Goal: Task Accomplishment & Management: Use online tool/utility

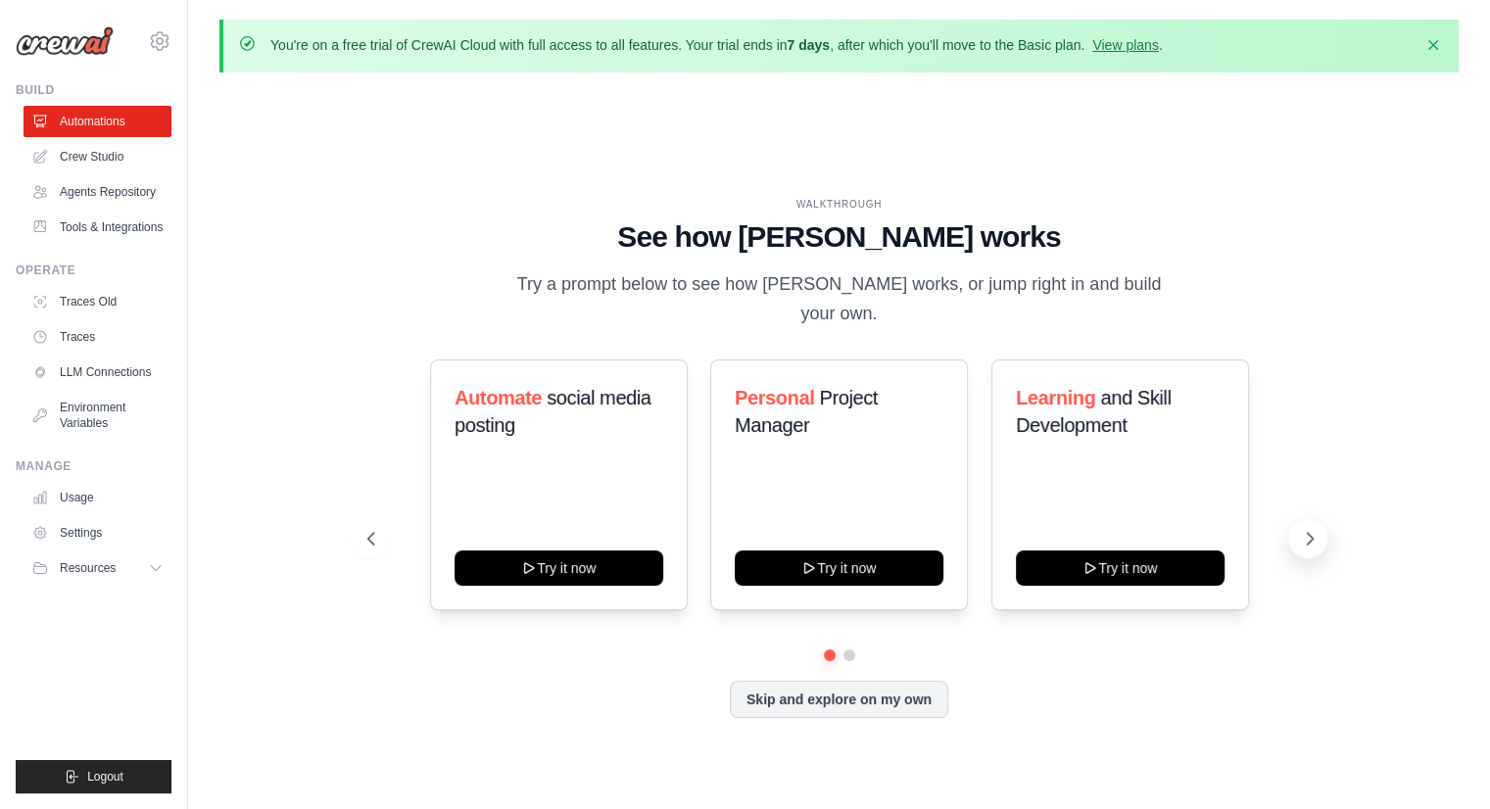
click at [1305, 529] on icon at bounding box center [1310, 539] width 20 height 20
click at [378, 529] on icon at bounding box center [370, 539] width 20 height 20
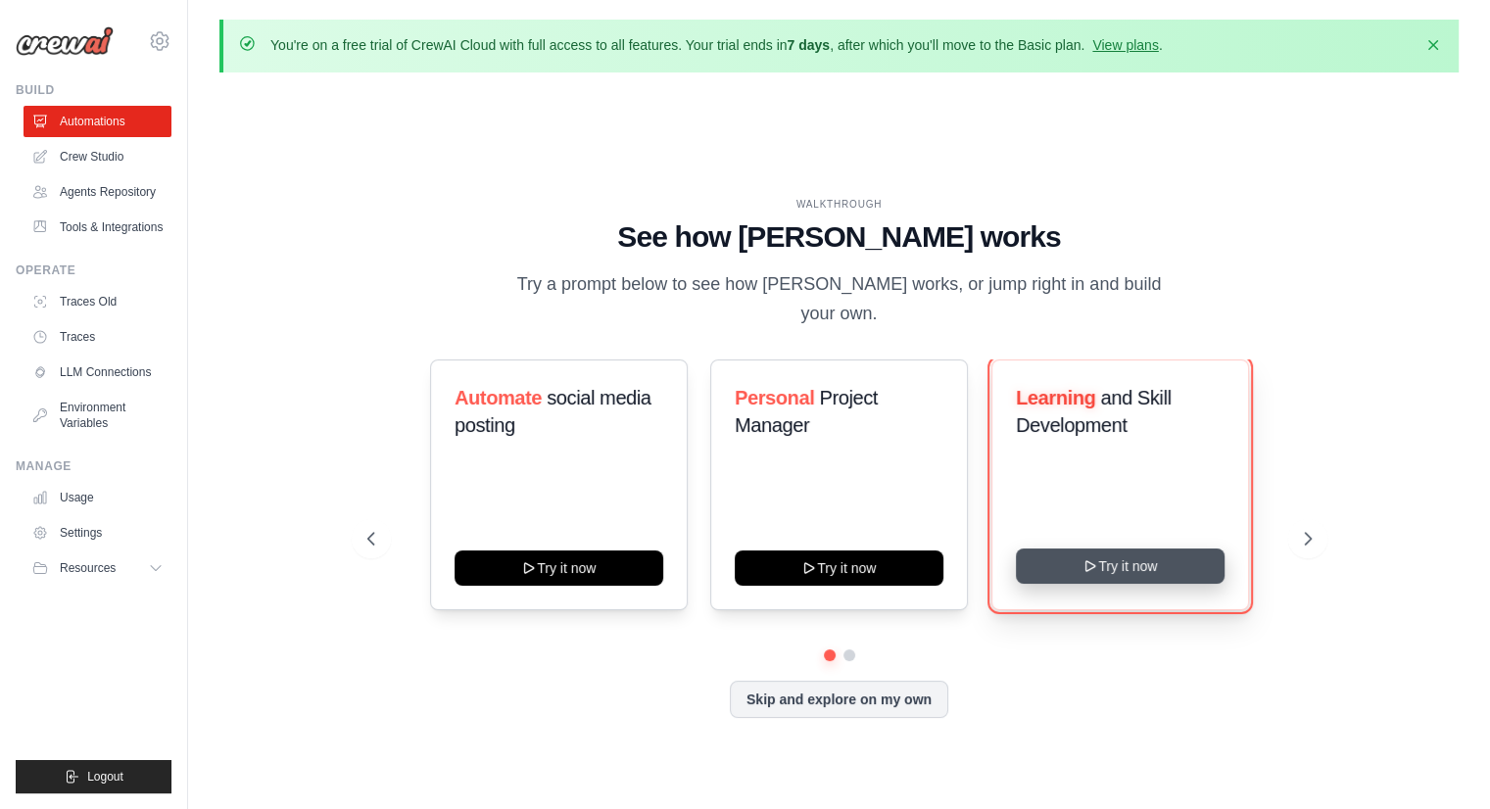
click at [1109, 549] on button "Try it now" at bounding box center [1120, 566] width 209 height 35
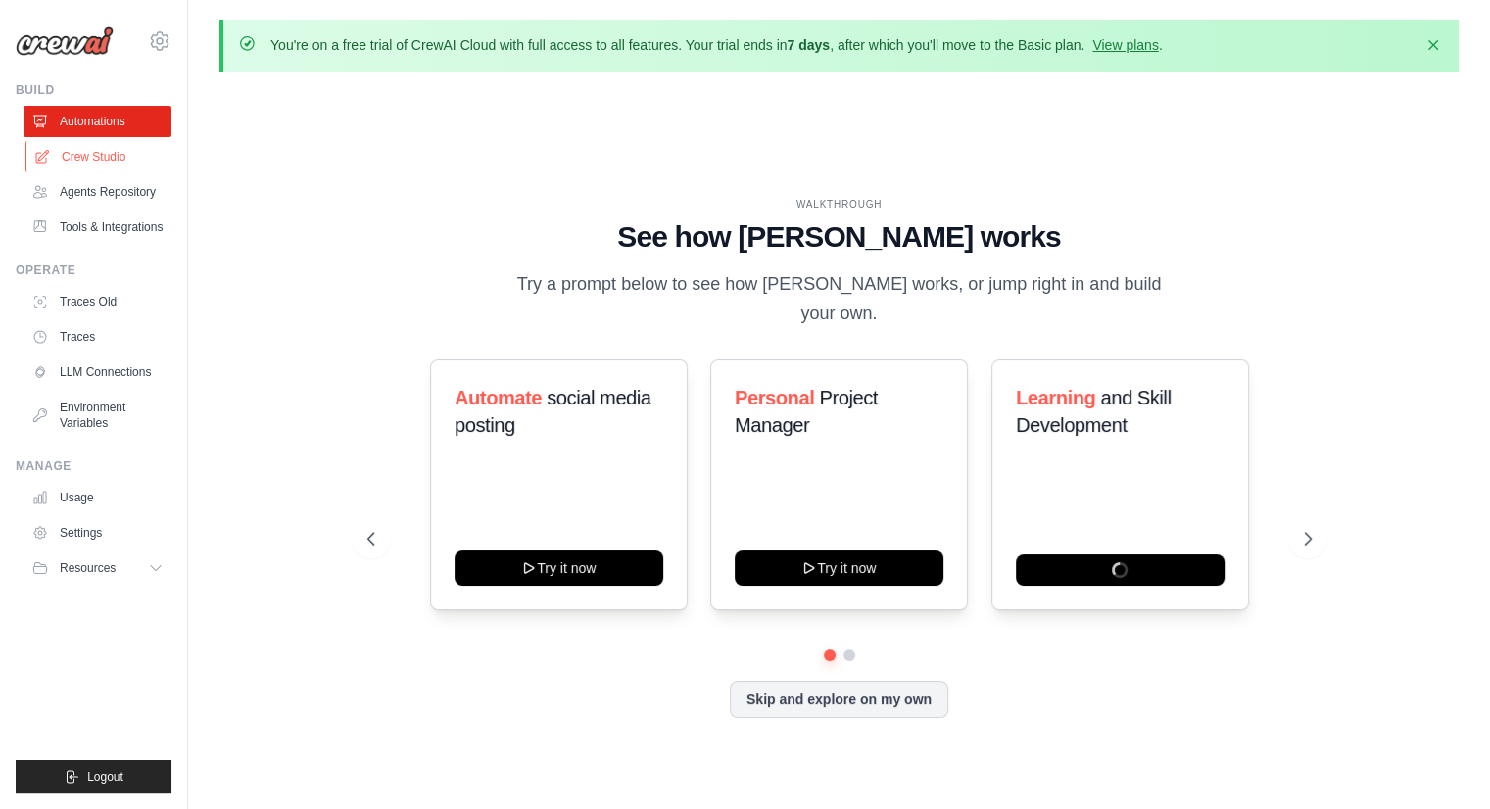
click at [106, 161] on link "Crew Studio" at bounding box center [99, 156] width 148 height 31
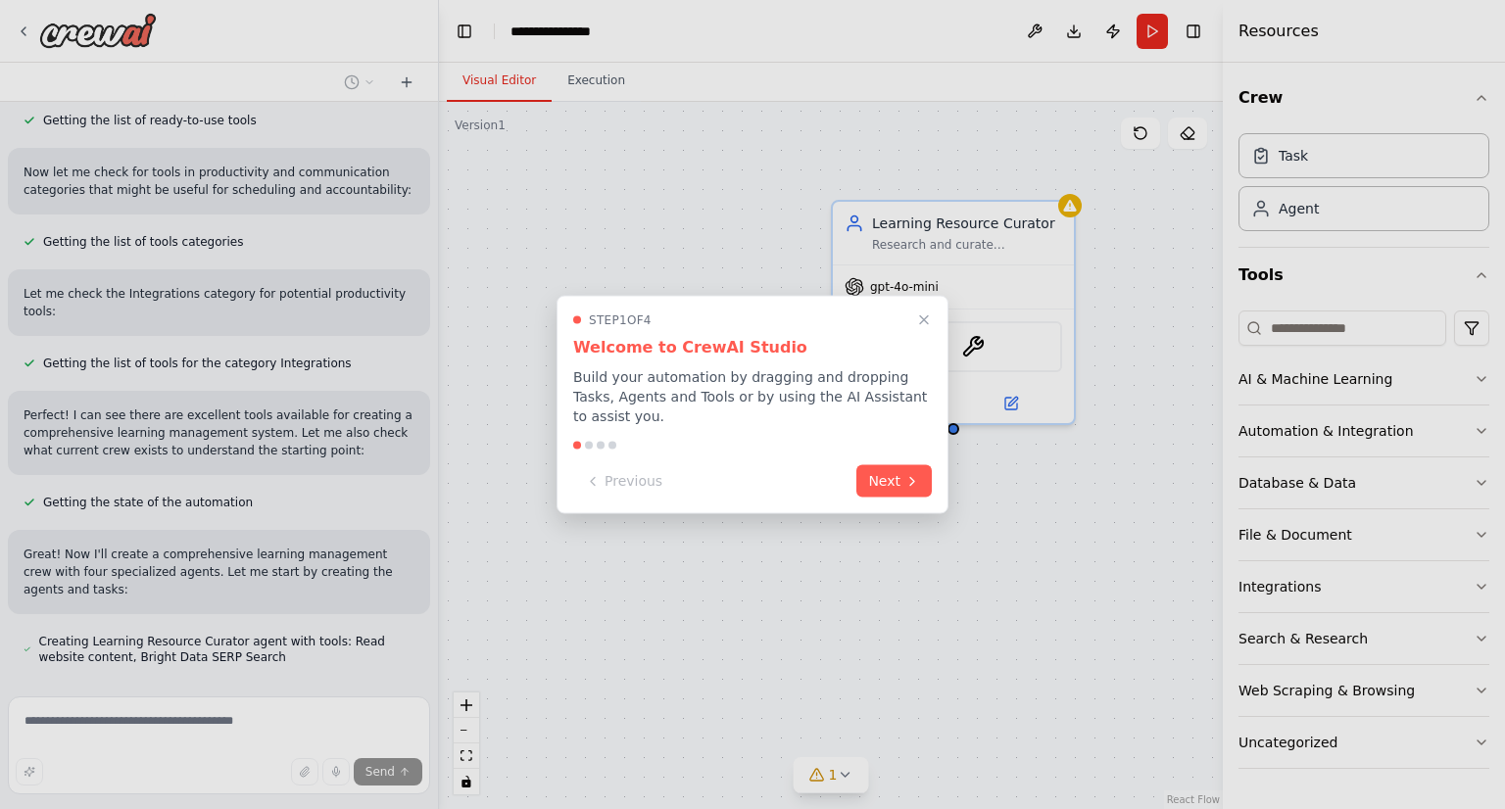
scroll to position [400, 0]
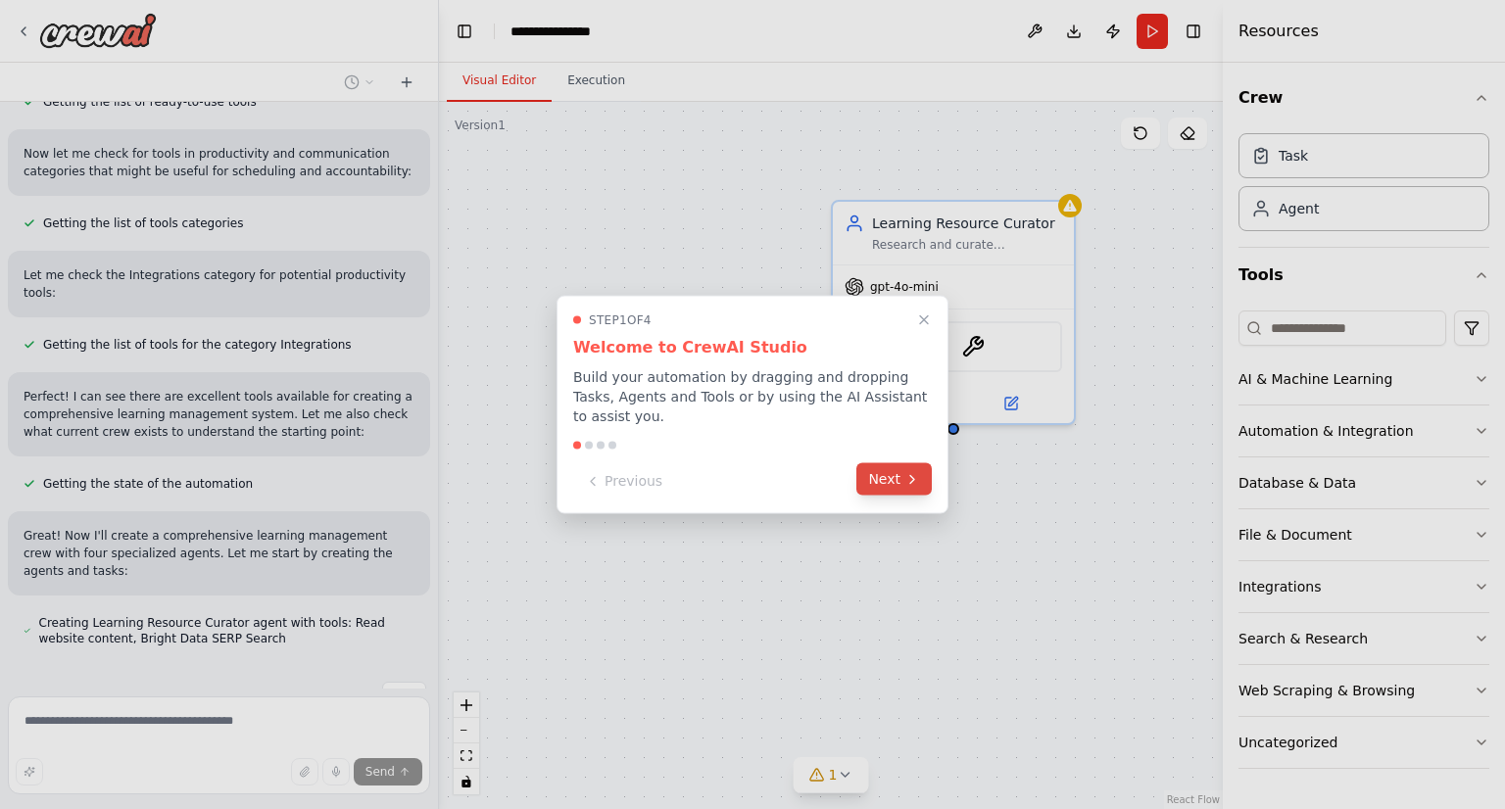
click at [878, 469] on button "Next" at bounding box center [893, 480] width 75 height 32
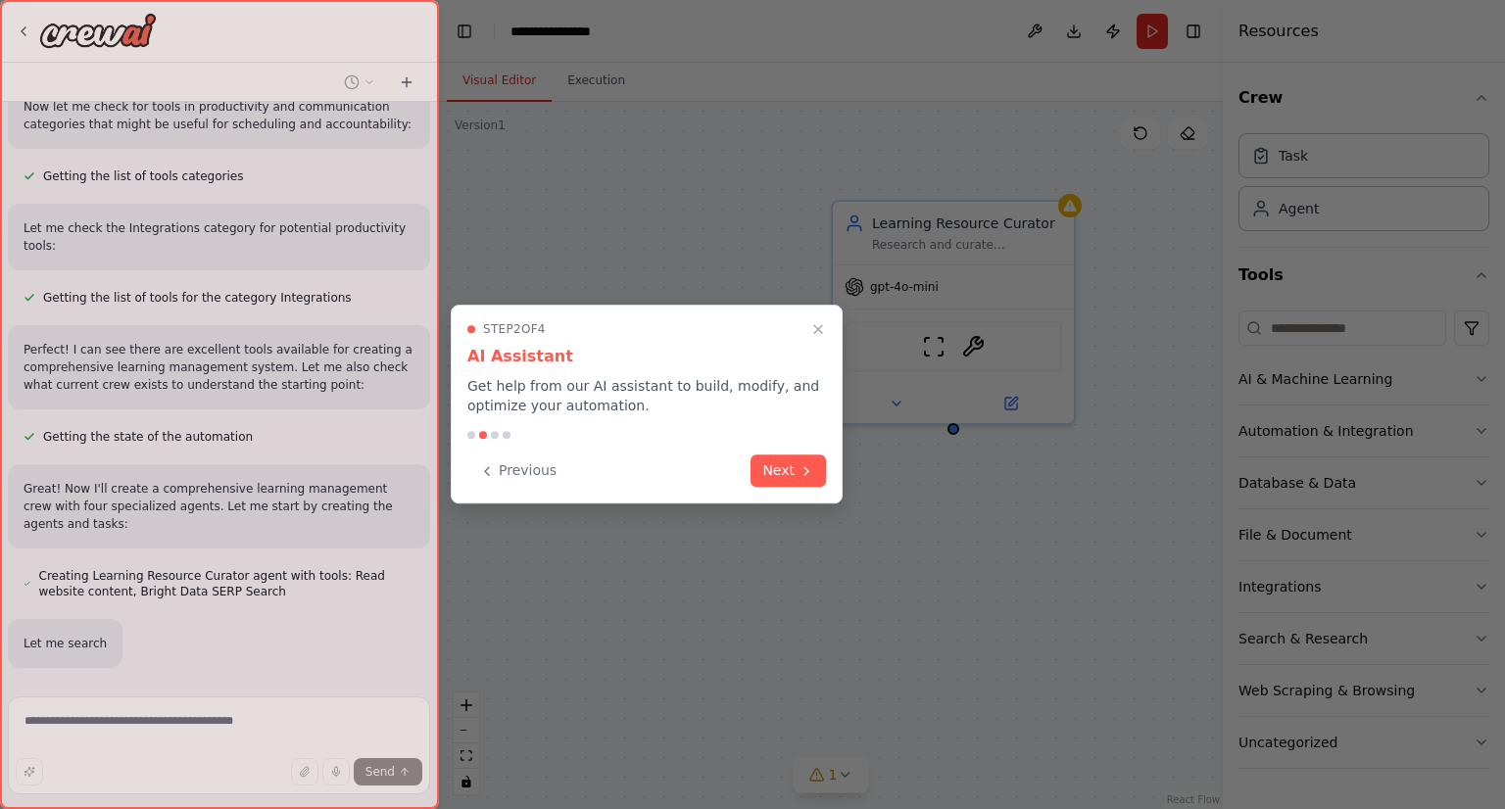
scroll to position [503, 0]
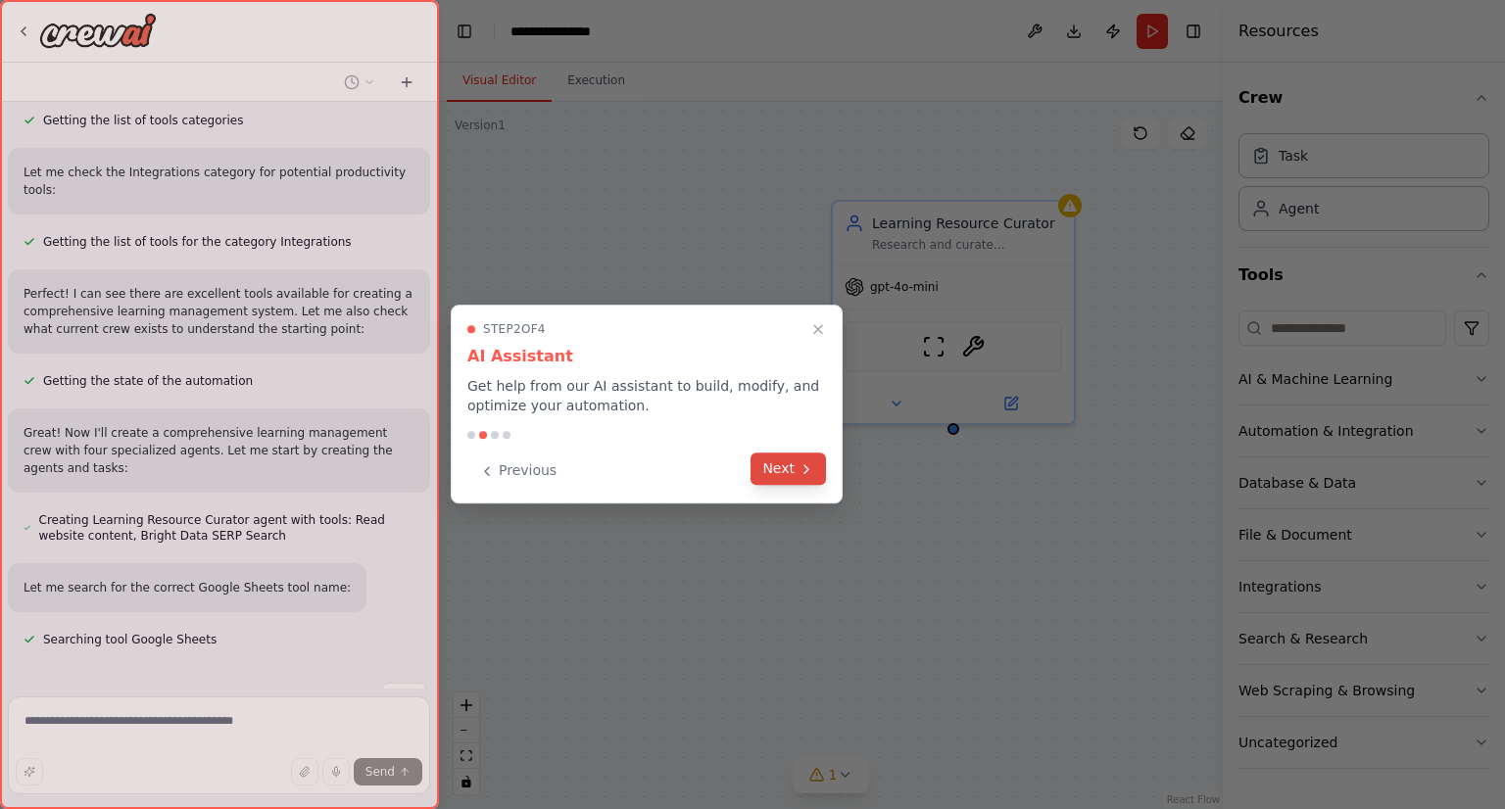
click at [790, 464] on button "Next" at bounding box center [788, 469] width 75 height 32
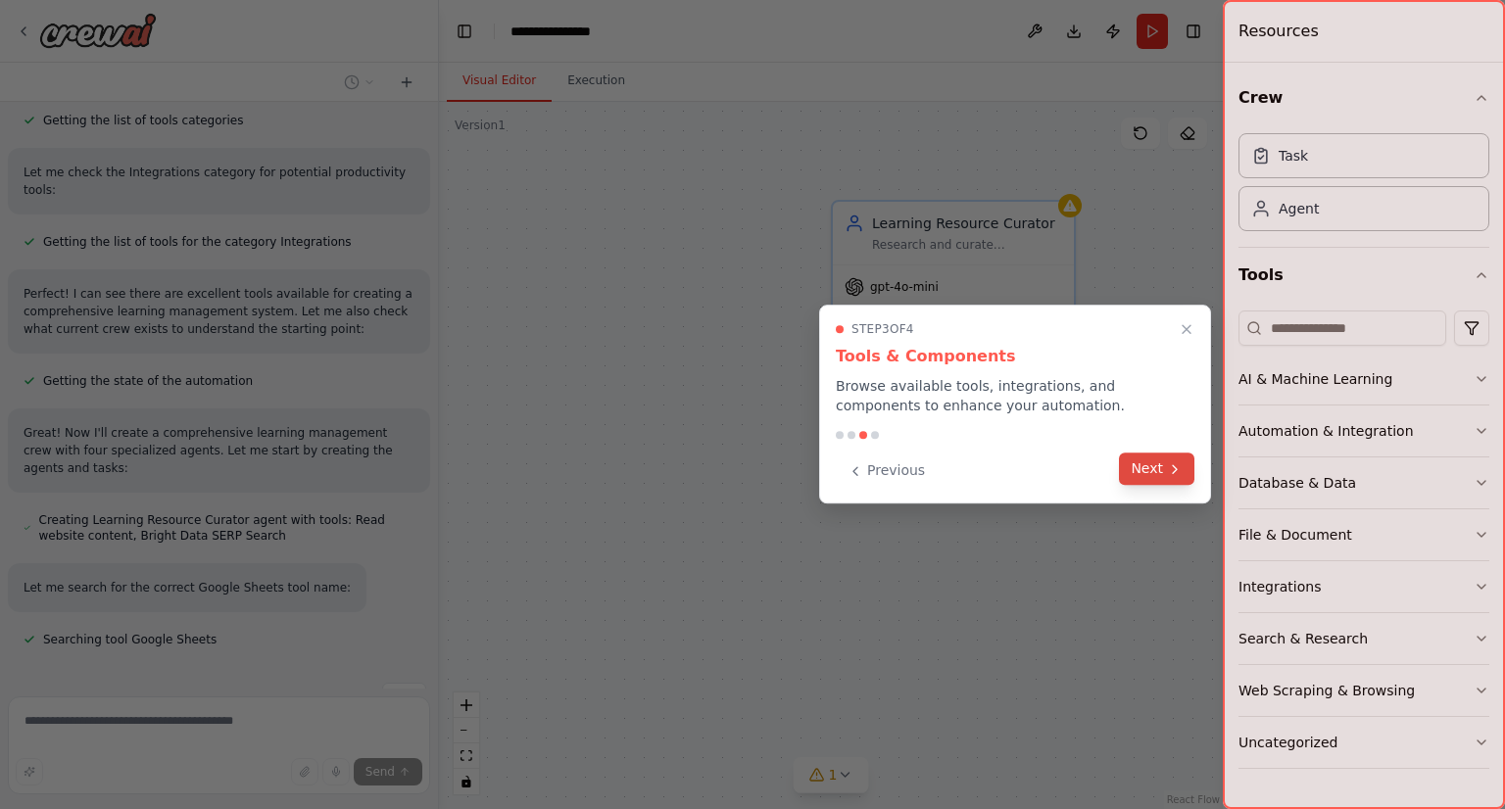
click at [1147, 464] on button "Next" at bounding box center [1156, 469] width 75 height 32
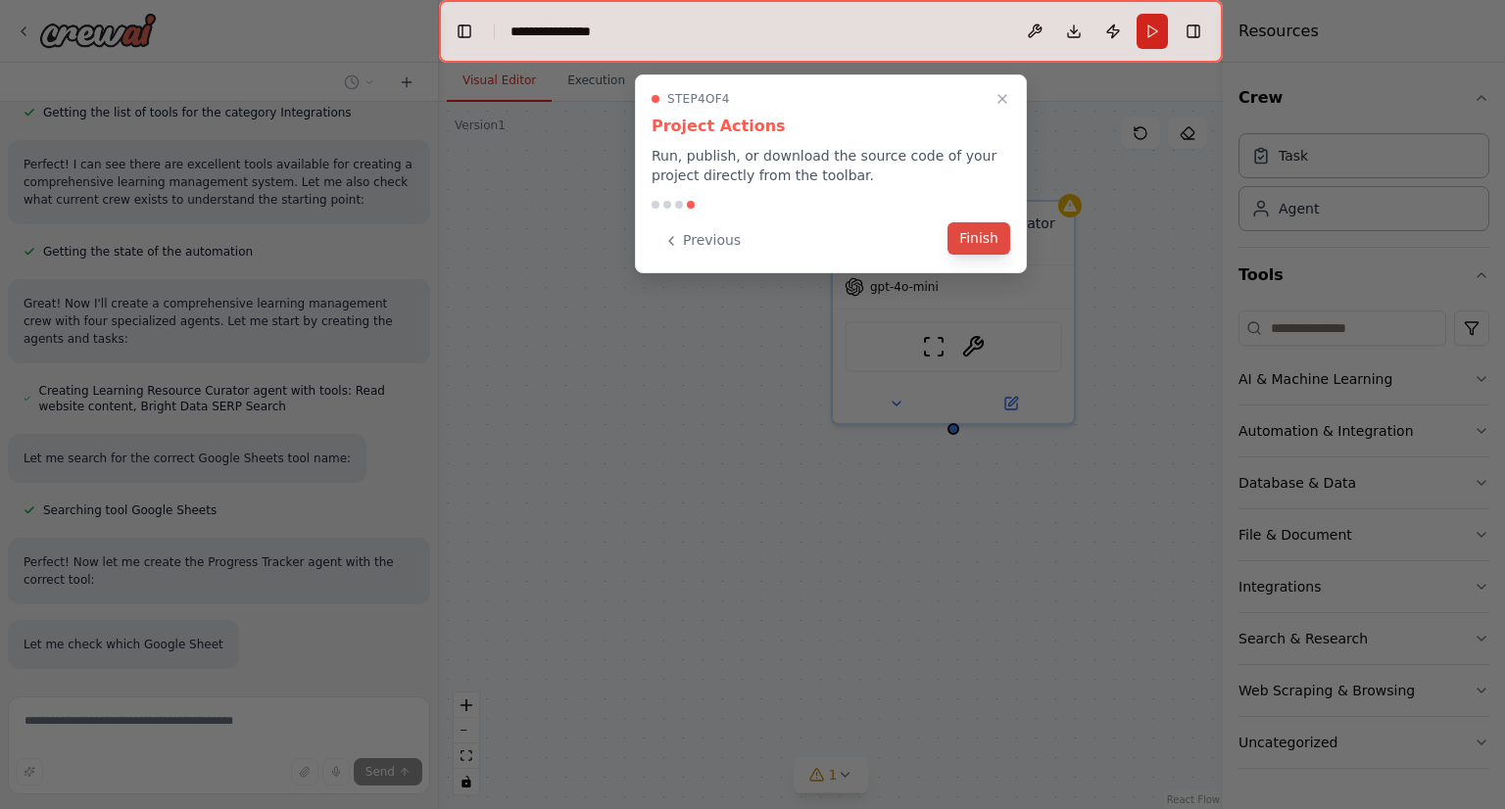
scroll to position [690, 0]
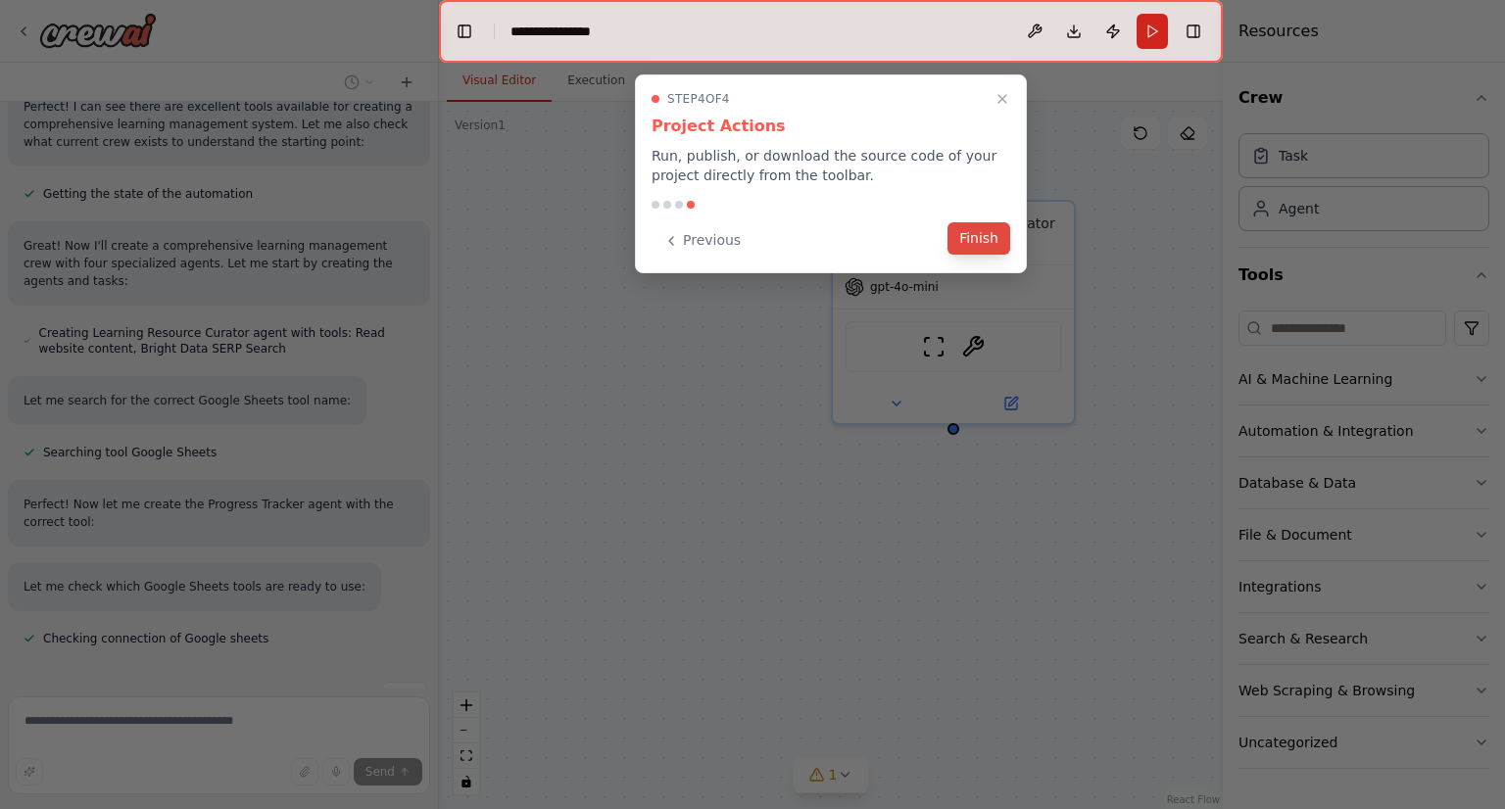
click at [972, 236] on button "Finish" at bounding box center [979, 238] width 63 height 32
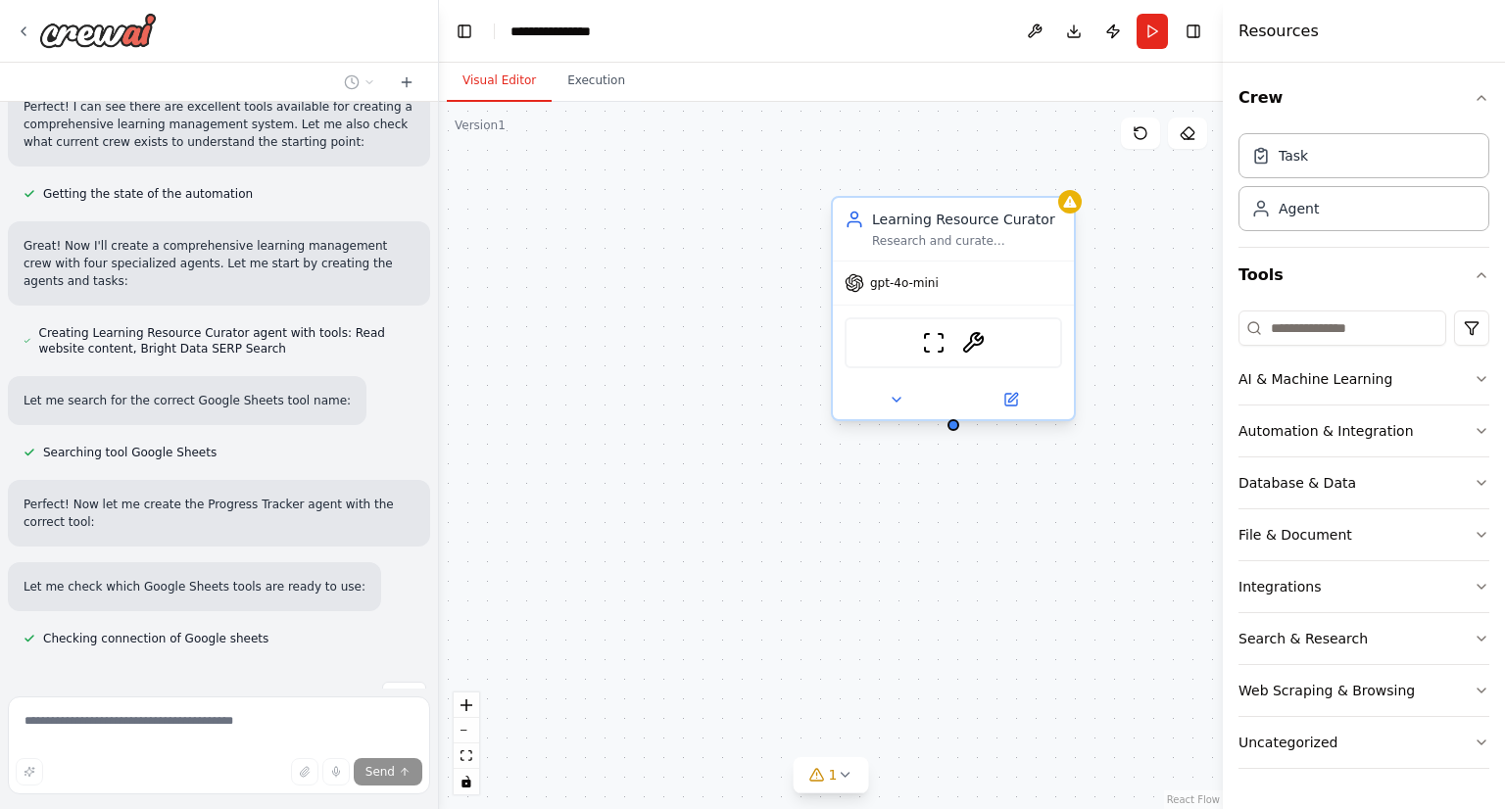
click at [922, 279] on span "gpt-4o-mini" at bounding box center [904, 283] width 69 height 16
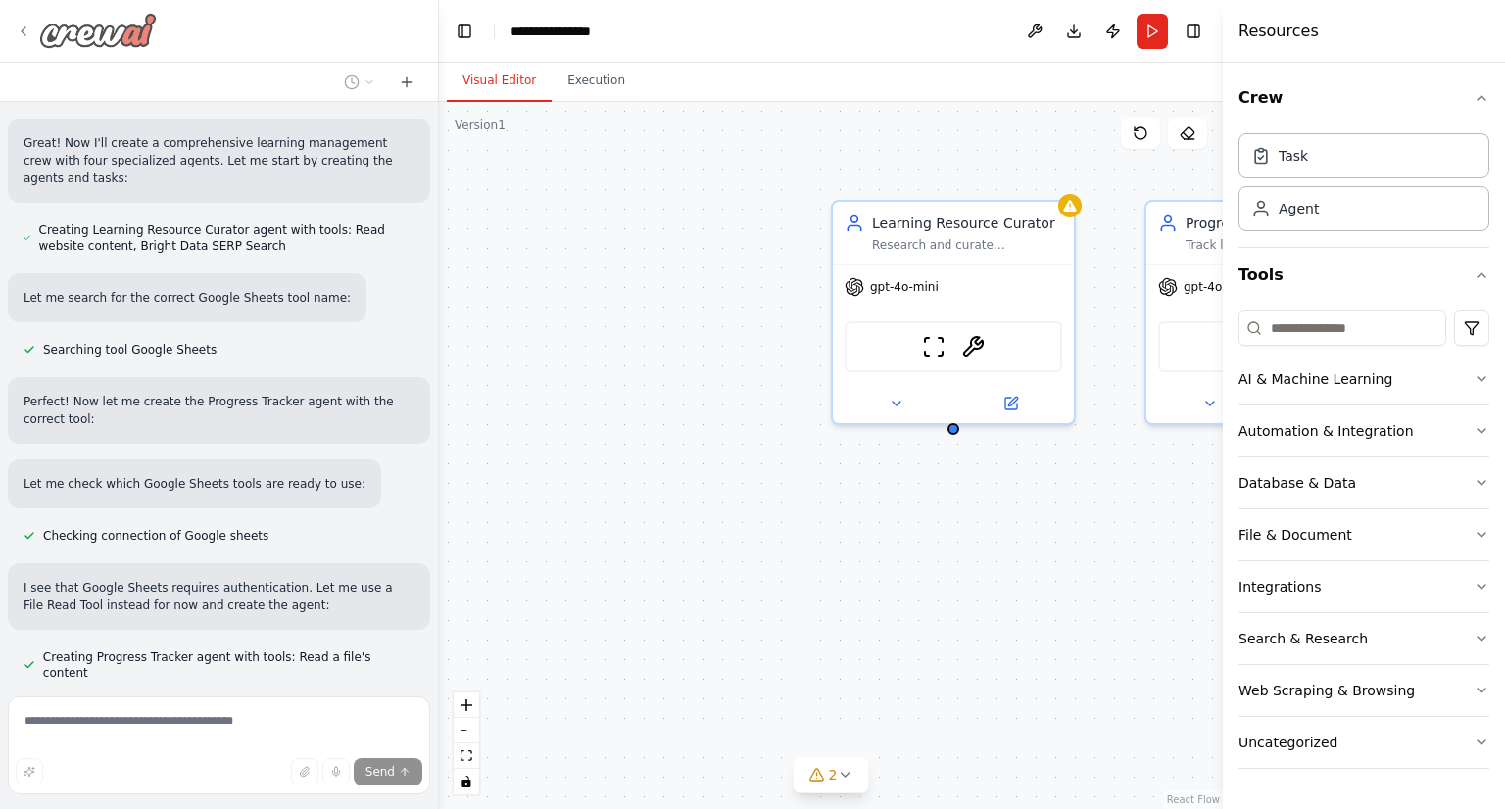
scroll to position [811, 0]
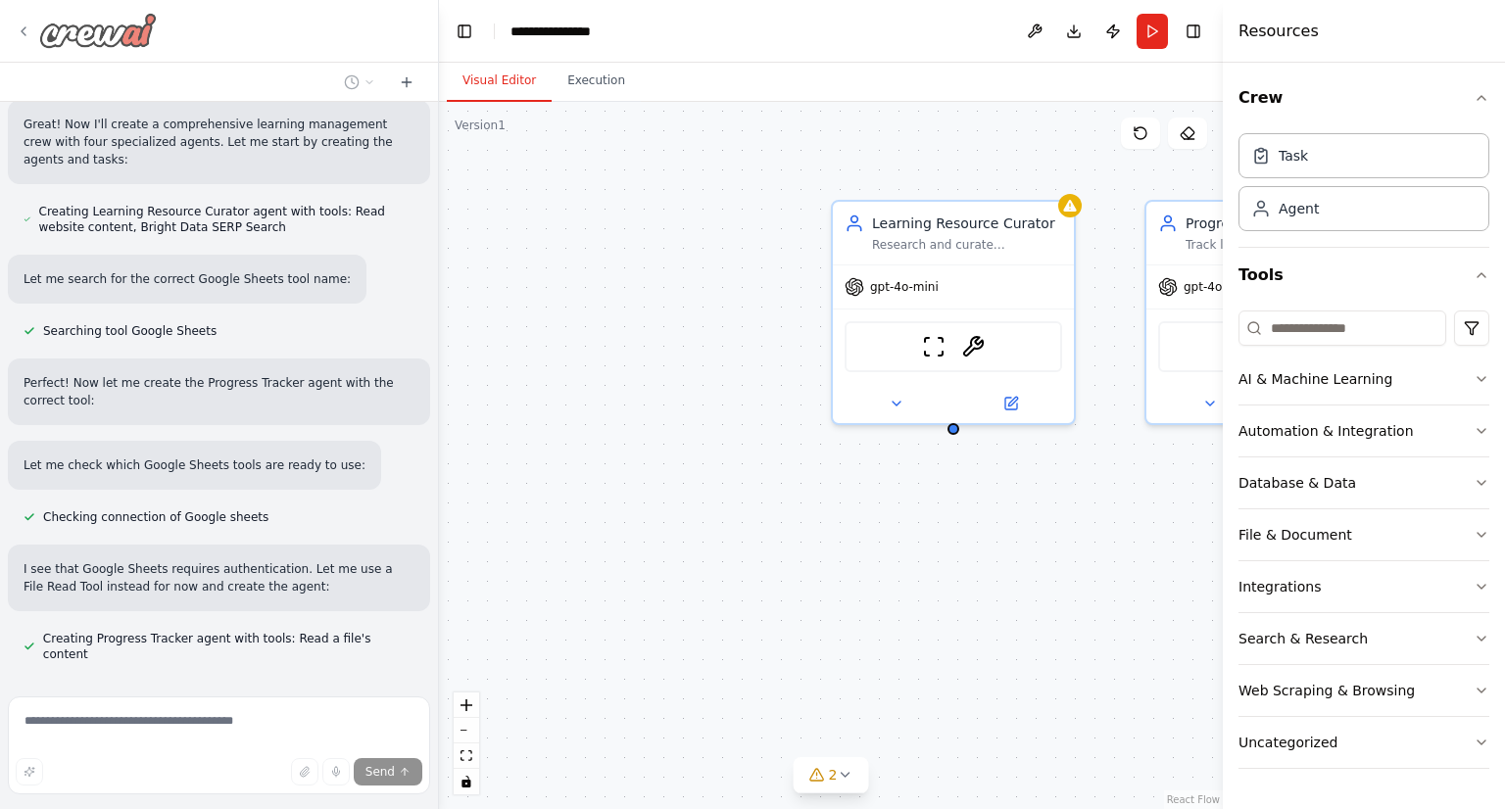
click at [18, 30] on icon at bounding box center [24, 32] width 16 height 16
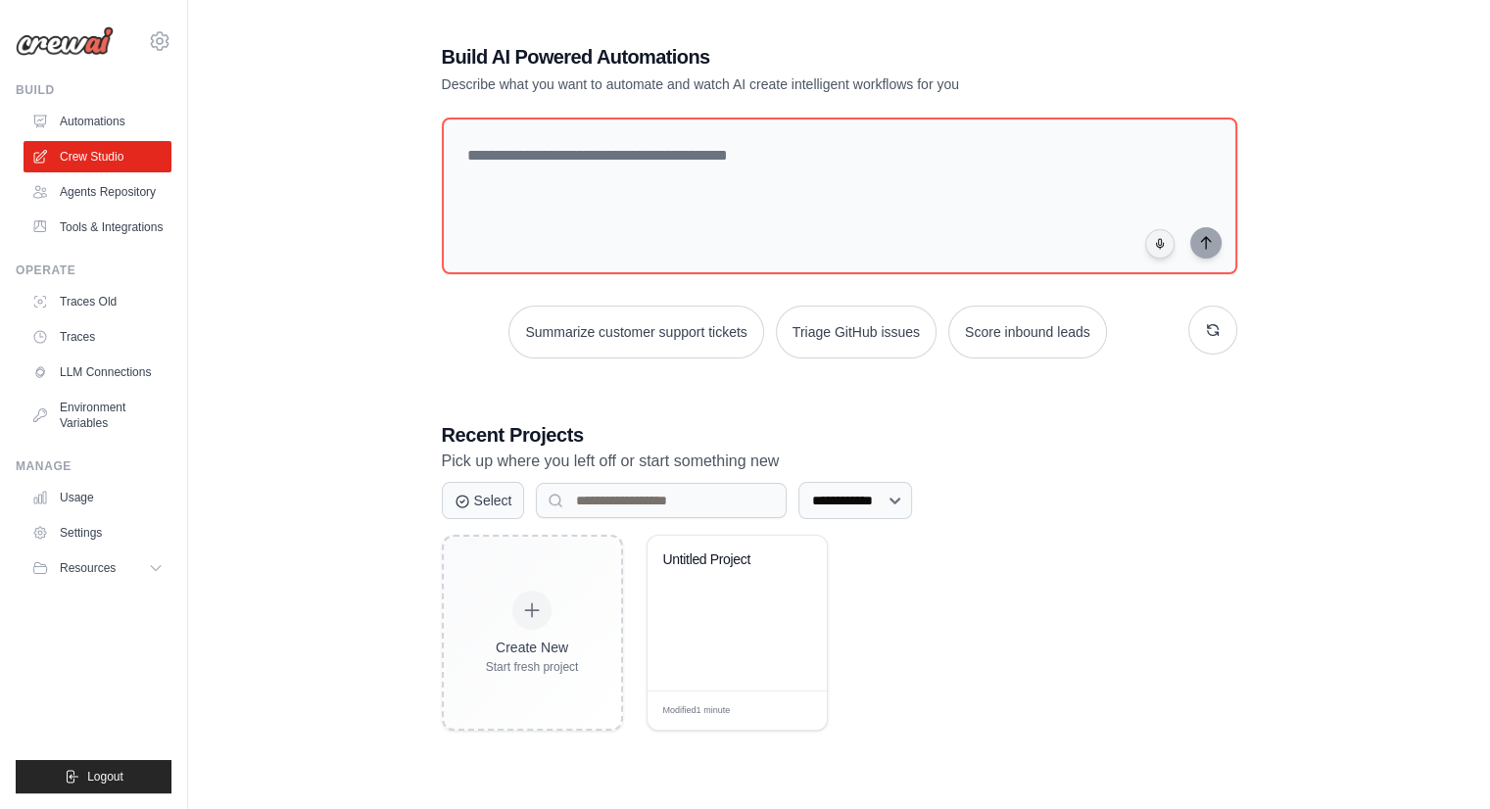
scroll to position [107, 0]
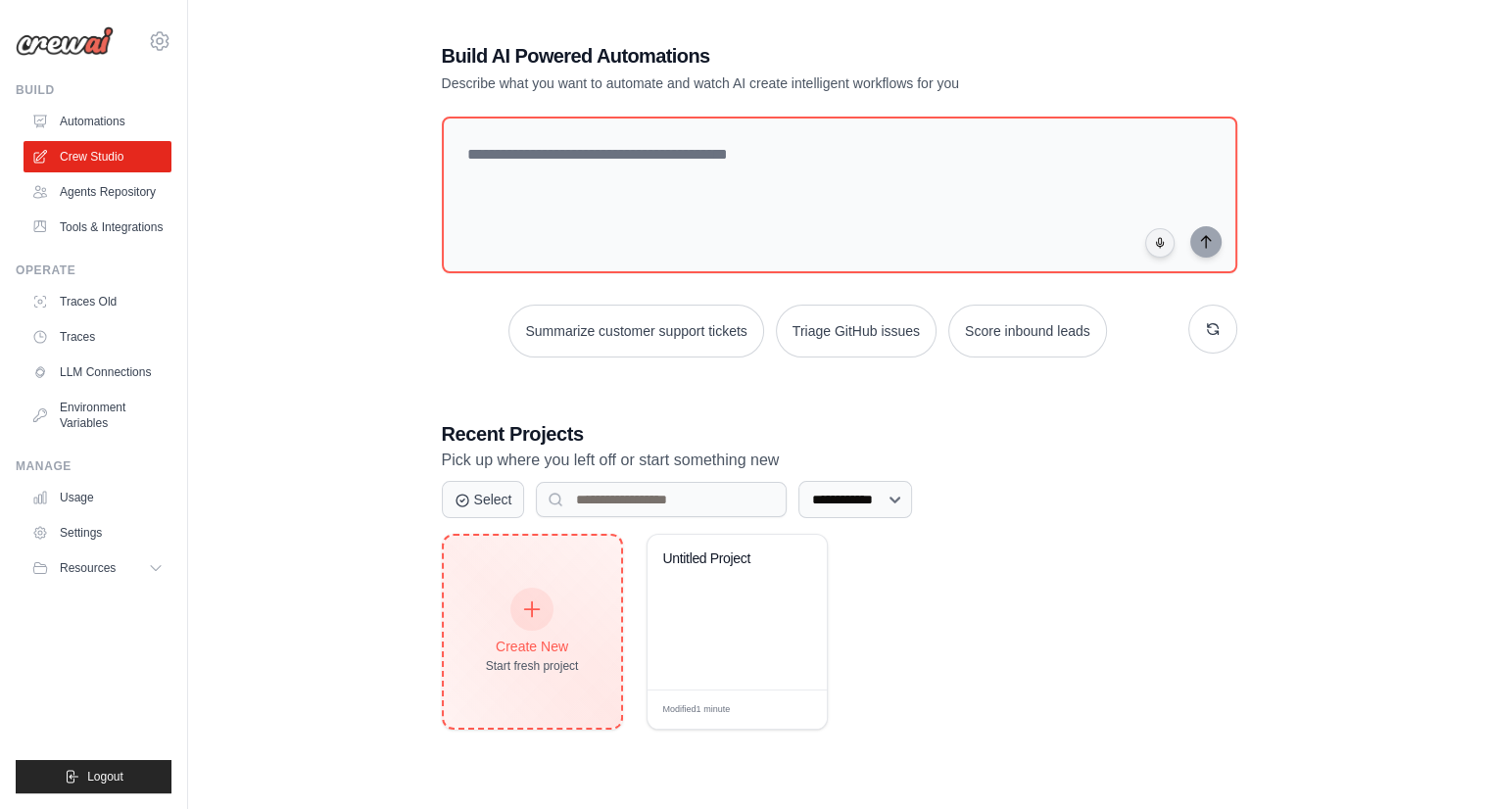
click at [558, 572] on div "Create New Start fresh project" at bounding box center [532, 632] width 177 height 192
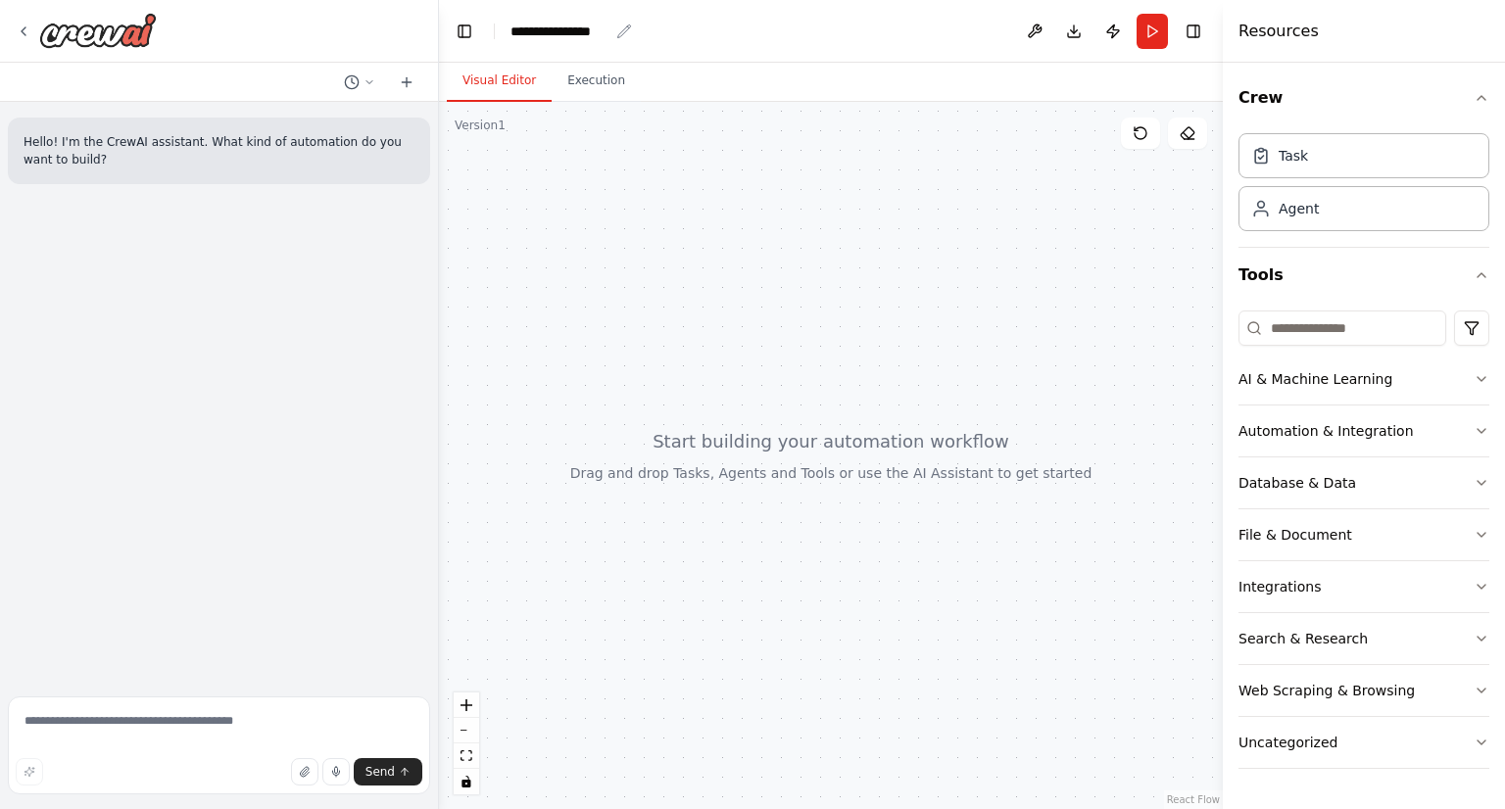
click at [572, 36] on div "**********" at bounding box center [560, 32] width 98 height 20
click at [600, 33] on div "**********" at bounding box center [584, 32] width 147 height 20
click at [599, 31] on div "**********" at bounding box center [584, 32] width 147 height 20
click at [654, 42] on header "**********" at bounding box center [831, 31] width 784 height 63
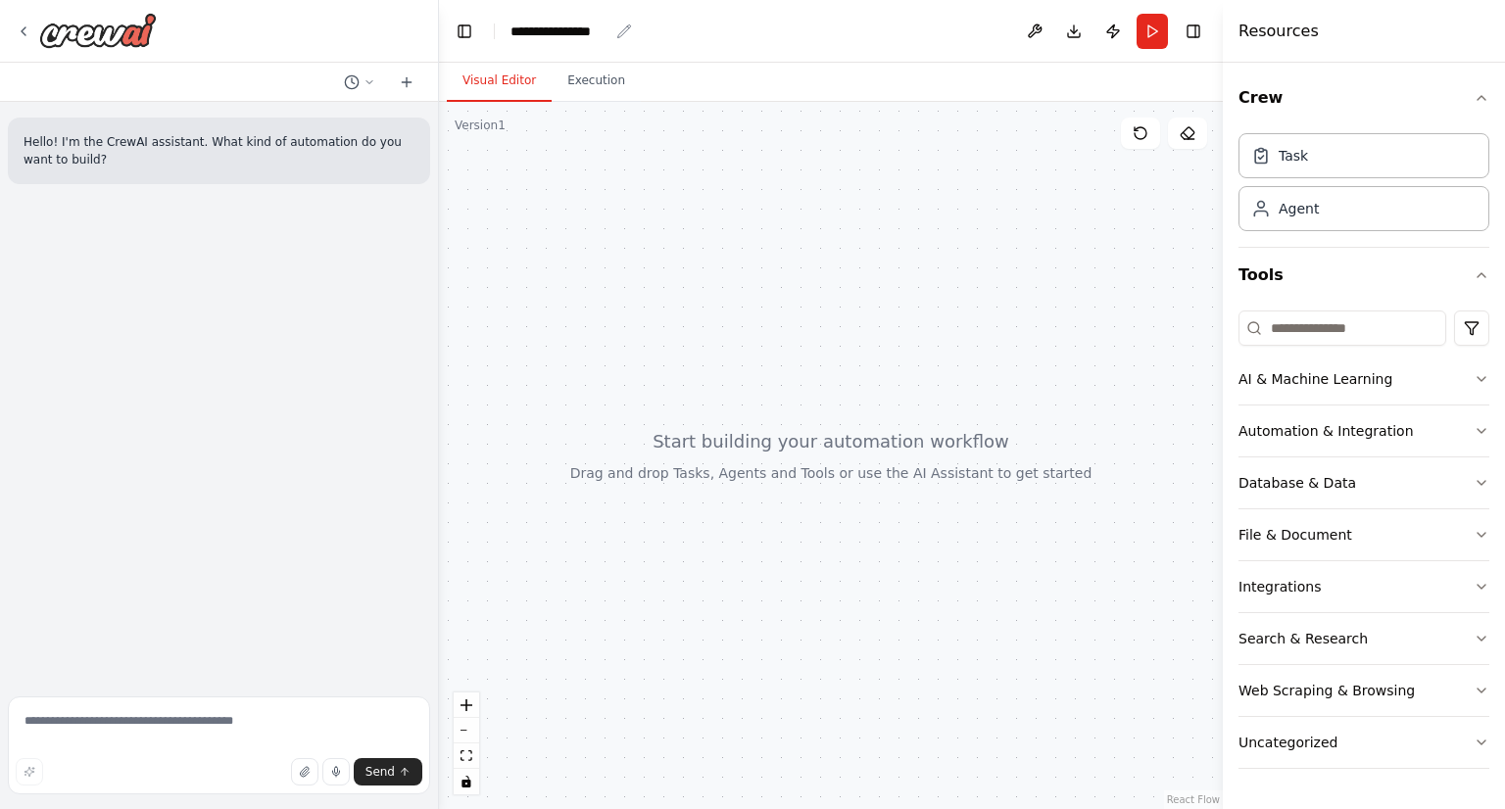
click at [621, 30] on icon "breadcrumb" at bounding box center [623, 30] width 13 height 13
click at [580, 36] on div "**********" at bounding box center [560, 32] width 98 height 20
click at [580, 36] on div "**********" at bounding box center [584, 32] width 147 height 20
drag, startPoint x: 547, startPoint y: 32, endPoint x: 639, endPoint y: 44, distance: 92.9
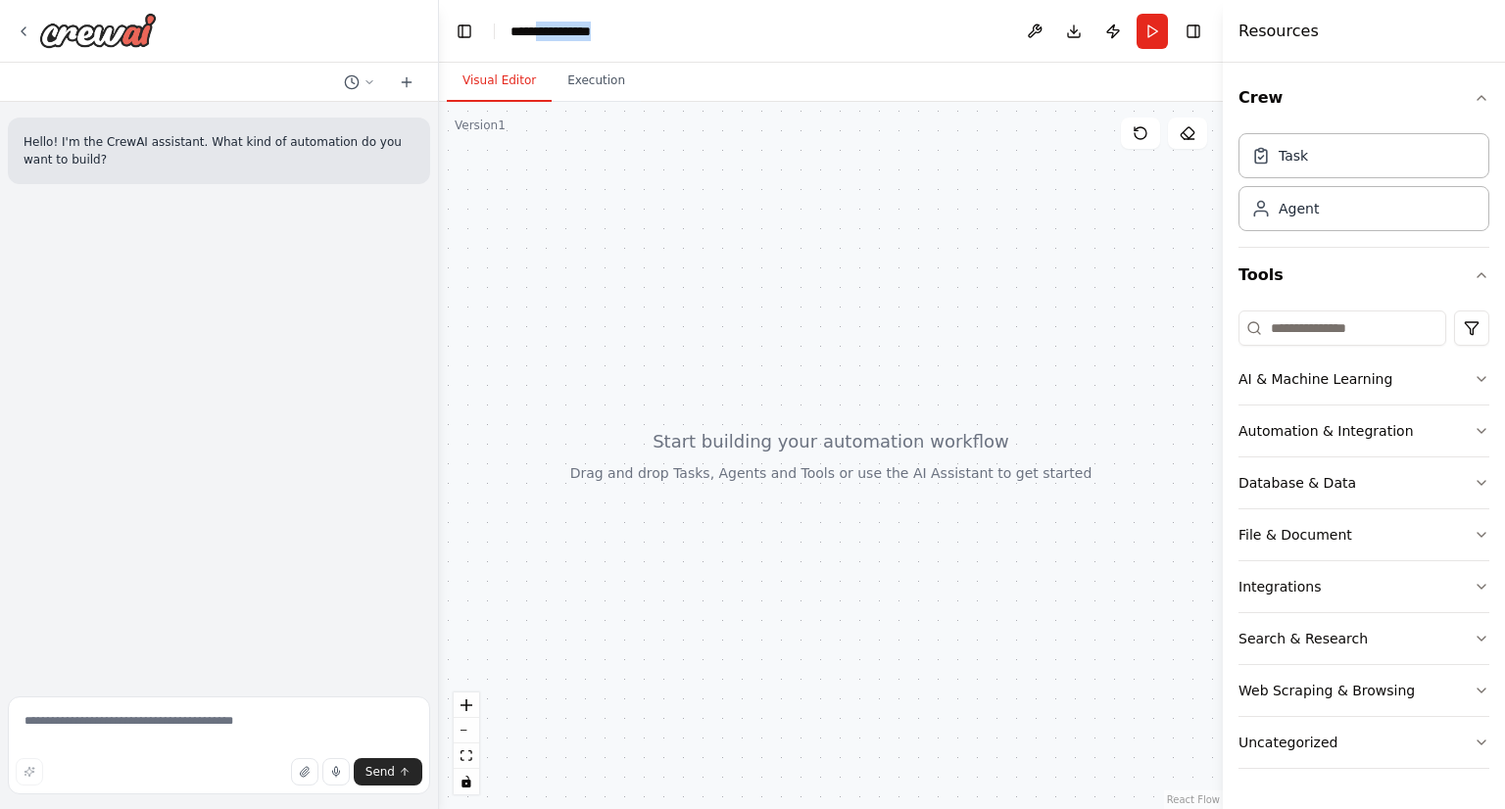
click at [639, 44] on header "**********" at bounding box center [831, 31] width 784 height 63
click at [647, 36] on header "**********" at bounding box center [831, 31] width 784 height 63
click at [592, 28] on div "**********" at bounding box center [566, 32] width 110 height 20
click at [627, 29] on div "**********" at bounding box center [584, 32] width 147 height 20
click at [596, 201] on div at bounding box center [831, 456] width 784 height 708
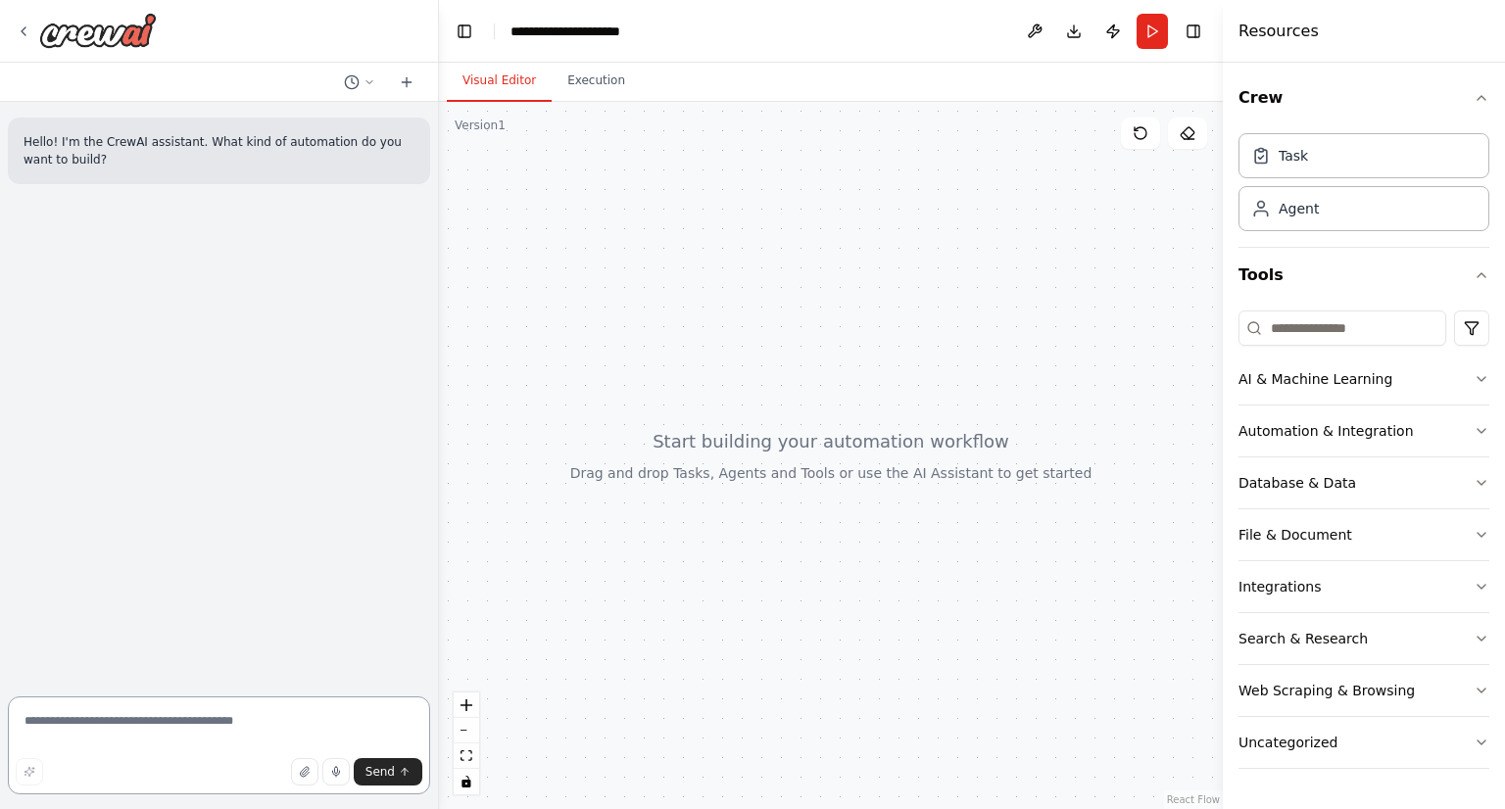
click at [147, 729] on textarea at bounding box center [219, 746] width 422 height 98
click at [330, 728] on textarea "**********" at bounding box center [219, 740] width 422 height 110
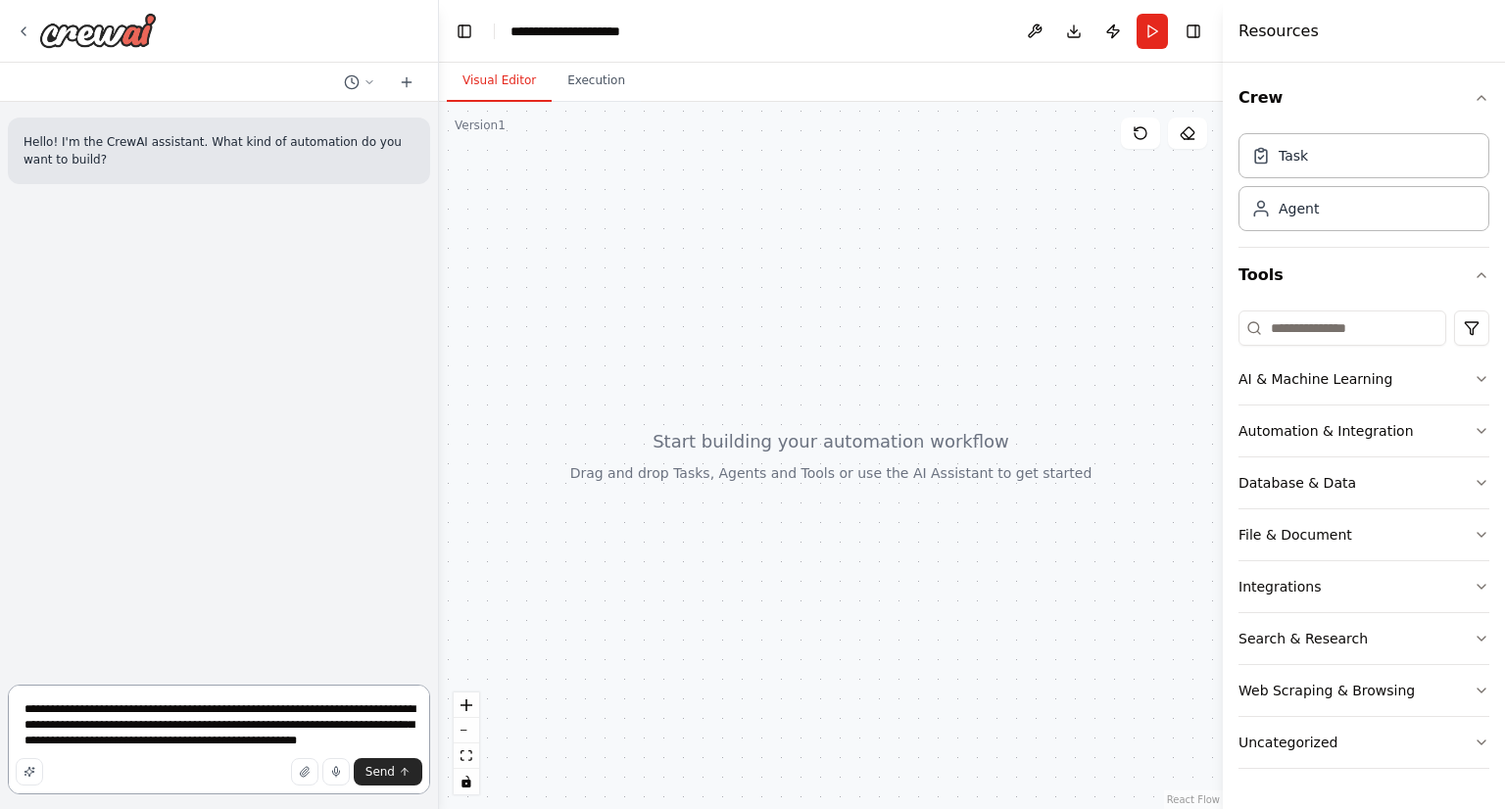
drag, startPoint x: 79, startPoint y: 742, endPoint x: 59, endPoint y: 740, distance: 20.7
click at [59, 740] on textarea "**********" at bounding box center [219, 740] width 422 height 110
click at [402, 741] on textarea "**********" at bounding box center [219, 740] width 422 height 110
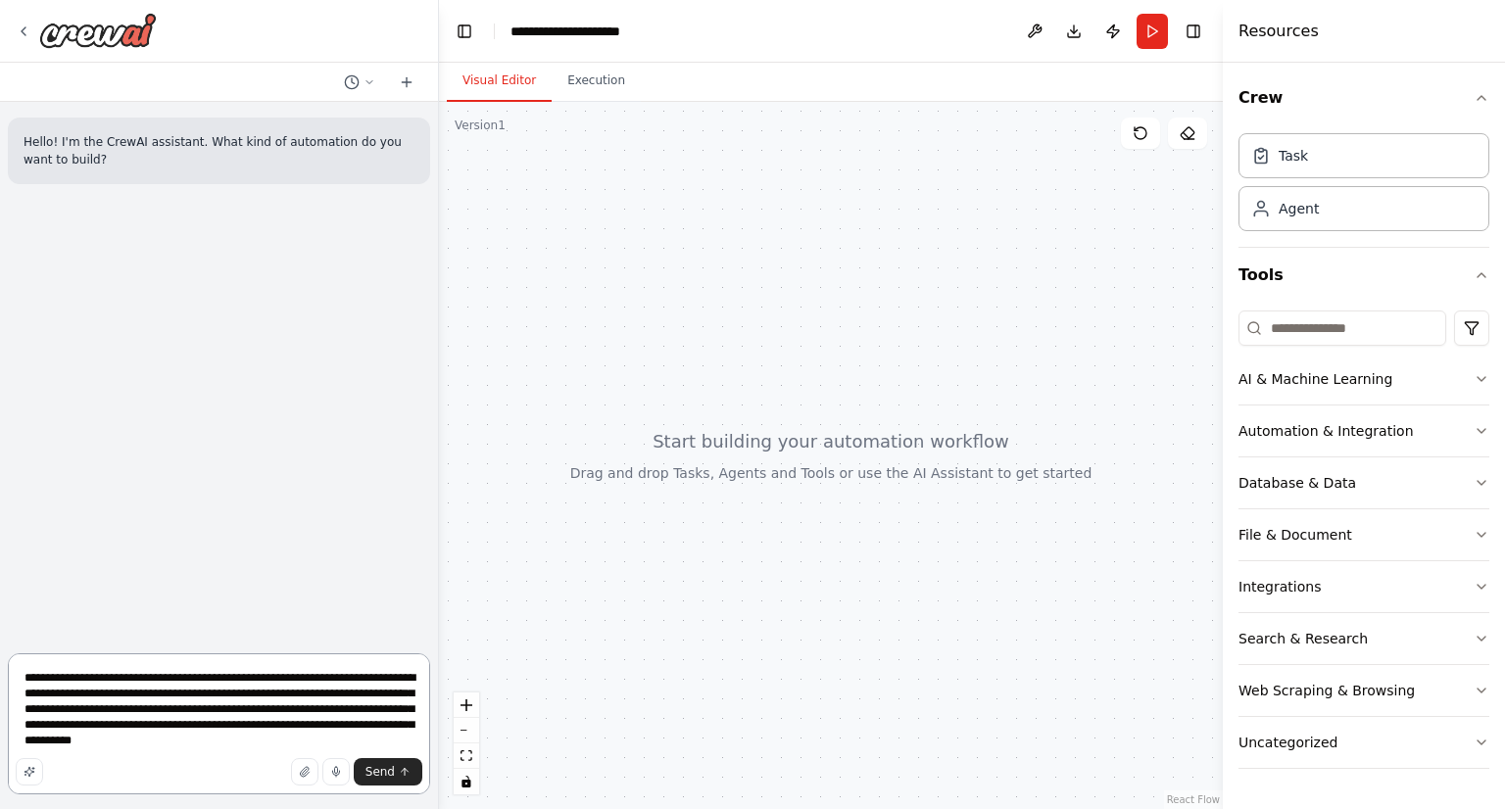
click at [384, 726] on textarea "**********" at bounding box center [219, 724] width 422 height 141
drag, startPoint x: 298, startPoint y: 746, endPoint x: 268, endPoint y: 745, distance: 30.4
click at [268, 745] on textarea "**********" at bounding box center [219, 724] width 422 height 141
type textarea "**********"
click at [395, 769] on button "Send" at bounding box center [388, 771] width 69 height 27
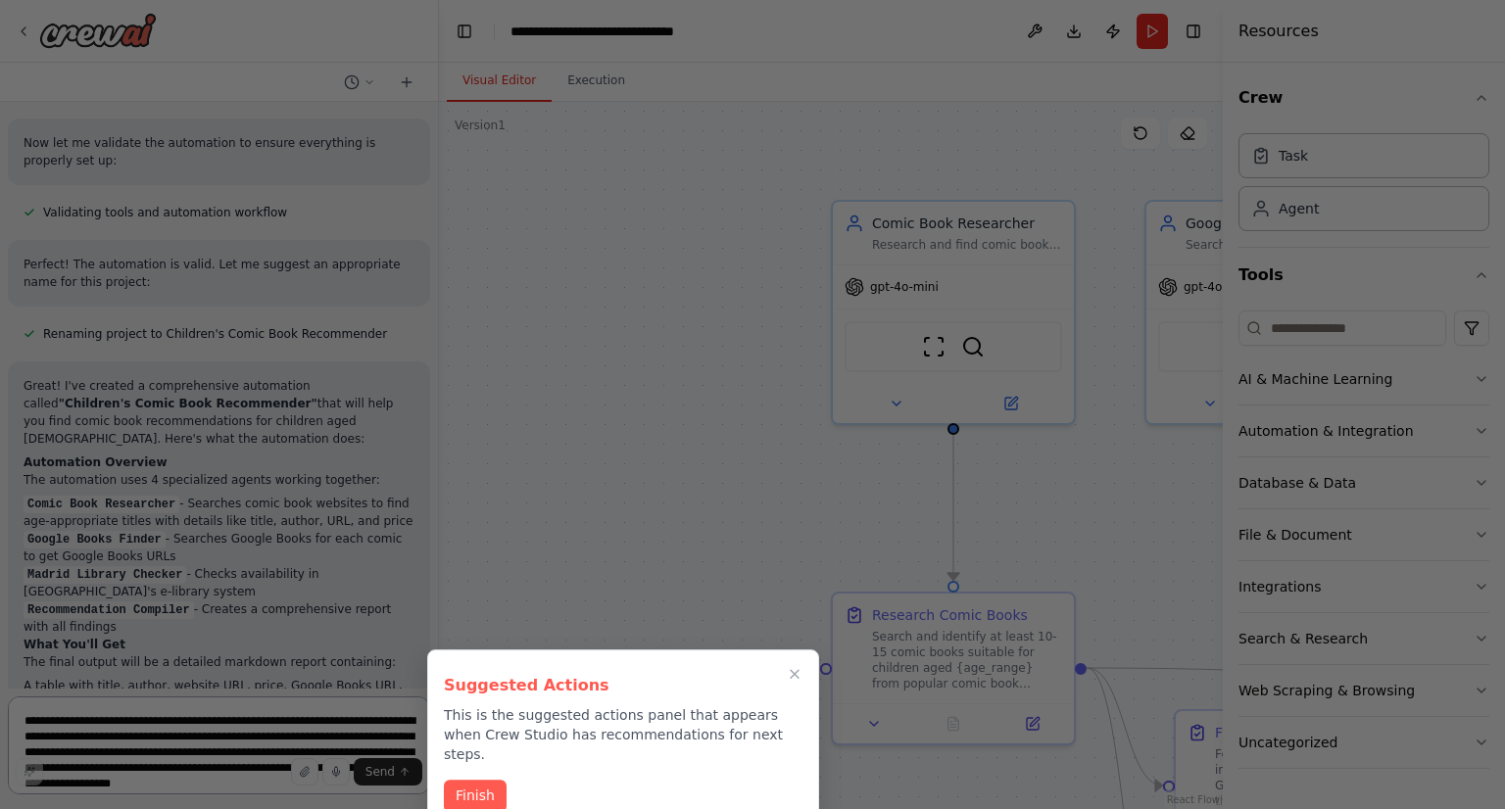
scroll to position [1757, 0]
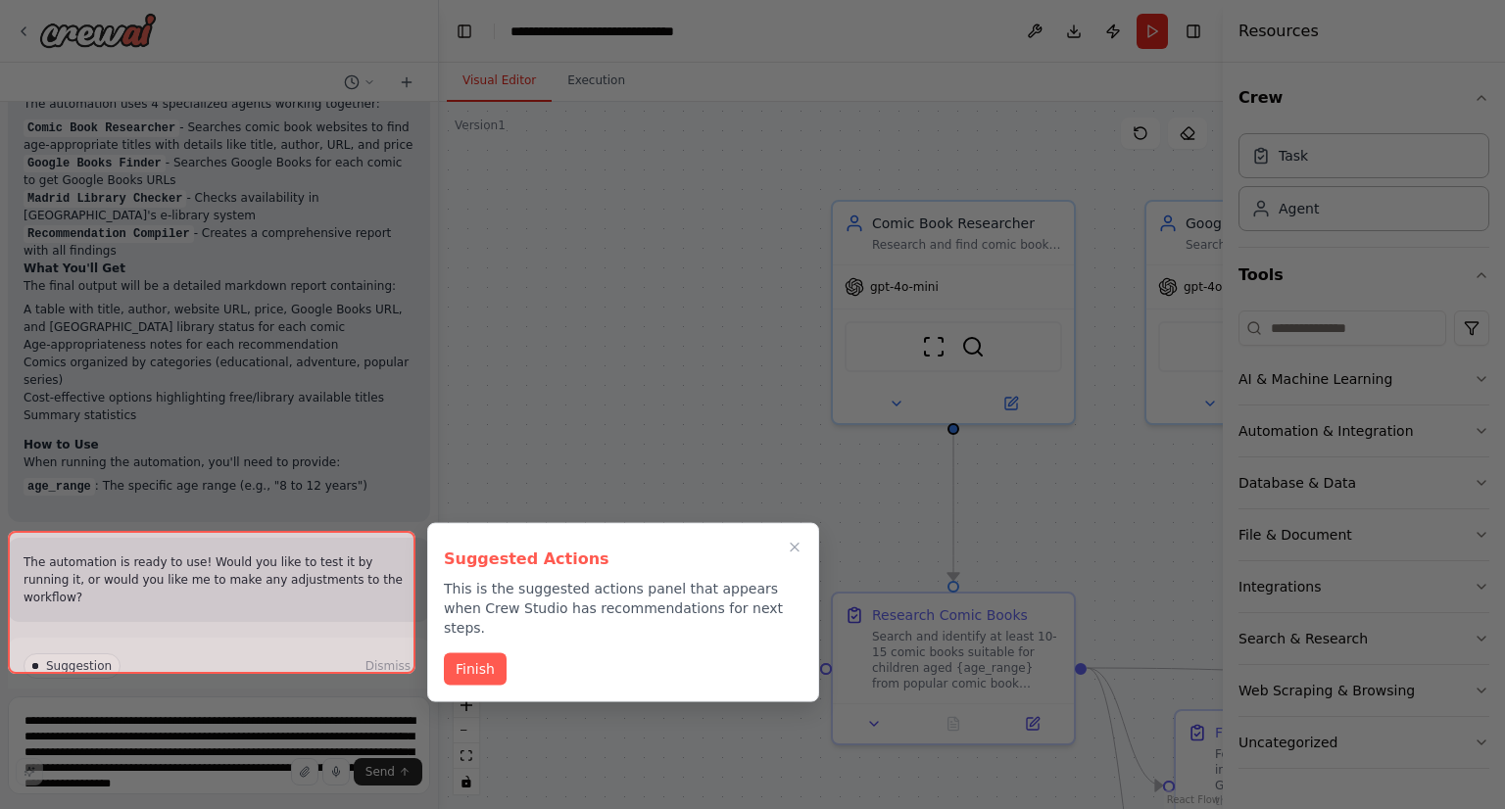
click at [302, 637] on div at bounding box center [212, 602] width 408 height 143
click at [466, 659] on button "Finish" at bounding box center [475, 668] width 63 height 32
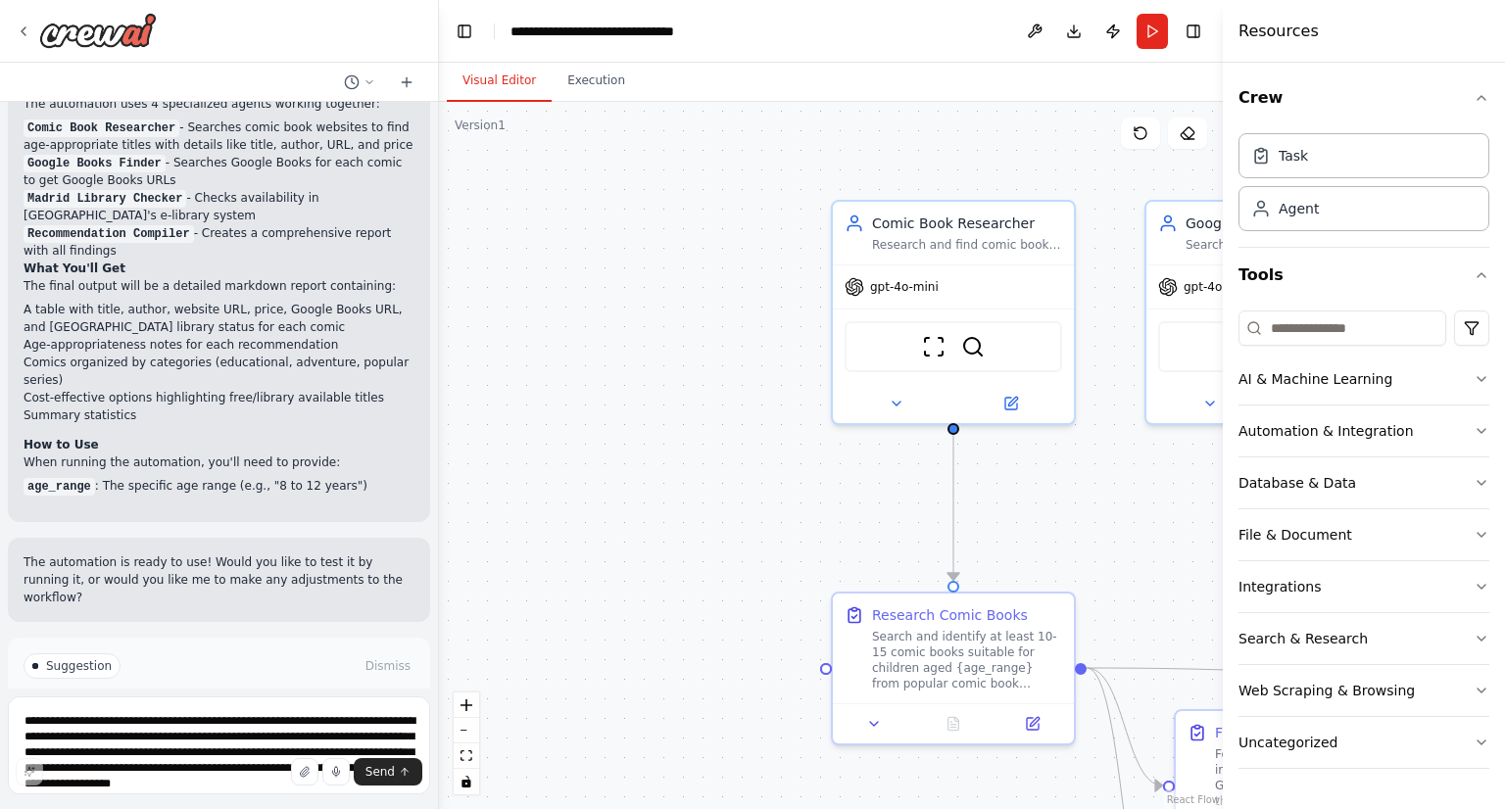
click at [212, 742] on span "Run Automation" at bounding box center [227, 750] width 95 height 16
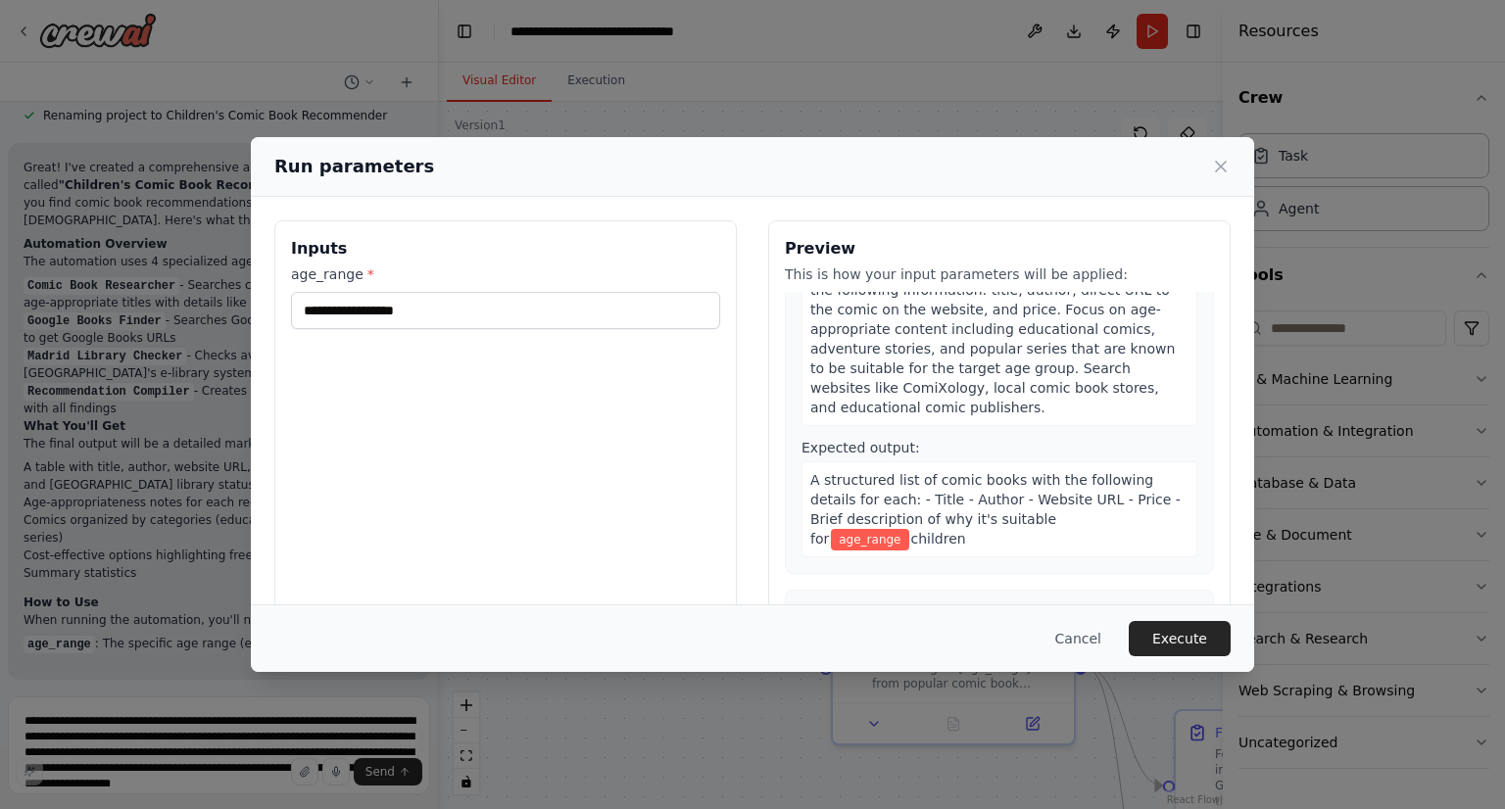
scroll to position [392, 0]
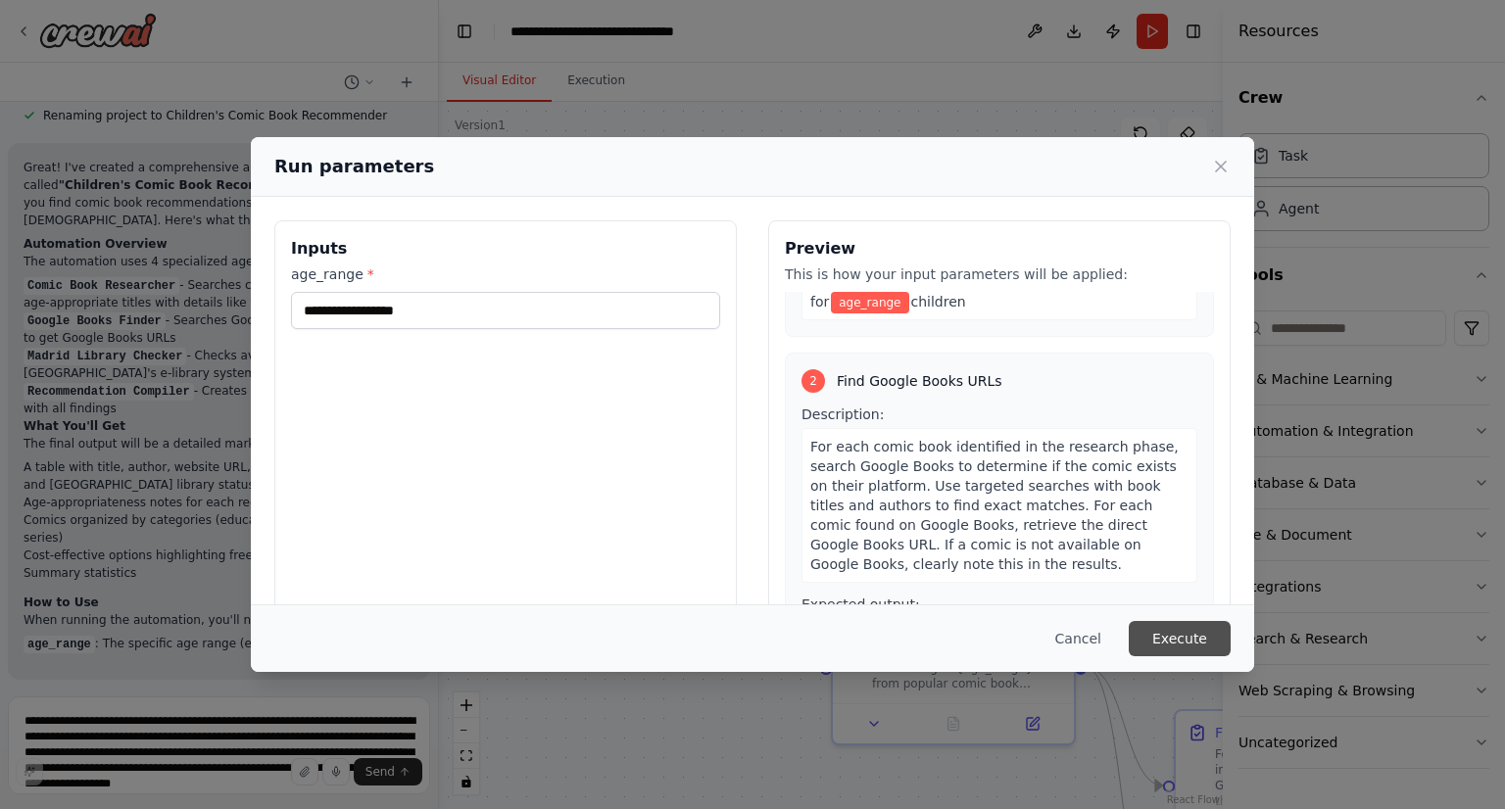
click at [1165, 633] on button "Execute" at bounding box center [1180, 638] width 102 height 35
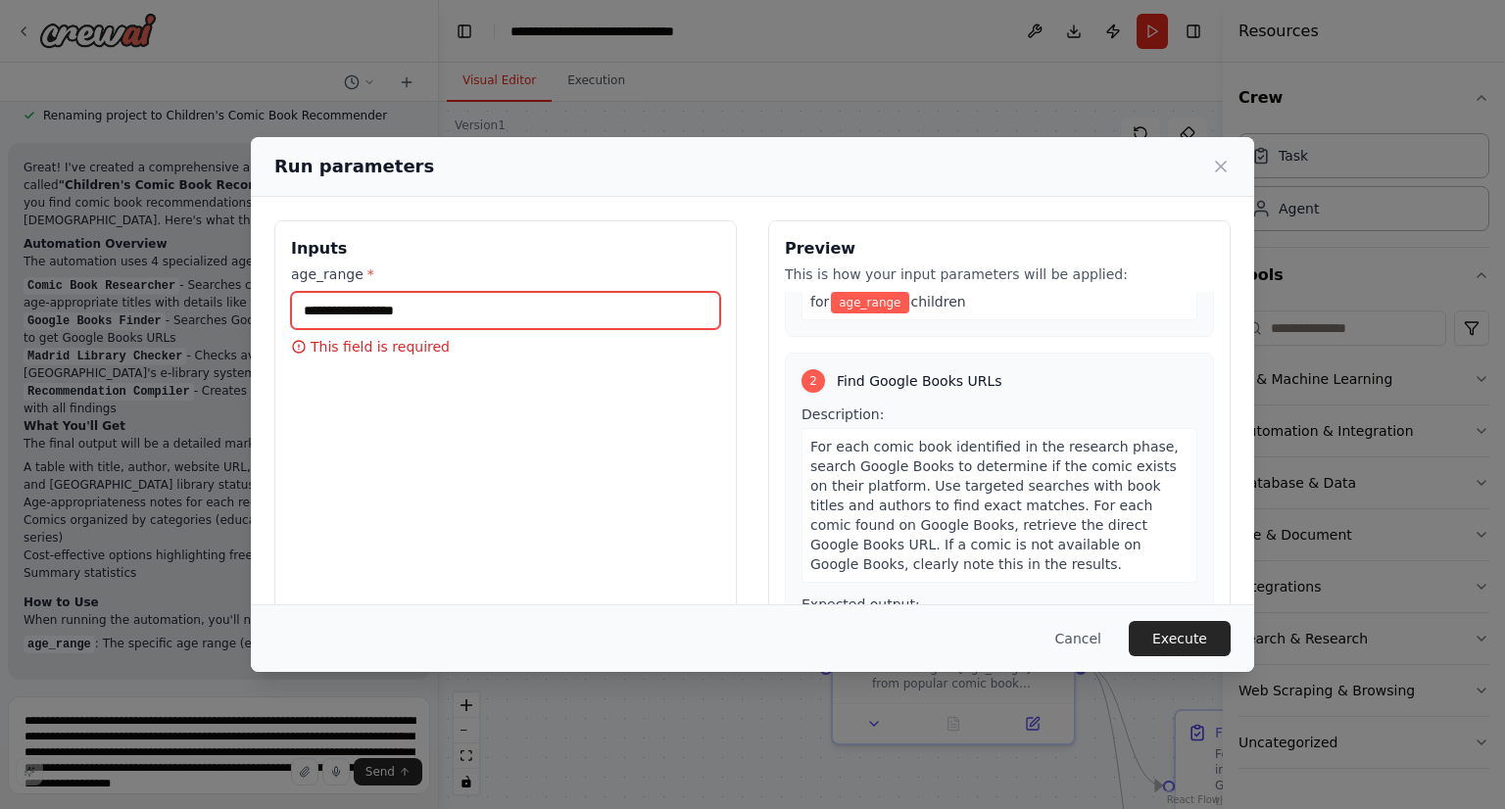
click at [474, 314] on input "age_range *" at bounding box center [505, 310] width 429 height 37
type input "**********"
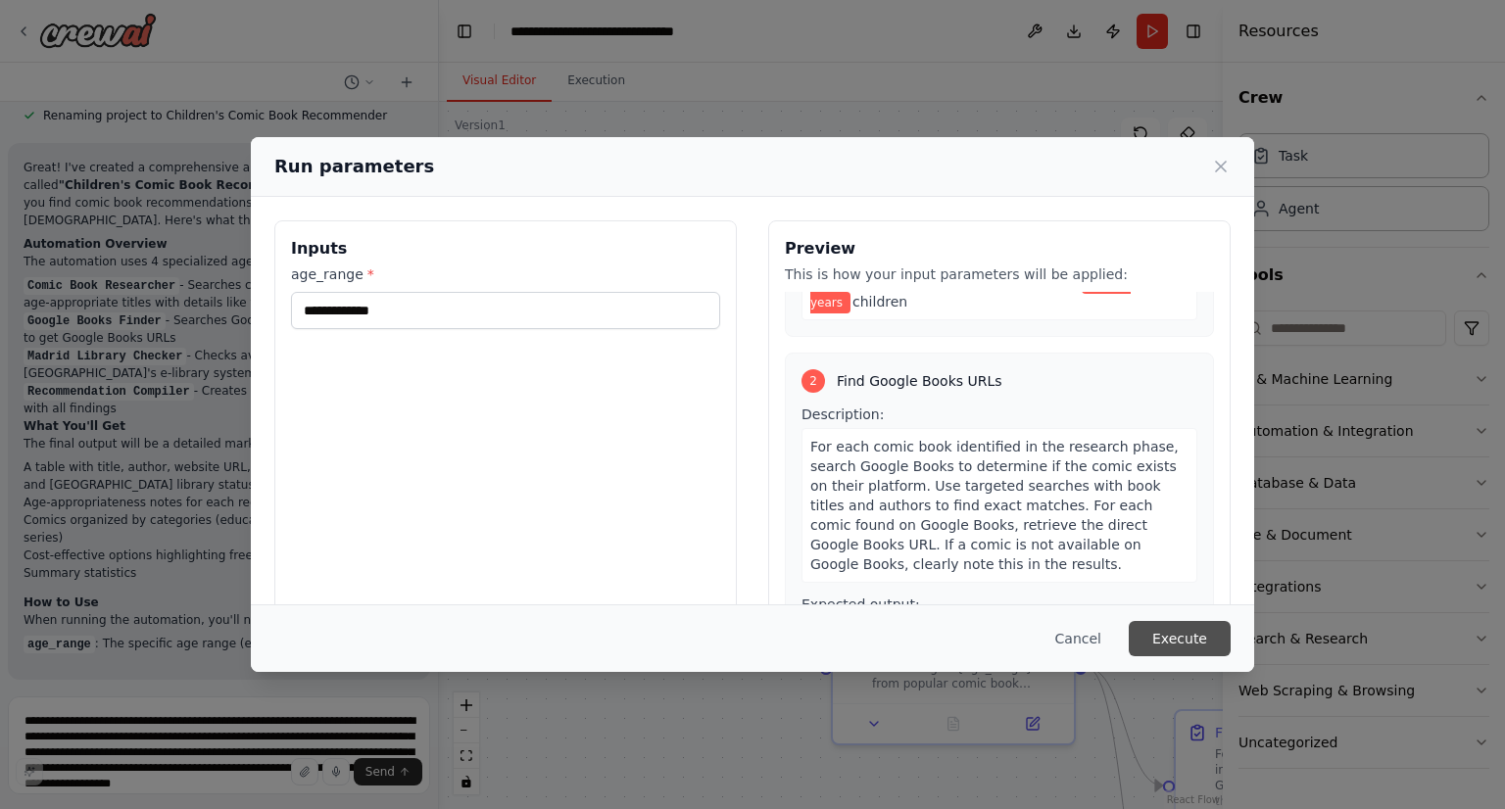
click at [1176, 639] on button "Execute" at bounding box center [1180, 638] width 102 height 35
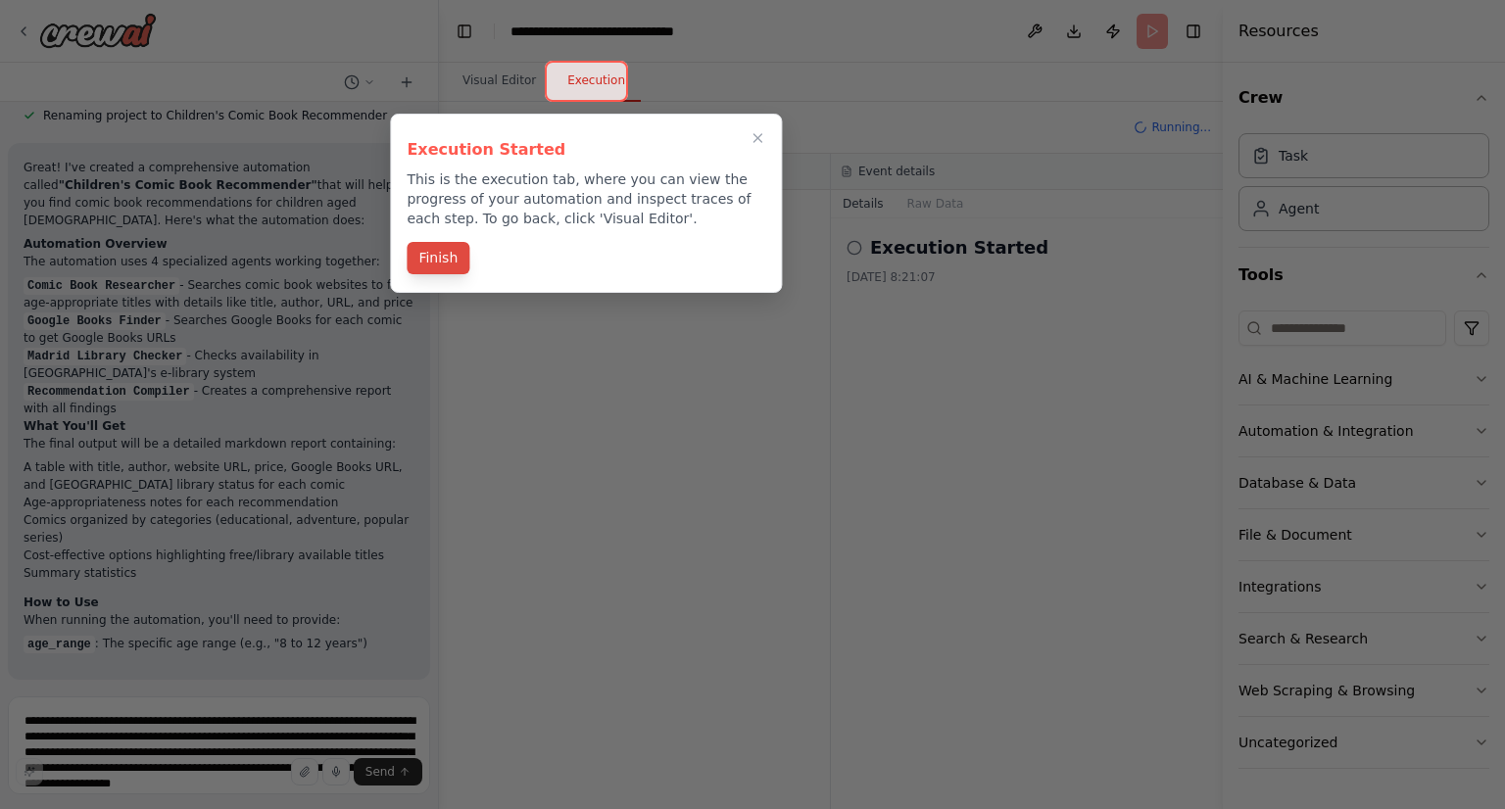
click at [443, 256] on button "Finish" at bounding box center [438, 258] width 63 height 32
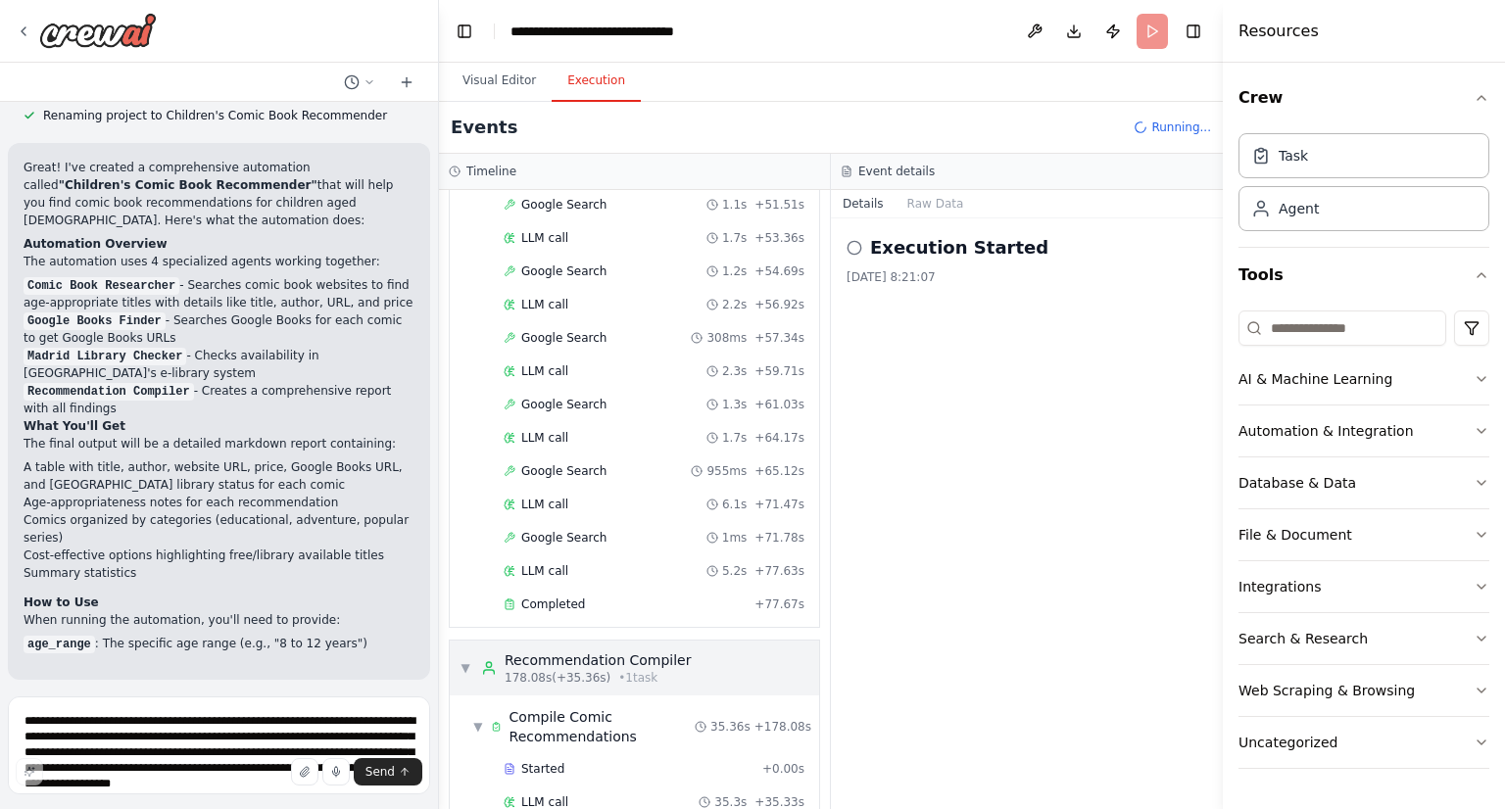
scroll to position [1757, 0]
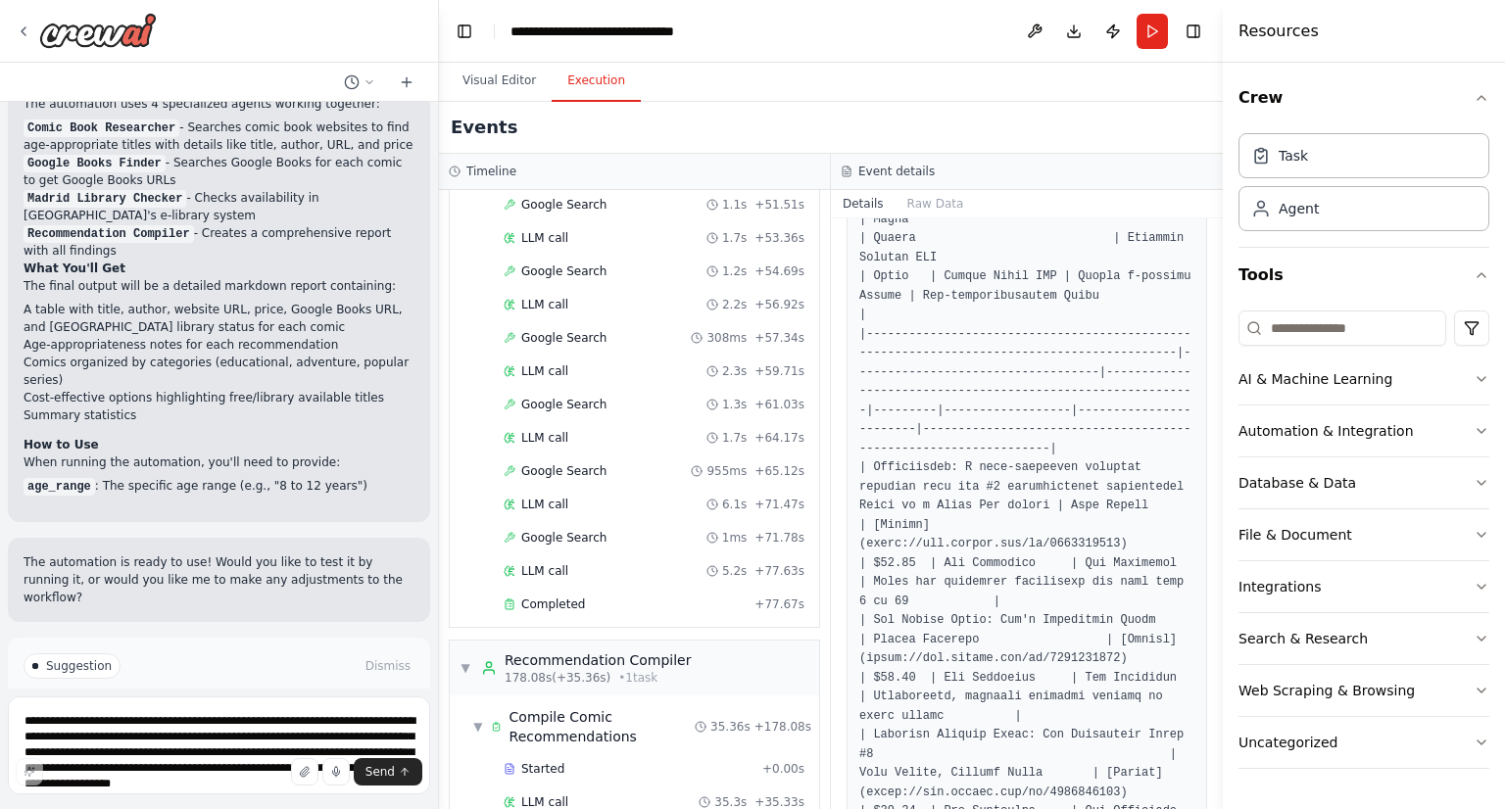
scroll to position [686, 0]
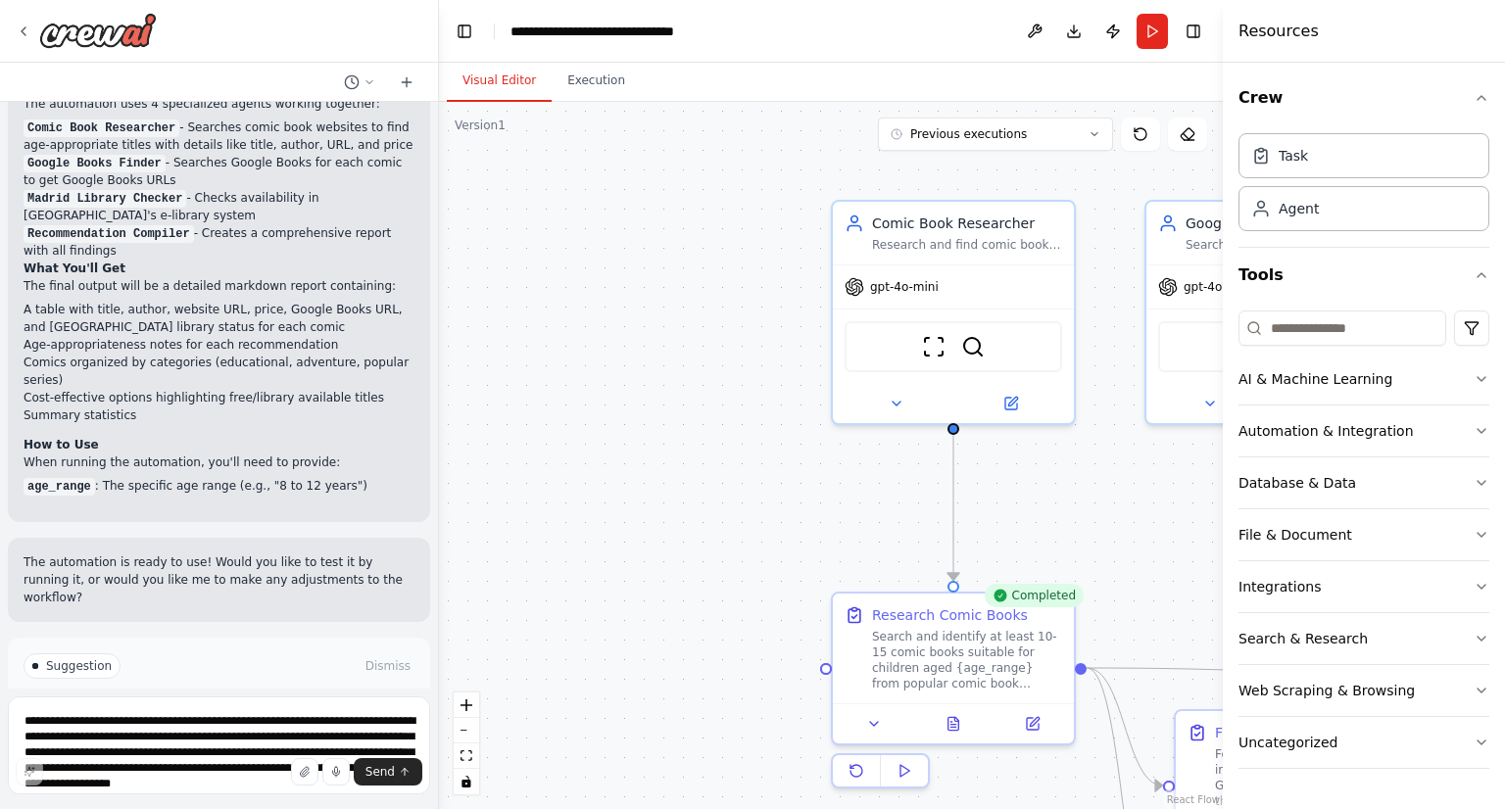
click at [476, 89] on button "Visual Editor" at bounding box center [499, 81] width 105 height 41
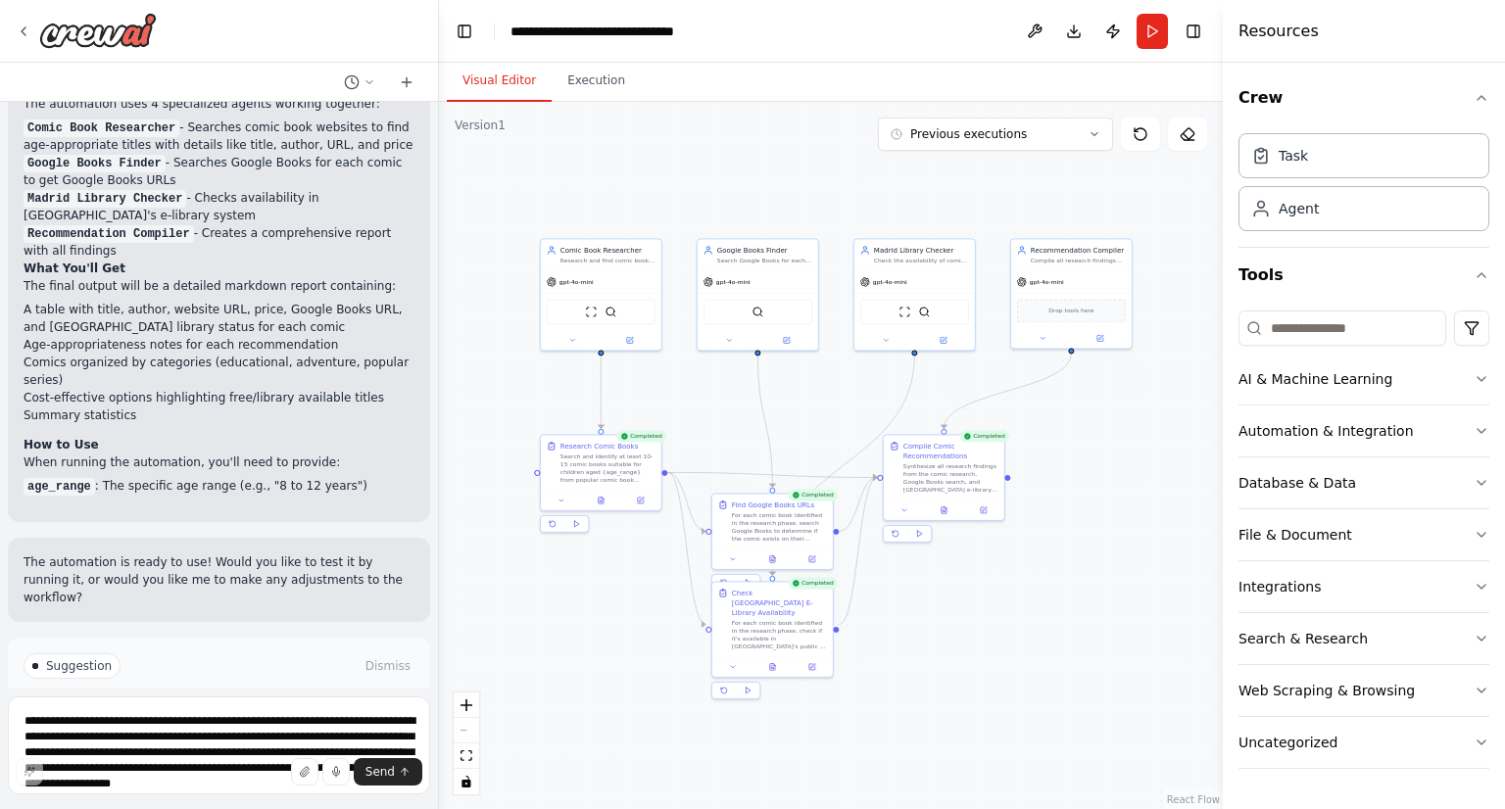
drag, startPoint x: 941, startPoint y: 203, endPoint x: 798, endPoint y: 194, distance: 143.3
click at [798, 194] on div ".deletable-edge-delete-btn { width: 20px; height: 20px; border: 0px solid #ffff…" at bounding box center [831, 456] width 784 height 708
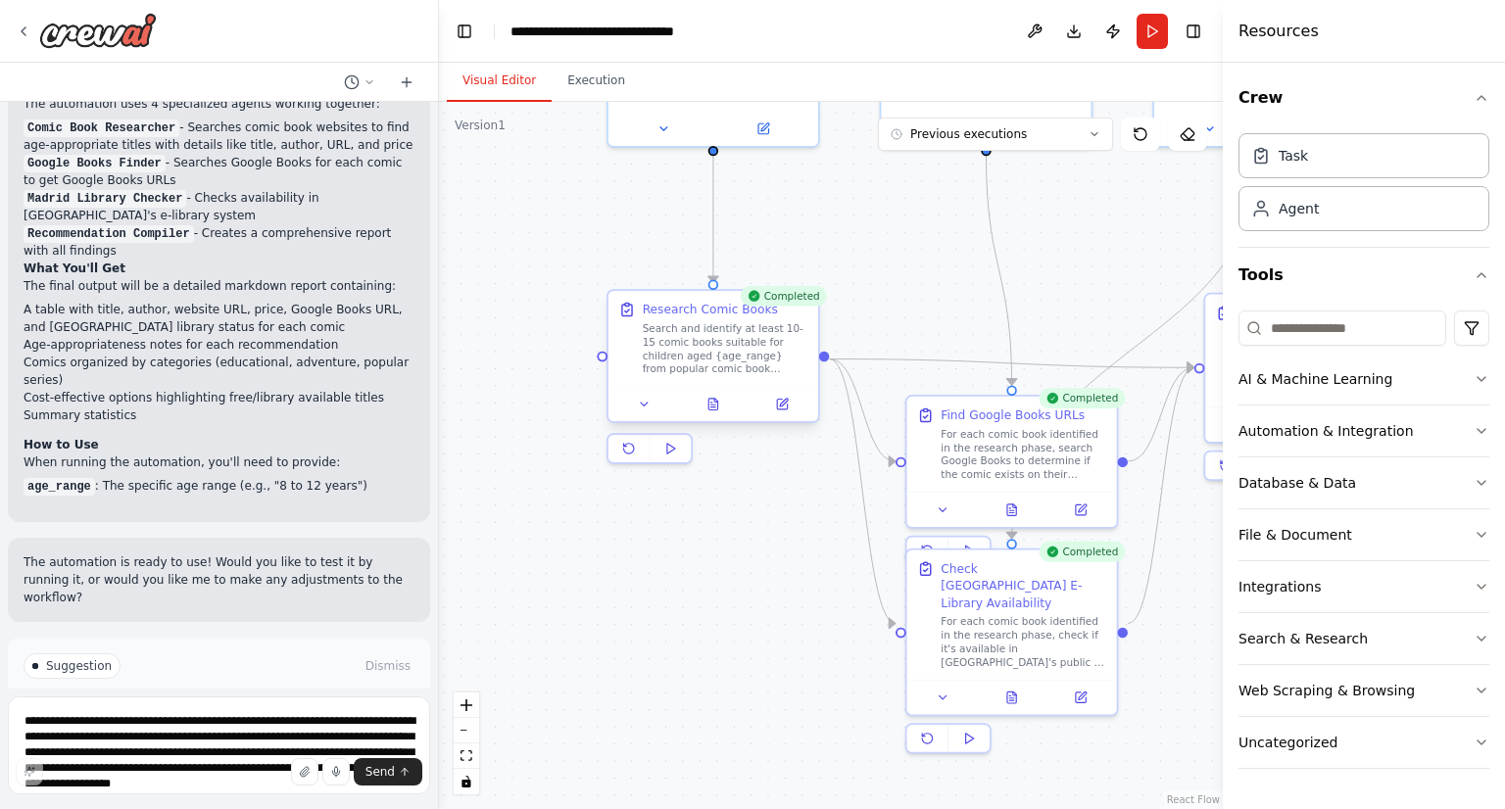
click at [683, 321] on div "Search and identify at least 10-15 comic books suitable for children aged {age_…" at bounding box center [726, 348] width 166 height 55
click at [777, 409] on icon at bounding box center [782, 404] width 10 height 10
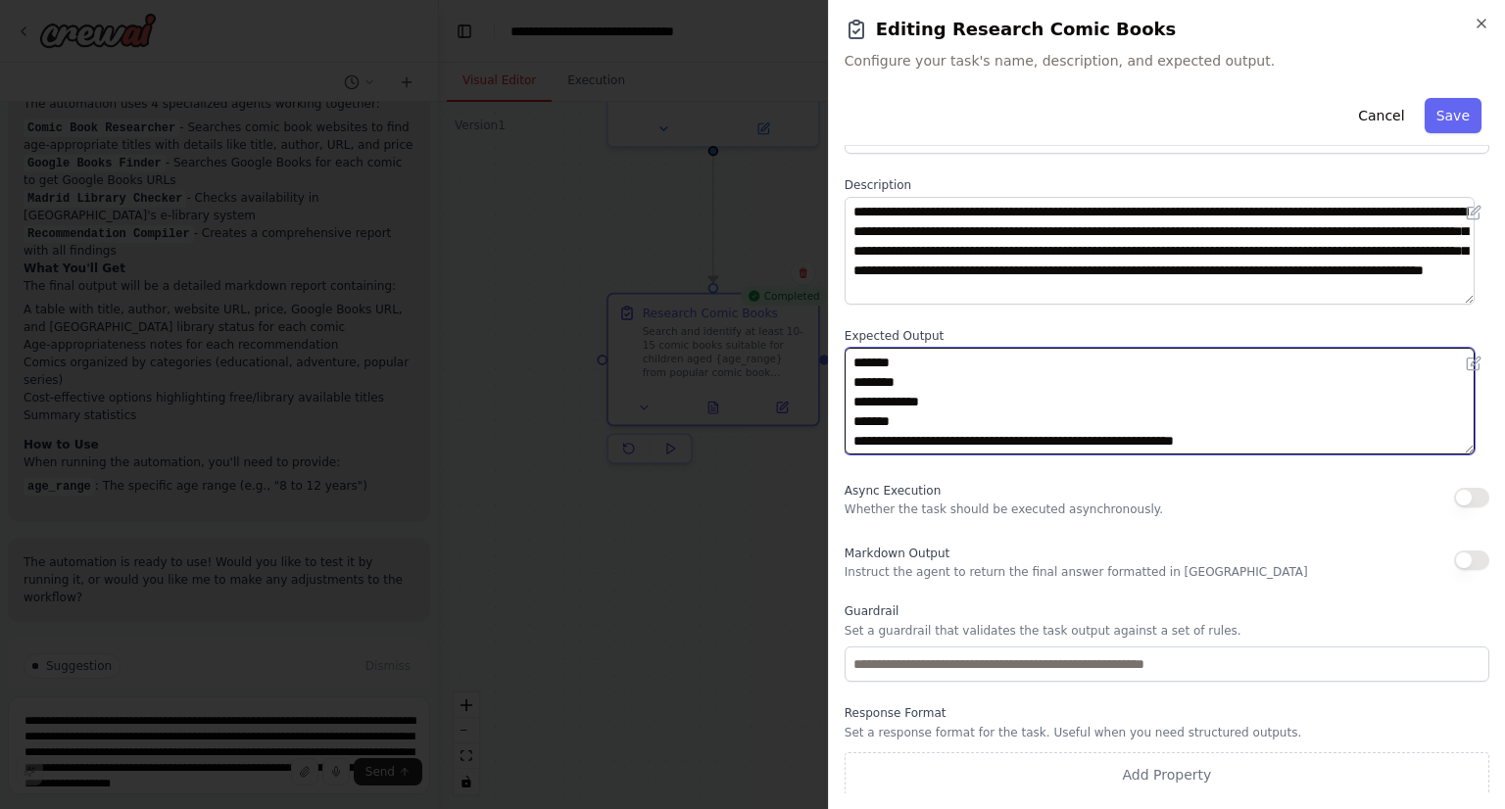
scroll to position [74, 0]
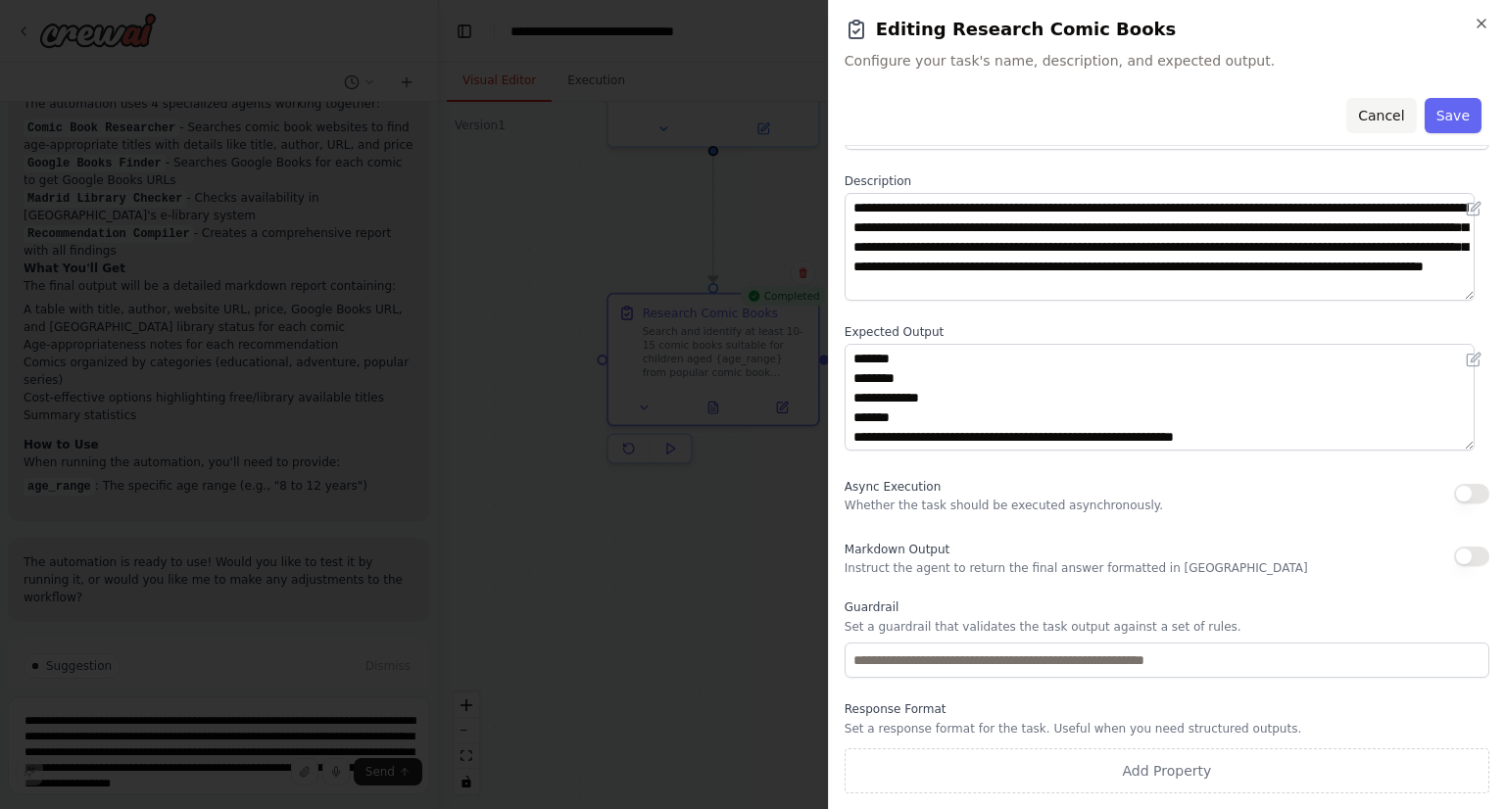
click at [1380, 121] on button "Cancel" at bounding box center [1381, 115] width 70 height 35
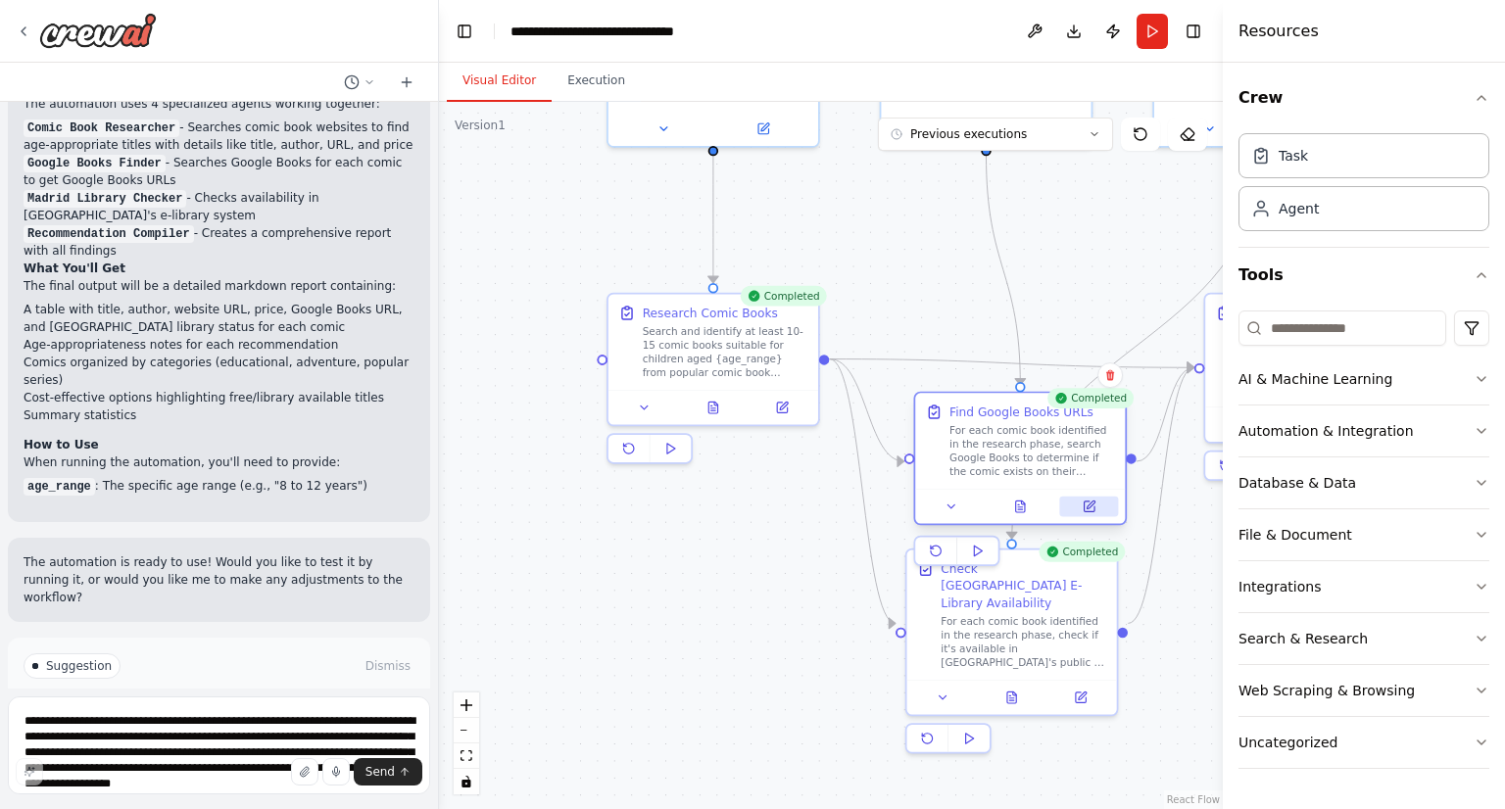
click at [1081, 503] on button at bounding box center [1089, 507] width 59 height 21
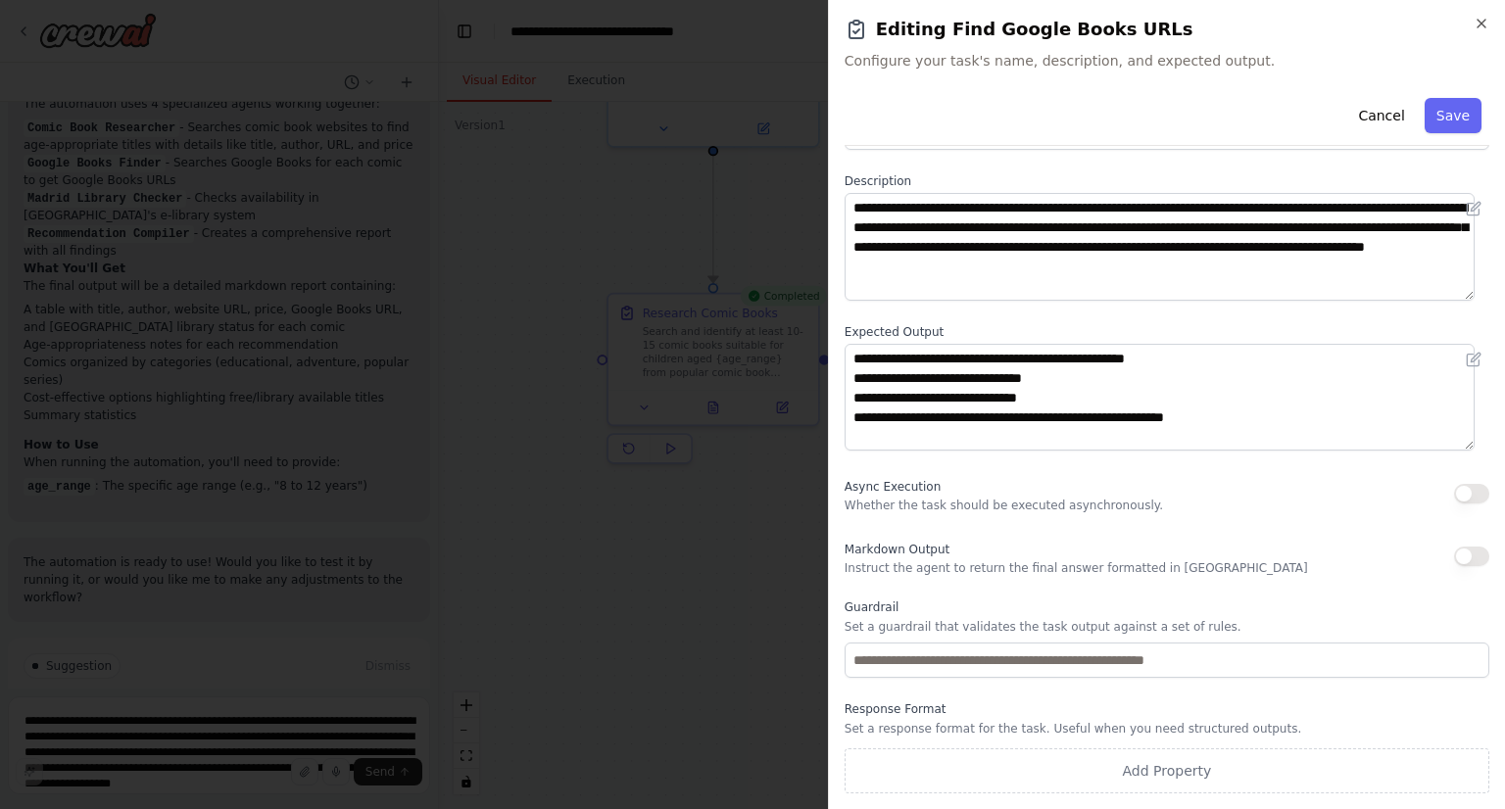
scroll to position [0, 0]
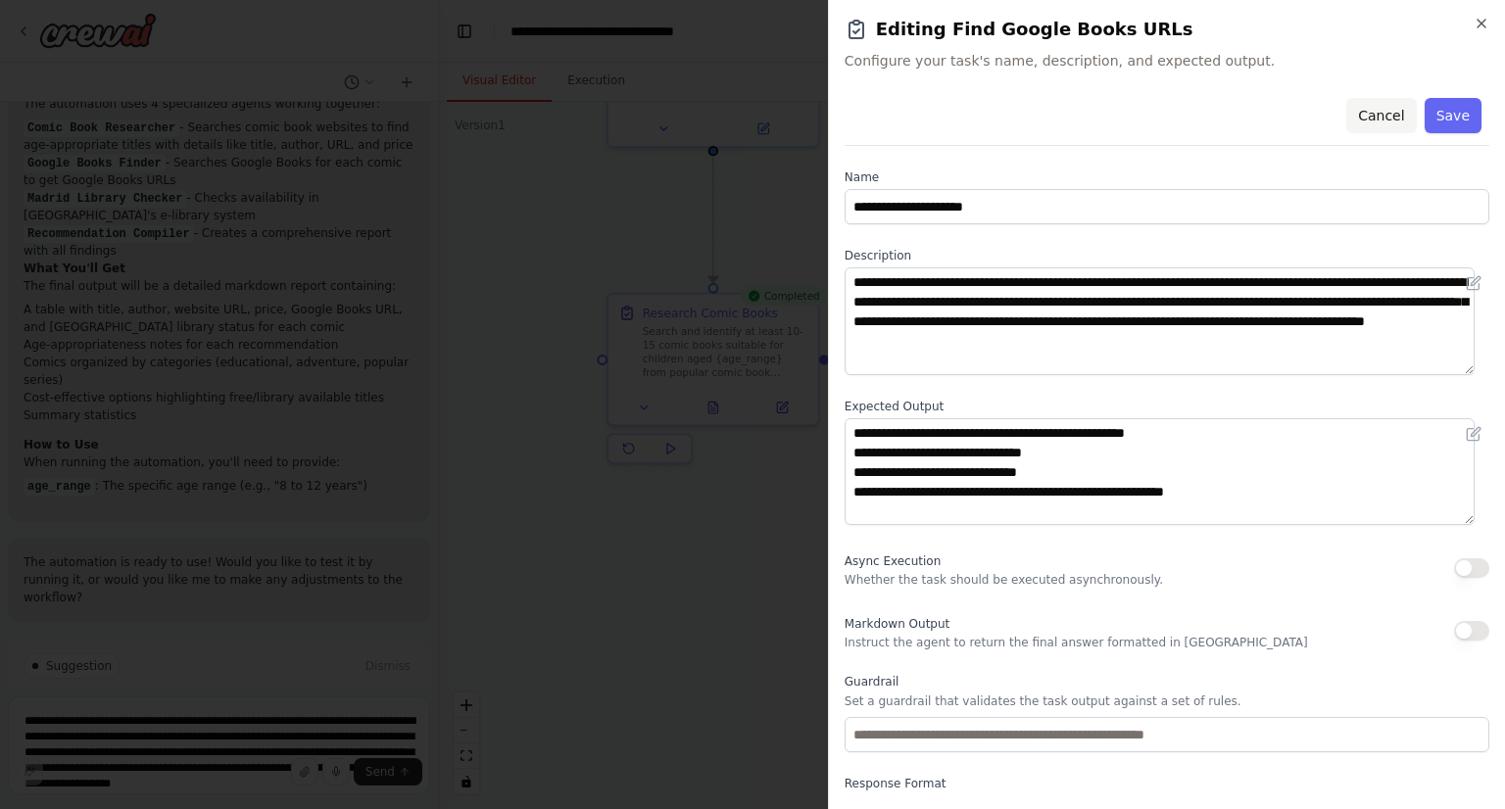
click at [1368, 115] on button "Cancel" at bounding box center [1381, 115] width 70 height 35
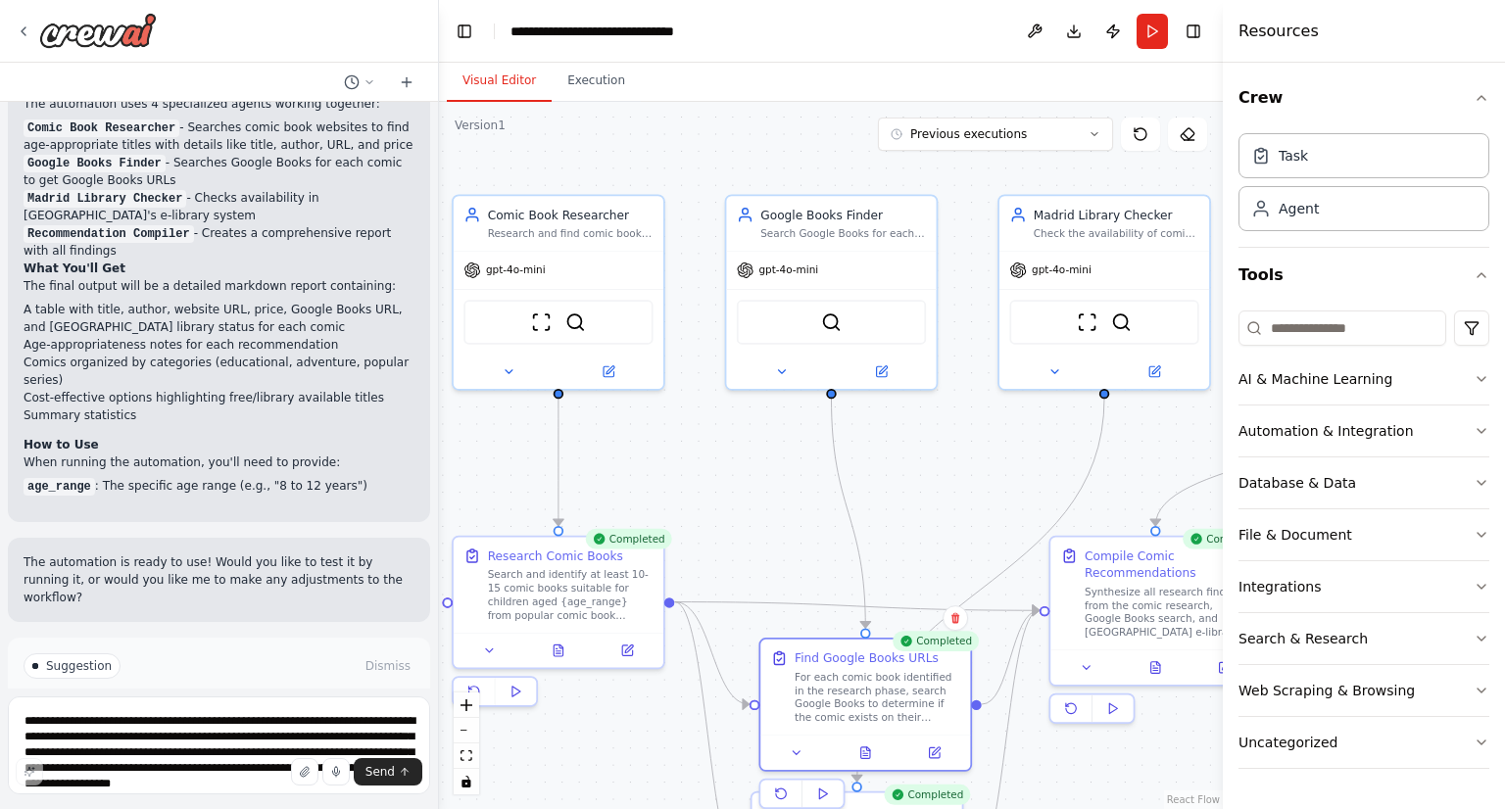
drag, startPoint x: 1094, startPoint y: 245, endPoint x: 939, endPoint y: 488, distance: 288.2
click at [939, 488] on div ".deletable-edge-delete-btn { width: 20px; height: 20px; border: 0px solid #ffff…" at bounding box center [831, 456] width 784 height 708
click at [608, 366] on icon at bounding box center [611, 367] width 8 height 8
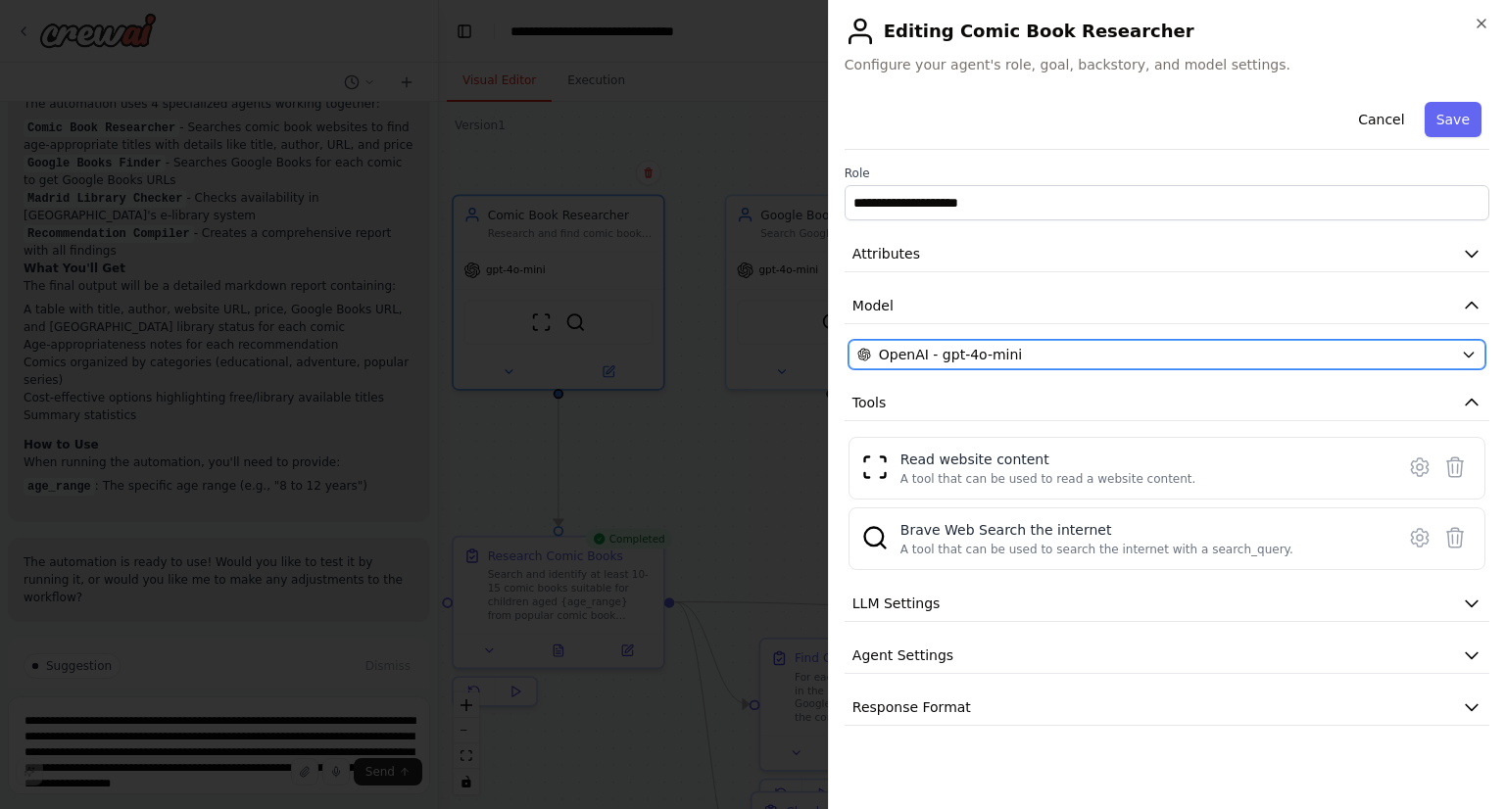
click at [1001, 362] on span "OpenAI - gpt-4o-mini" at bounding box center [950, 355] width 143 height 20
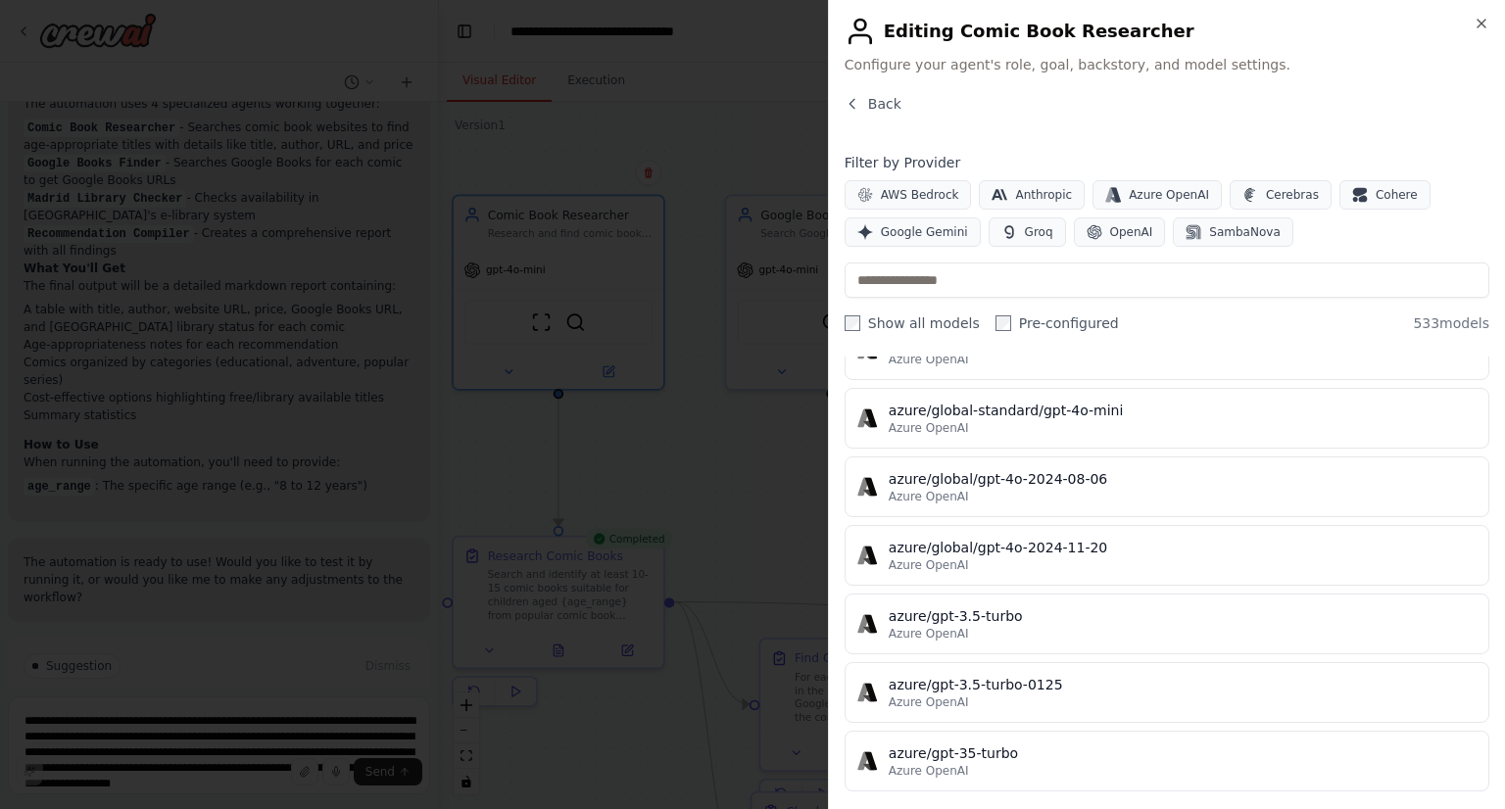
scroll to position [13915, 0]
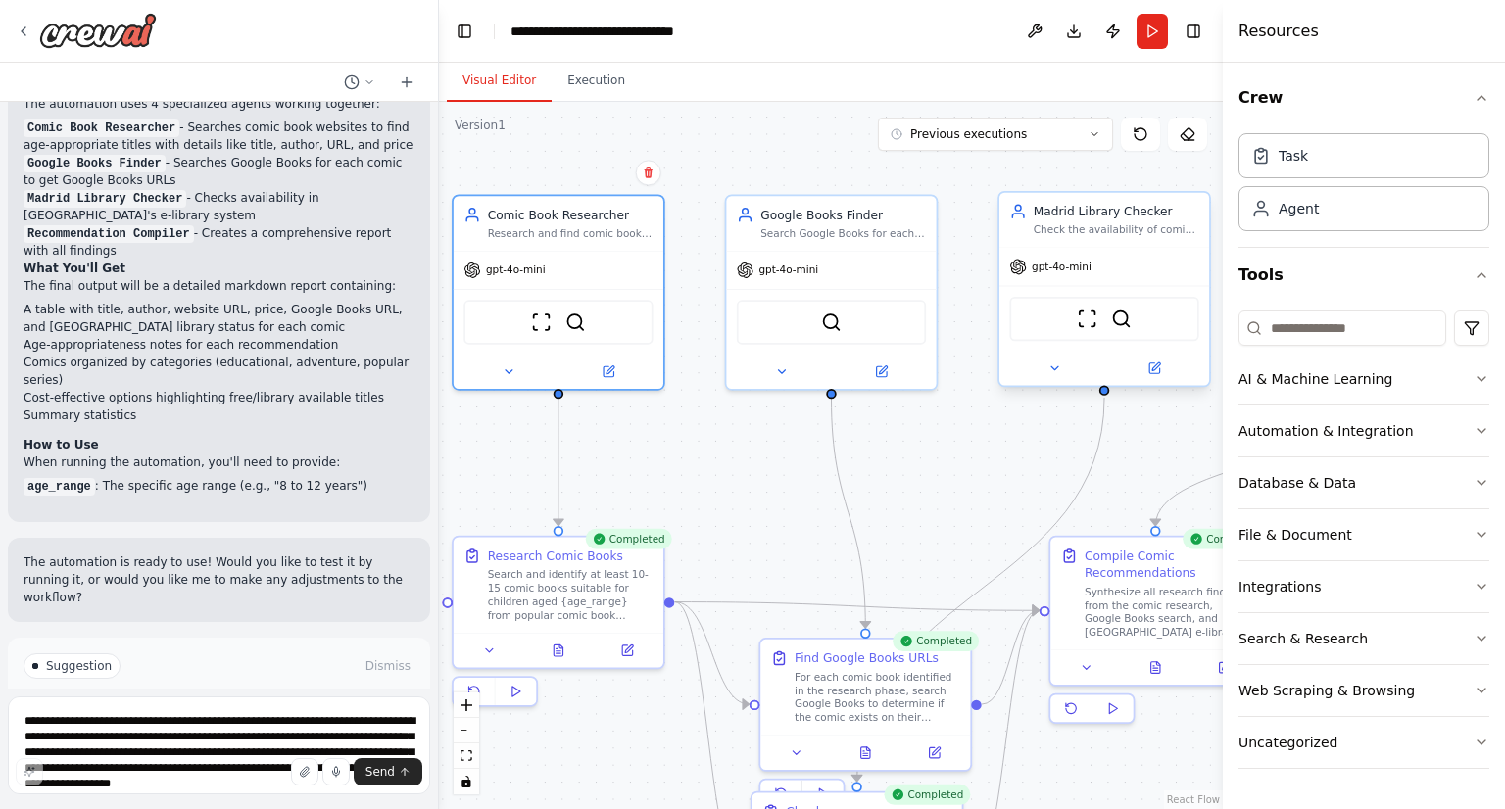
click at [1063, 243] on div "Madrid Library Checker Check the availability of comic books in [GEOGRAPHIC_DAT…" at bounding box center [1105, 220] width 210 height 55
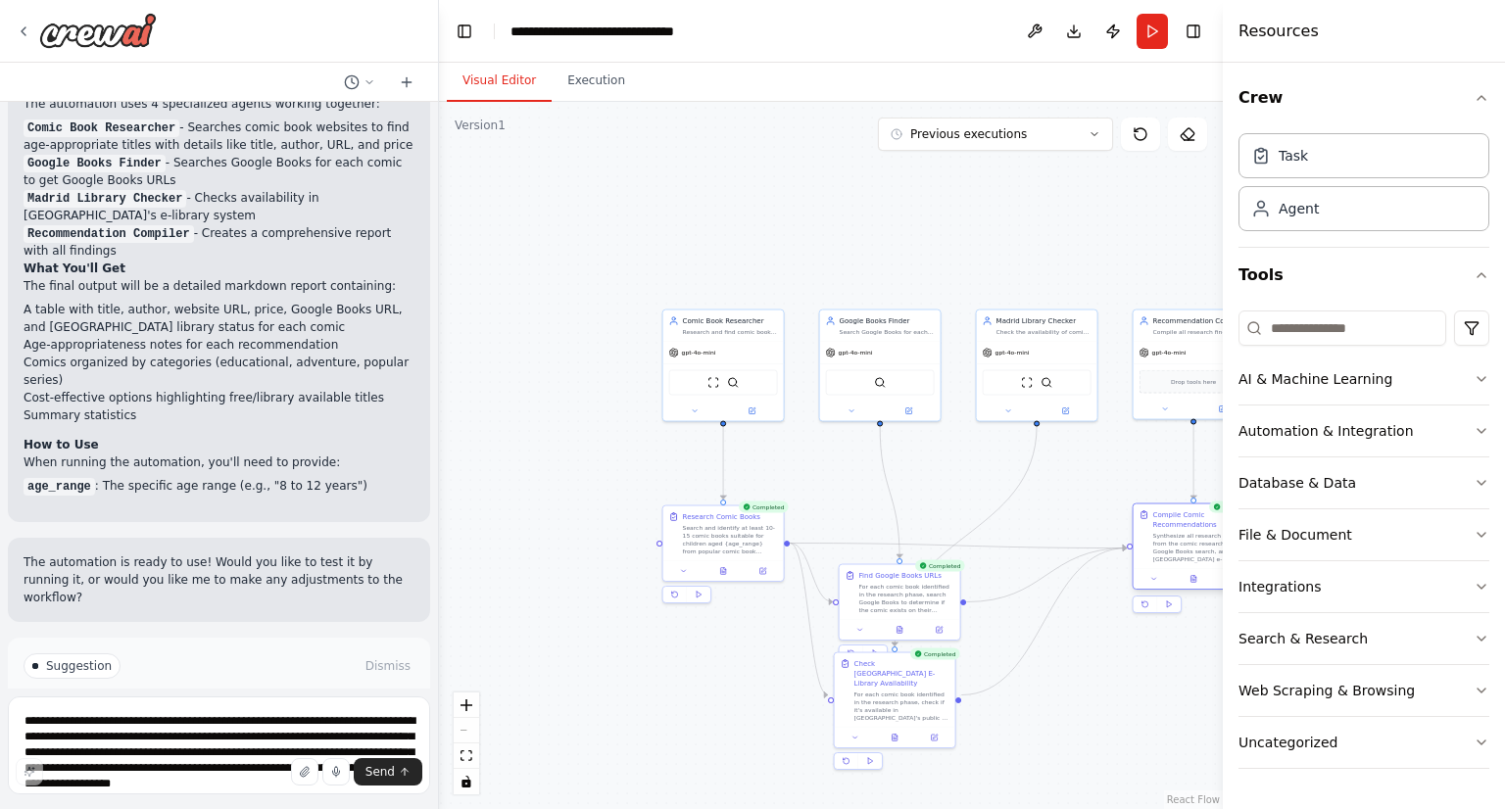
drag, startPoint x: 1043, startPoint y: 558, endPoint x: 1180, endPoint y: 562, distance: 137.3
click at [1180, 562] on div "Compile Comic Recommendations Synthesize all research findings from the comic r…" at bounding box center [1194, 537] width 121 height 65
drag, startPoint x: 915, startPoint y: 612, endPoint x: 911, endPoint y: 551, distance: 61.9
click at [911, 551] on div "Find Google Books URLs For each comic book identified in the research phase, se…" at bounding box center [890, 532] width 121 height 55
drag, startPoint x: 980, startPoint y: 712, endPoint x: 1054, endPoint y: 675, distance: 83.3
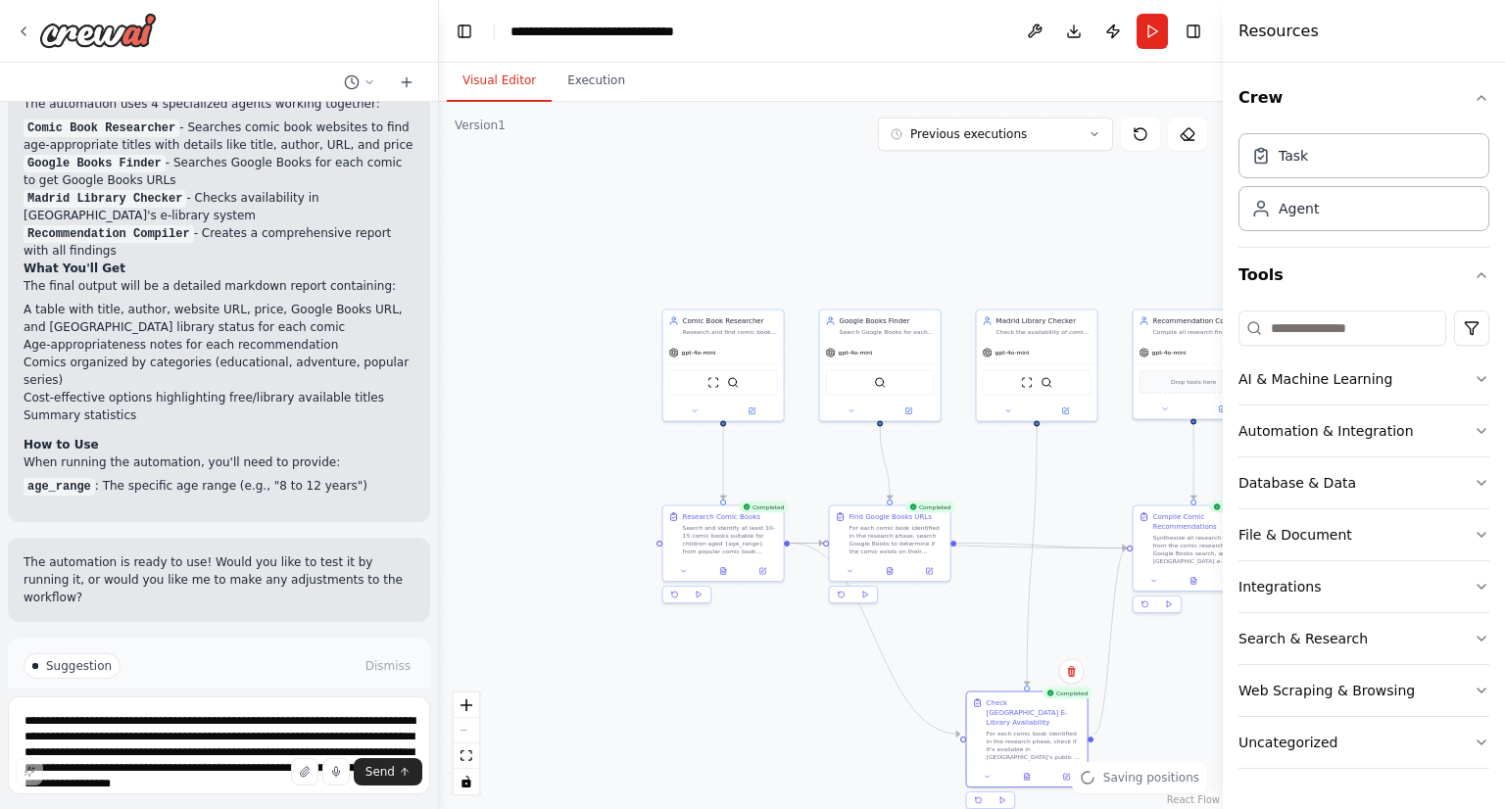
click at [1047, 742] on div "For each comic book identified in the research phase, check if it's available i…" at bounding box center [1034, 745] width 95 height 31
drag, startPoint x: 935, startPoint y: 575, endPoint x: 961, endPoint y: 605, distance: 39.6
click at [961, 605] on div at bounding box center [929, 609] width 121 height 21
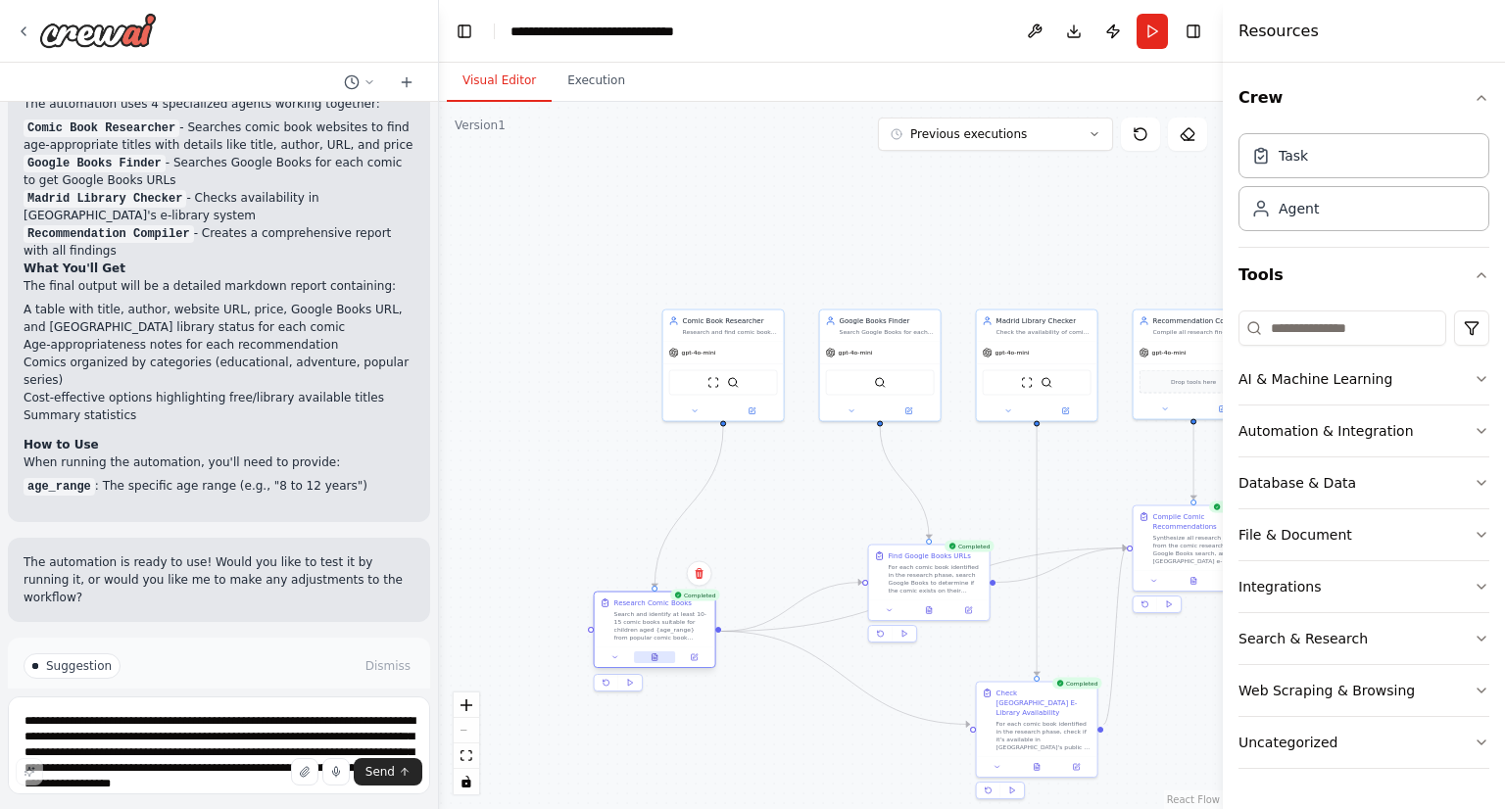
drag, startPoint x: 733, startPoint y: 558, endPoint x: 659, endPoint y: 653, distance: 120.2
click at [659, 653] on div at bounding box center [655, 658] width 121 height 21
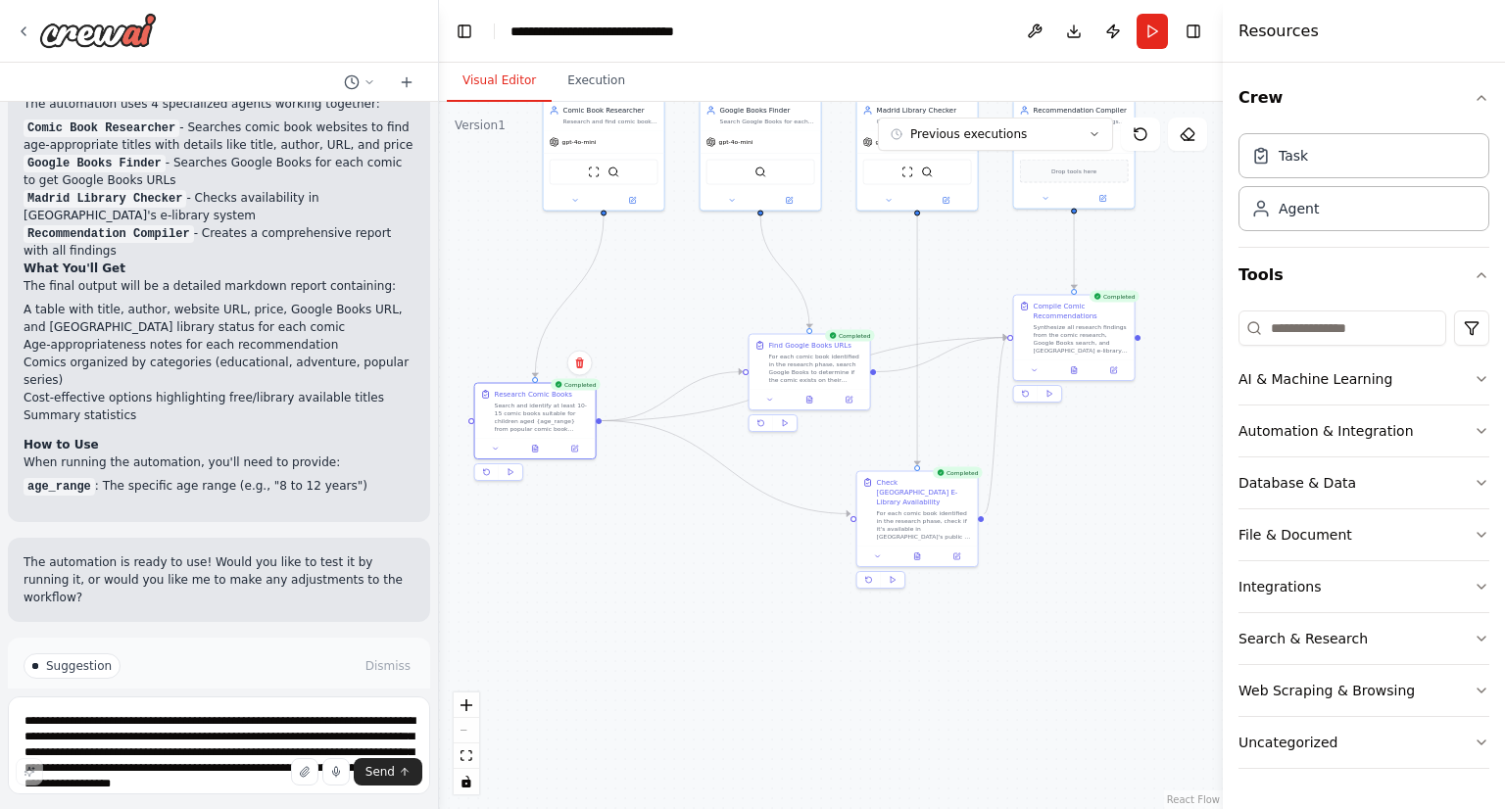
drag, startPoint x: 781, startPoint y: 497, endPoint x: 682, endPoint y: 301, distance: 219.6
click at [681, 301] on div ".deletable-edge-delete-btn { width: 20px; height: 20px; border: 0px solid #ffff…" at bounding box center [831, 456] width 784 height 708
drag, startPoint x: 933, startPoint y: 524, endPoint x: 955, endPoint y: 505, distance: 29.9
click at [955, 505] on div "Check [GEOGRAPHIC_DATA] E-Library Availability For each comic book identified i…" at bounding box center [943, 482] width 121 height 74
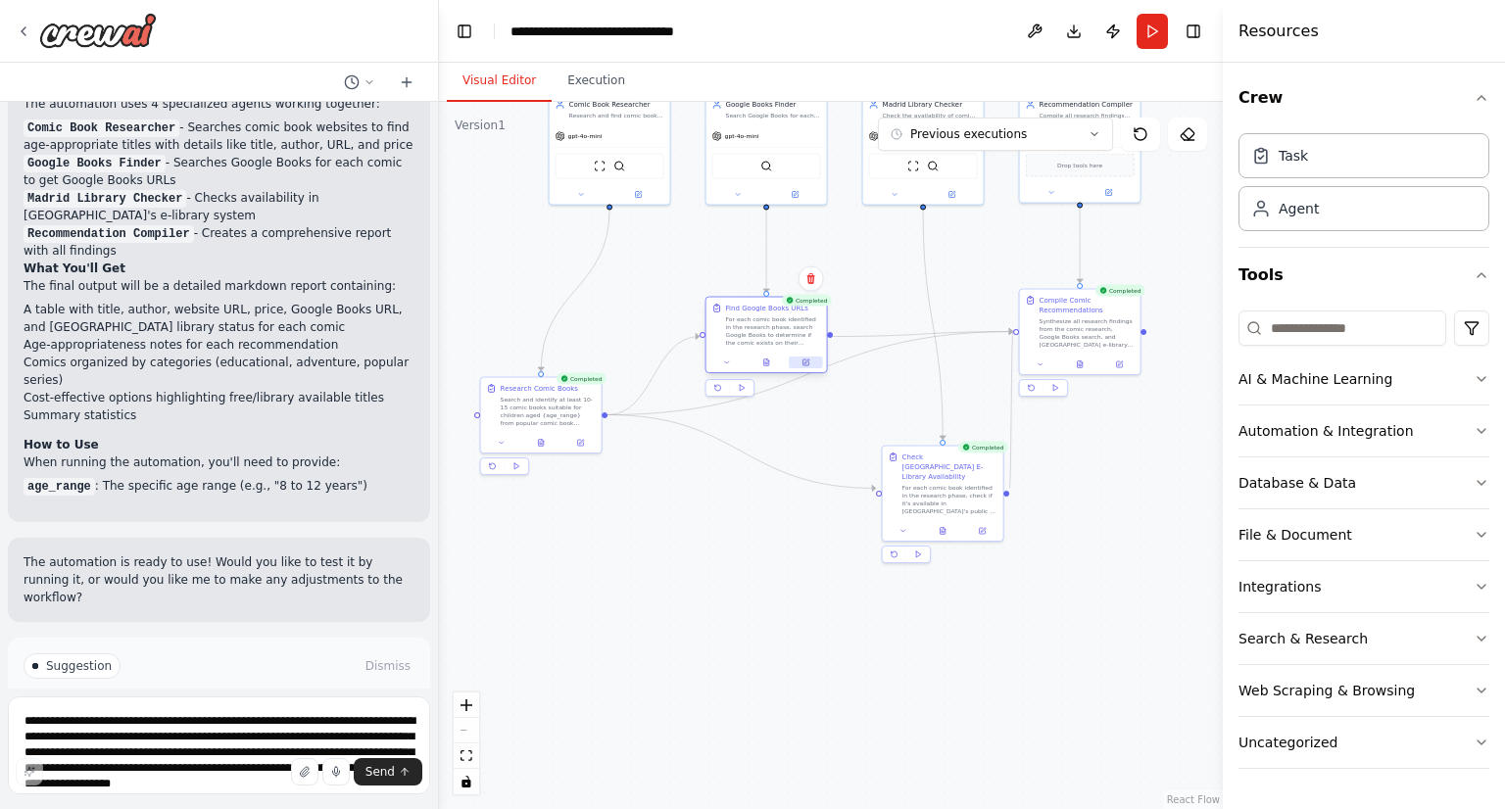
drag, startPoint x: 841, startPoint y: 396, endPoint x: 793, endPoint y: 366, distance: 56.3
click at [793, 366] on div "Find Google Books URLs For each comic book identified in the research phase, se…" at bounding box center [767, 335] width 122 height 77
drag, startPoint x: 942, startPoint y: 491, endPoint x: 934, endPoint y: 562, distance: 72.0
click at [934, 562] on div "For each comic book identified in the research phase, check if it's available i…" at bounding box center [940, 566] width 95 height 31
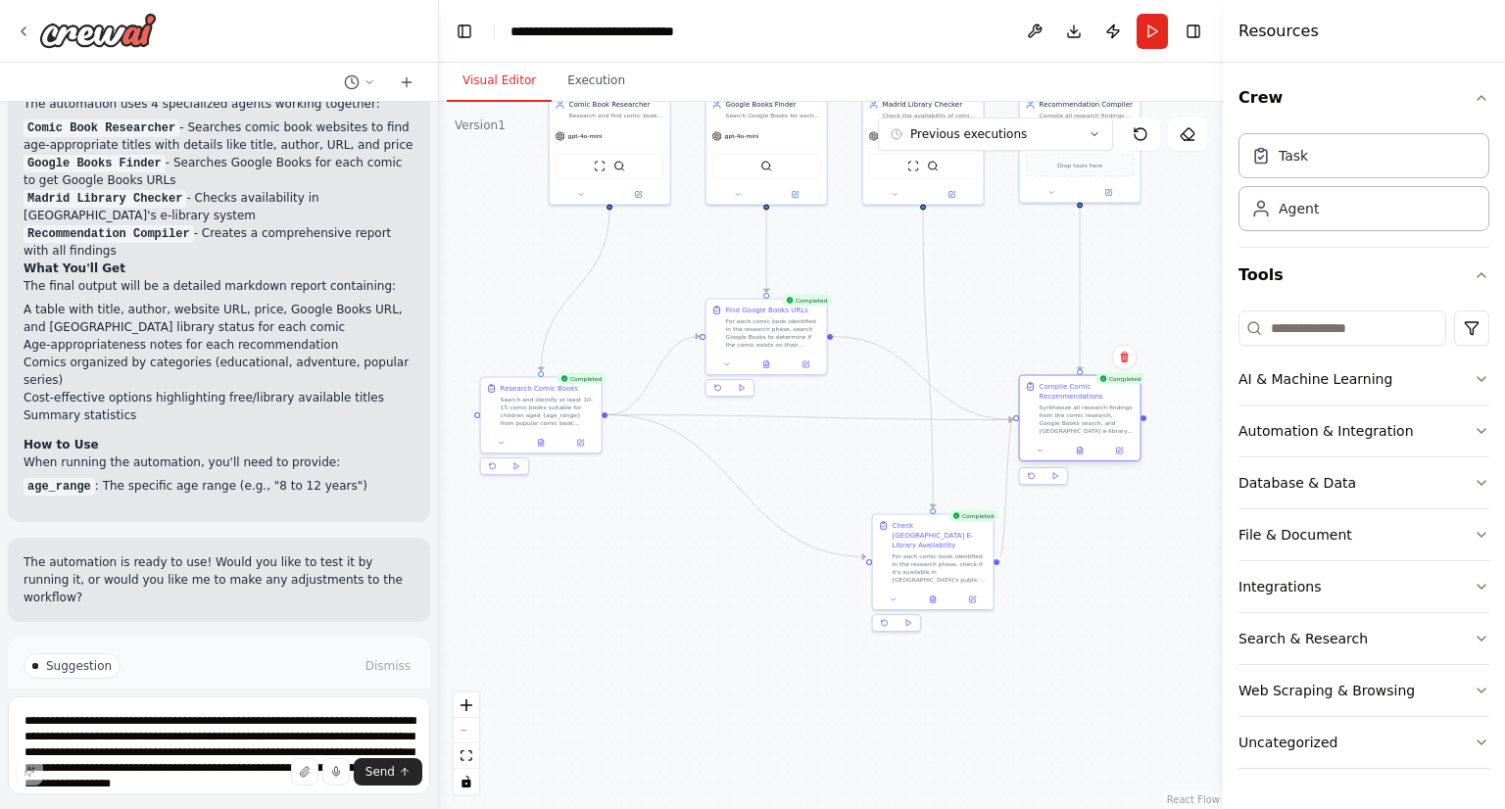
drag, startPoint x: 1080, startPoint y: 332, endPoint x: 1078, endPoint y: 425, distance: 93.1
click at [1078, 425] on div "Synthesize all research findings from the comic research, Google Books search, …" at bounding box center [1087, 419] width 95 height 31
drag, startPoint x: 948, startPoint y: 556, endPoint x: 835, endPoint y: 570, distance: 113.6
click at [835, 570] on div "For each comic book identified in the research phase, check if it's available i…" at bounding box center [832, 576] width 95 height 31
drag, startPoint x: 843, startPoint y: 553, endPoint x: 870, endPoint y: 495, distance: 64.0
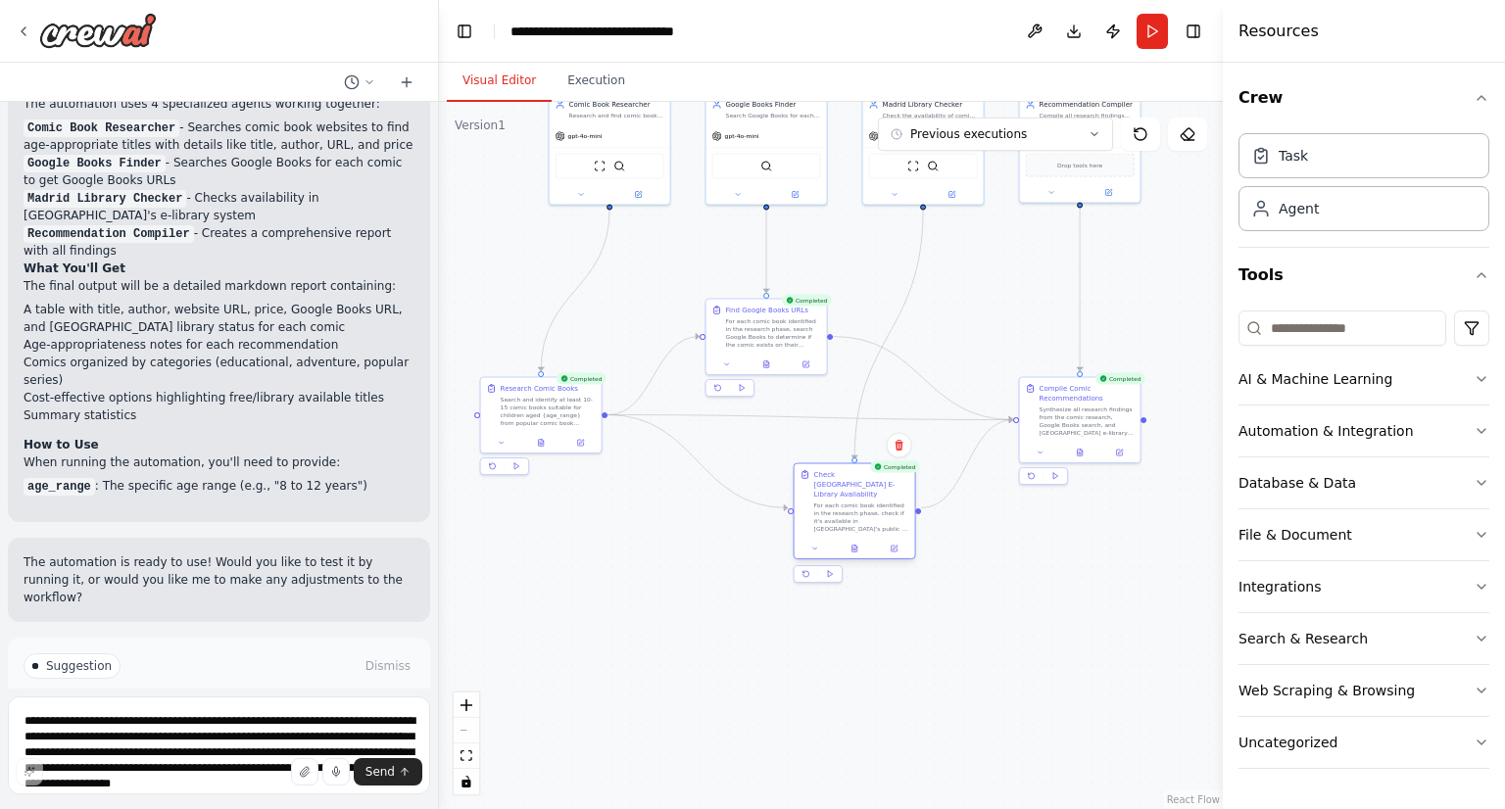
click at [870, 502] on div "For each comic book identified in the research phase, check if it's available i…" at bounding box center [861, 517] width 95 height 31
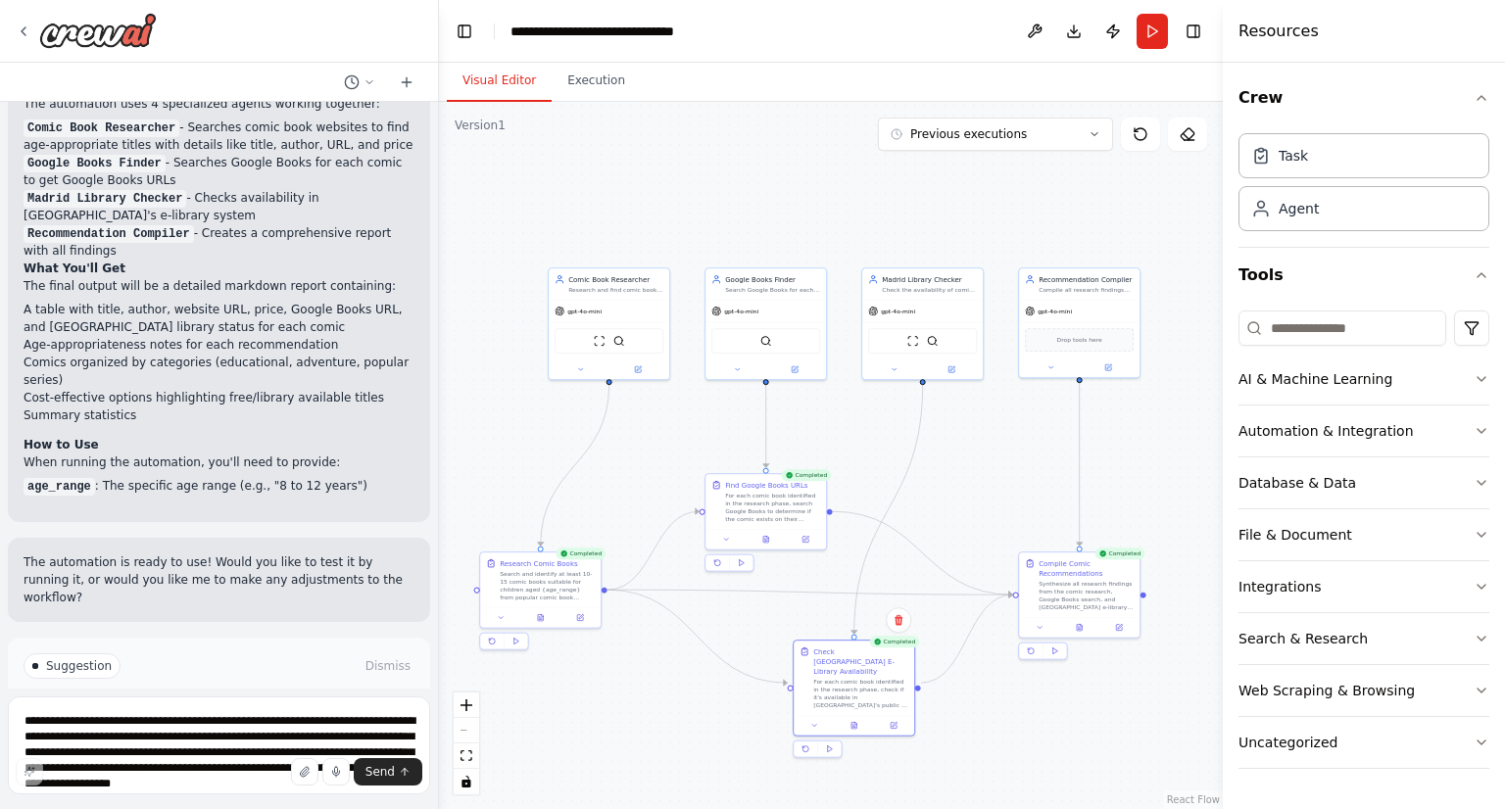
drag, startPoint x: 994, startPoint y: 371, endPoint x: 988, endPoint y: 497, distance: 125.6
click at [988, 497] on div ".deletable-edge-delete-btn { width: 20px; height: 20px; border: 0px solid #ffff…" at bounding box center [831, 456] width 784 height 708
click at [1180, 228] on div ".deletable-edge-delete-btn { width: 20px; height: 20px; border: 0px solid #ffff…" at bounding box center [831, 456] width 784 height 708
click at [79, 659] on span "Suggestion" at bounding box center [79, 667] width 66 height 16
click at [141, 734] on button "Improve automation" at bounding box center [219, 749] width 391 height 31
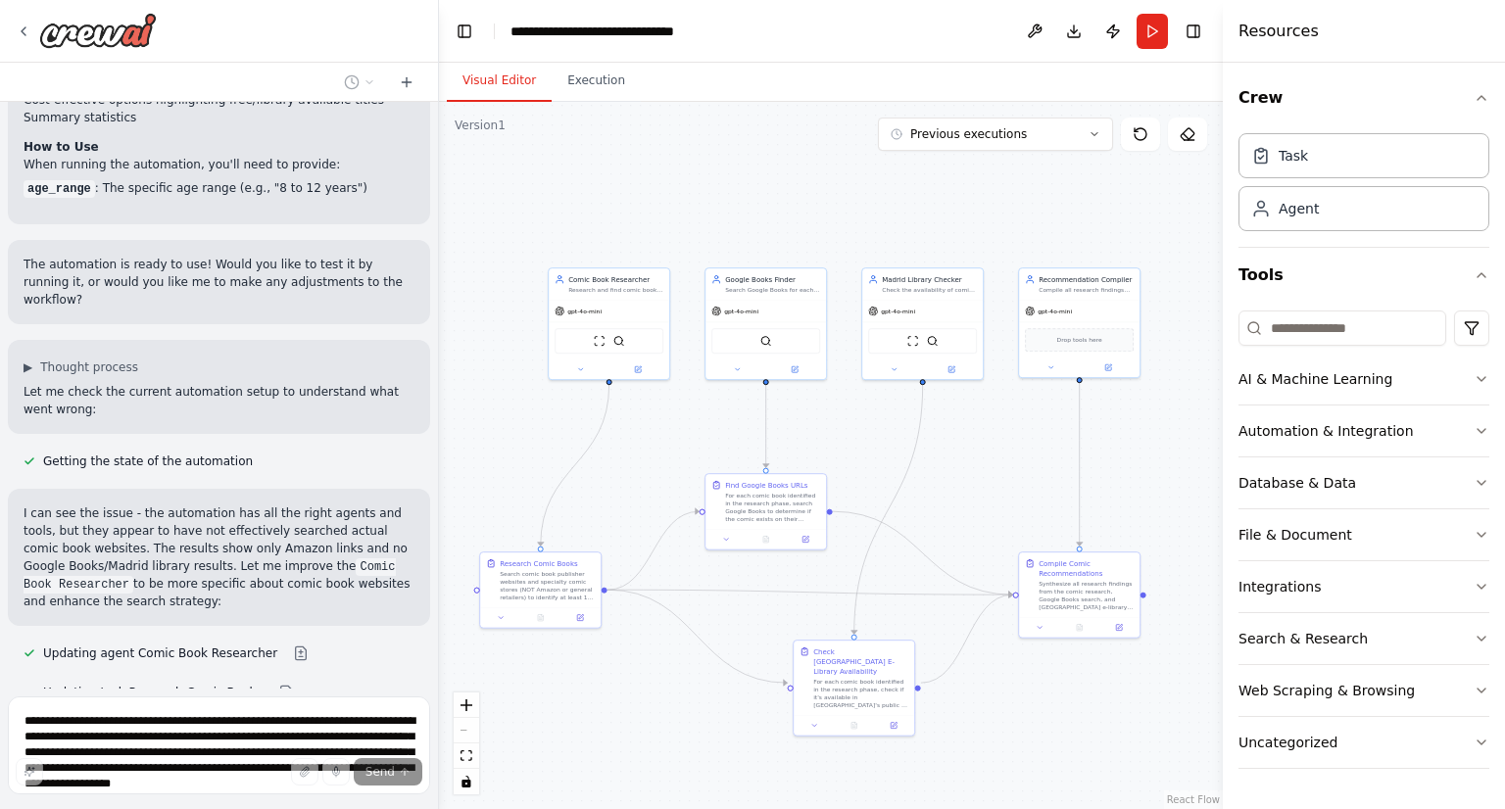
scroll to position [2094, 0]
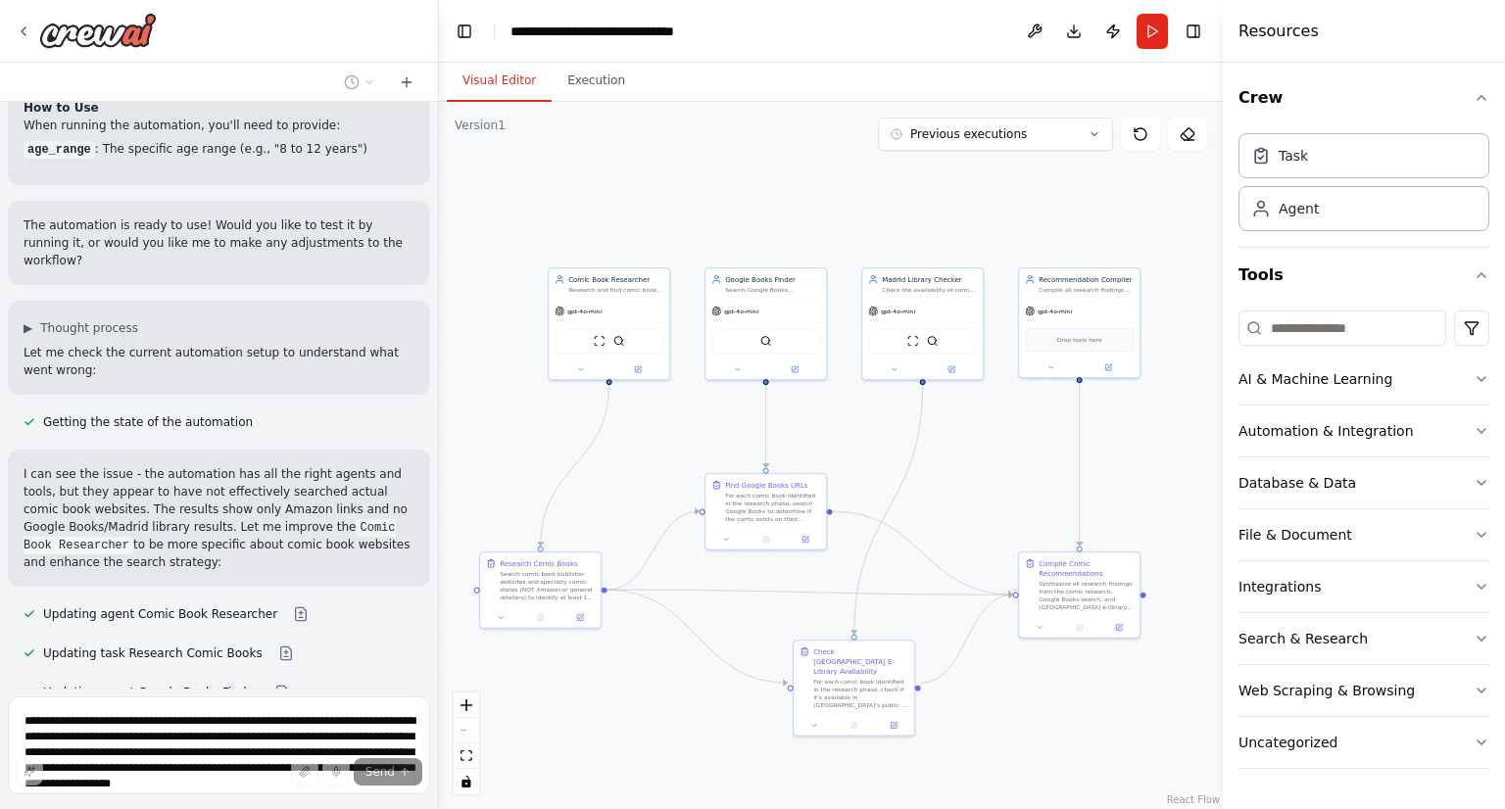
click at [391, 743] on span "Stop" at bounding box center [404, 751] width 26 height 16
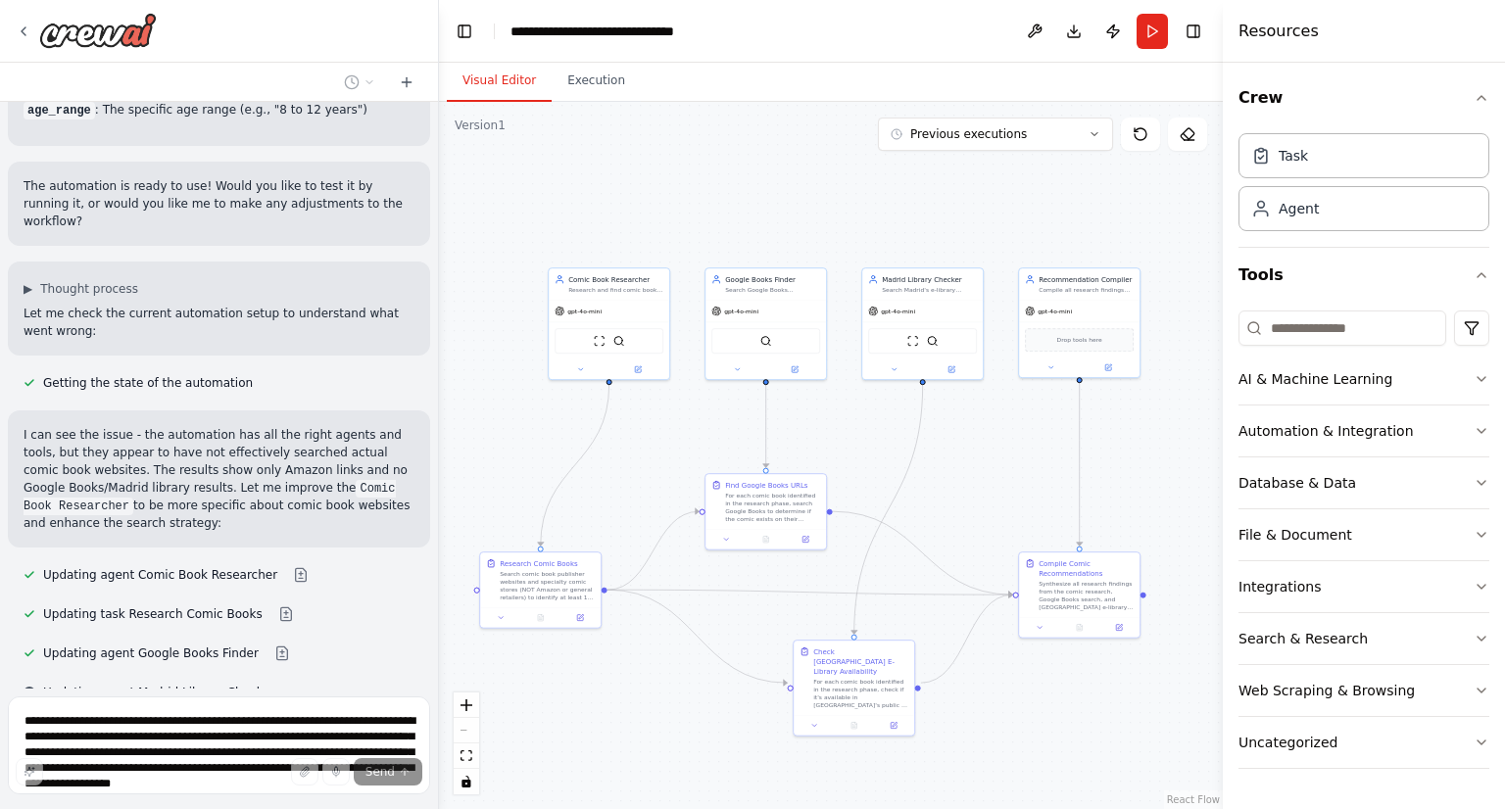
click at [391, 743] on span "Stop" at bounding box center [404, 751] width 26 height 16
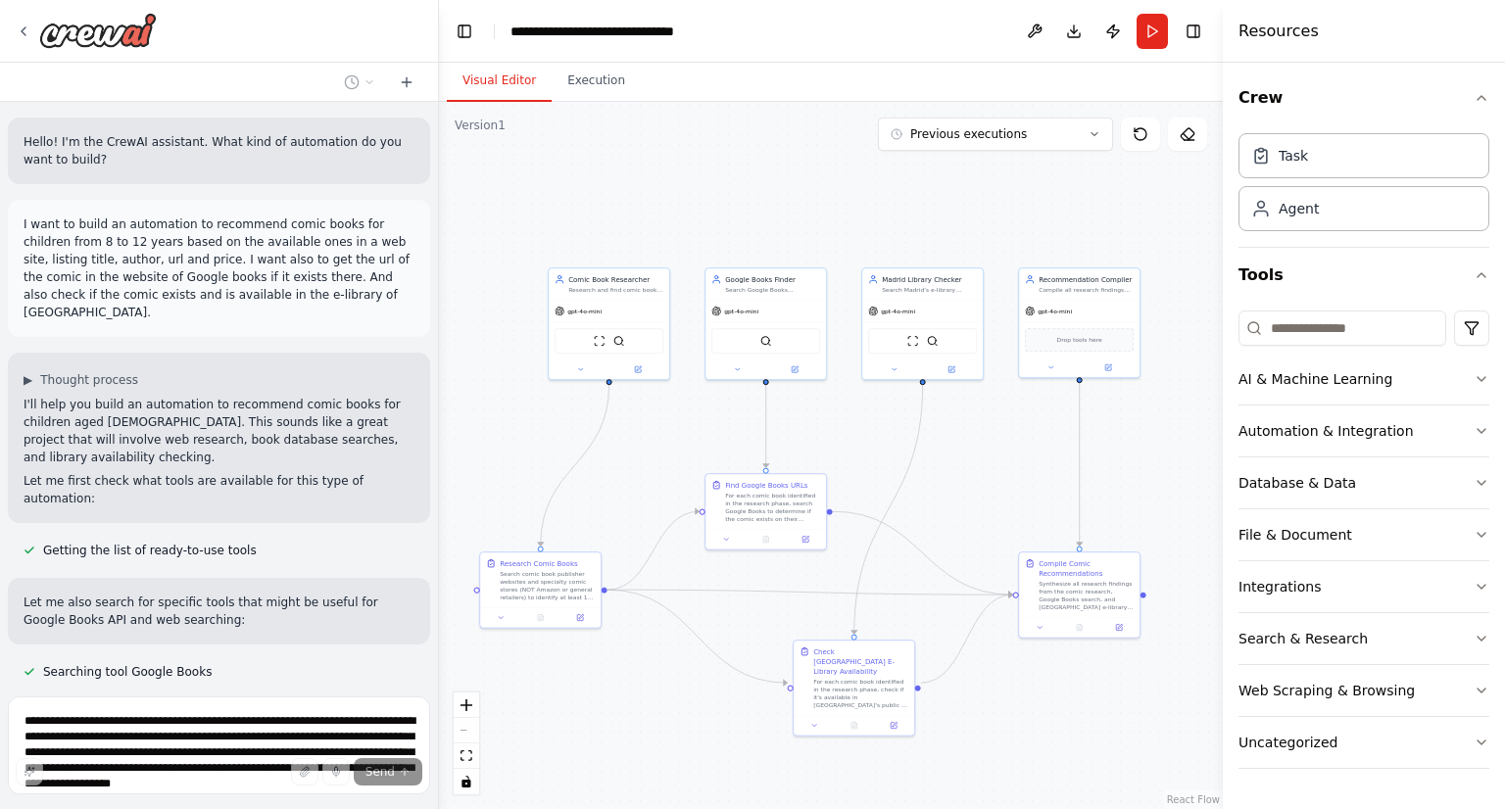
click at [380, 644] on div "Hello! I'm the CrewAI assistant. What kind of automation do you want to build? …" at bounding box center [219, 395] width 438 height 587
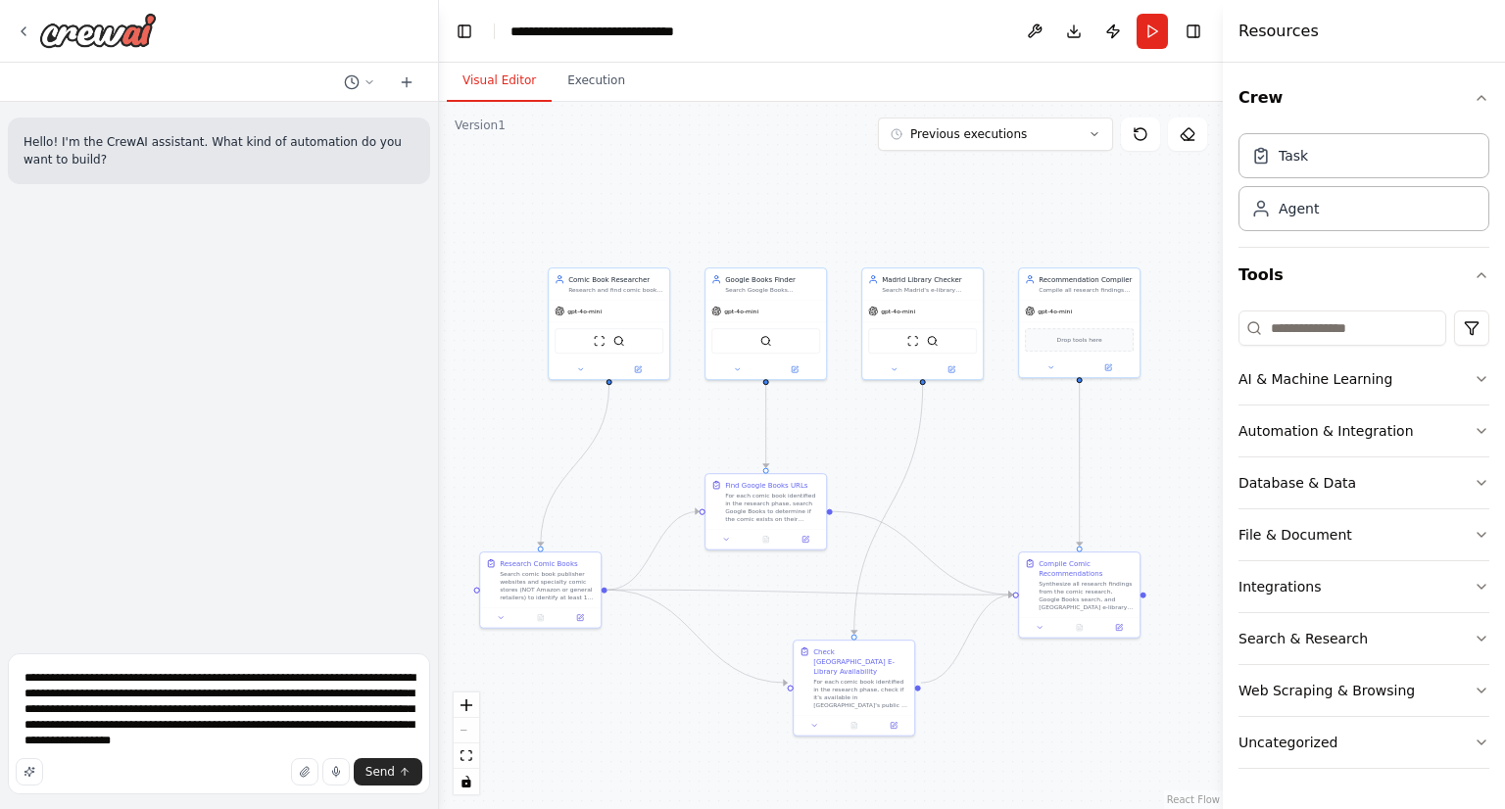
scroll to position [1, 0]
click at [232, 734] on textarea "**********" at bounding box center [219, 724] width 422 height 141
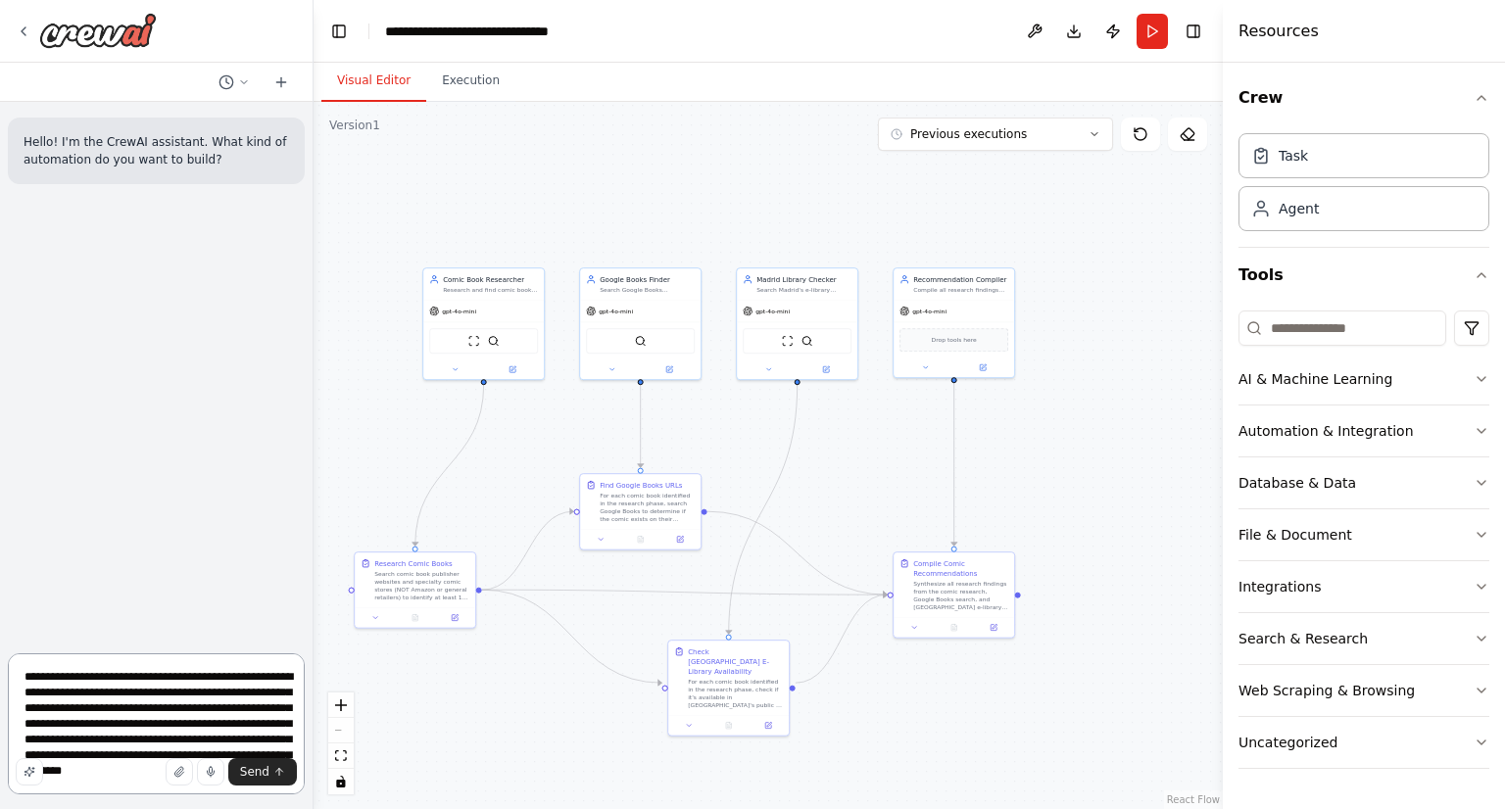
drag, startPoint x: 436, startPoint y: 538, endPoint x: 314, endPoint y: 530, distance: 122.7
click at [314, 530] on div "**********" at bounding box center [752, 404] width 1505 height 809
click at [344, 698] on button "zoom in" at bounding box center [340, 705] width 25 height 25
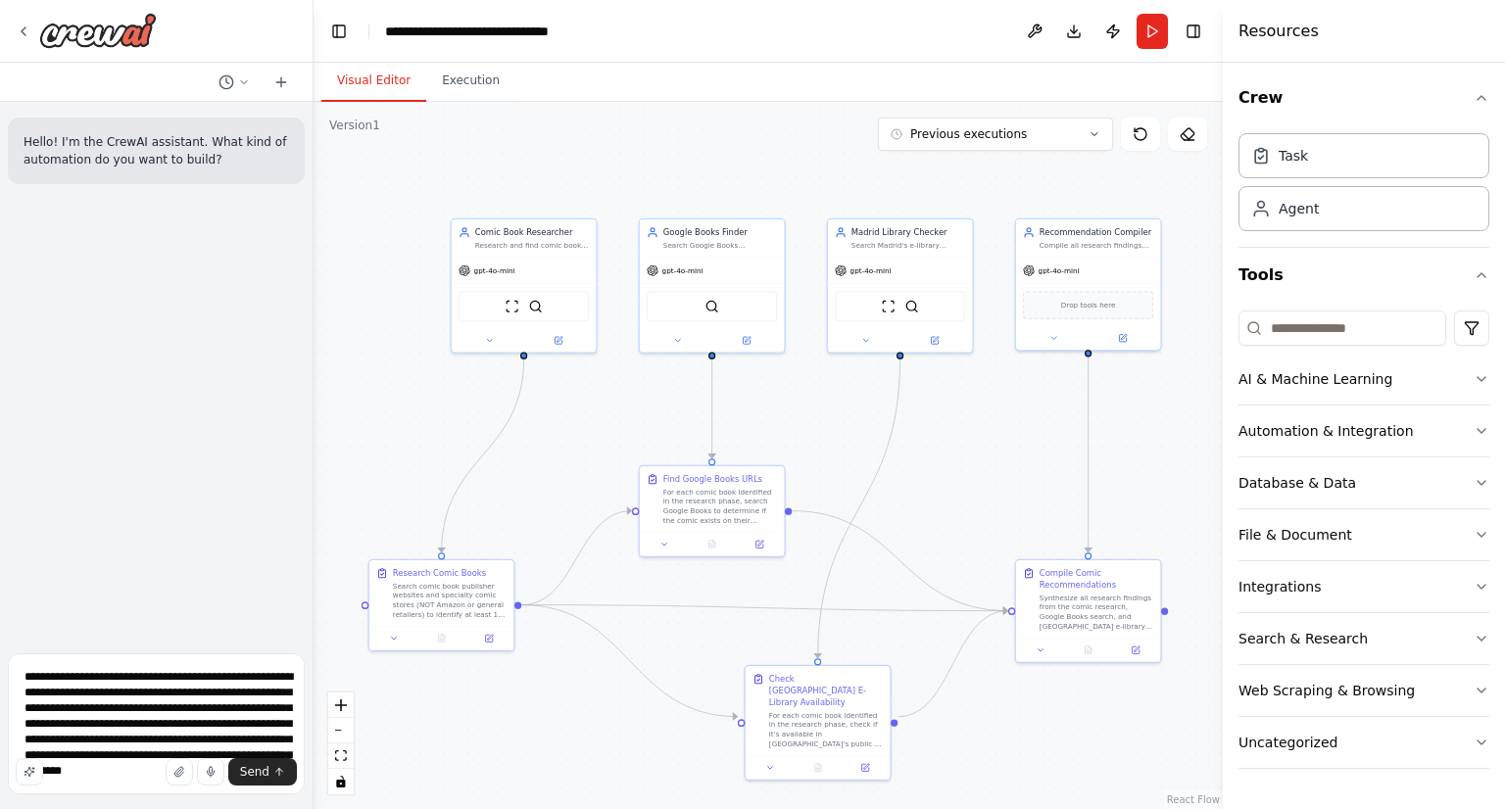
drag, startPoint x: 683, startPoint y: 439, endPoint x: 778, endPoint y: 428, distance: 95.7
click at [778, 428] on div ".deletable-edge-delete-btn { width: 20px; height: 20px; border: 0px solid #ffff…" at bounding box center [768, 456] width 909 height 708
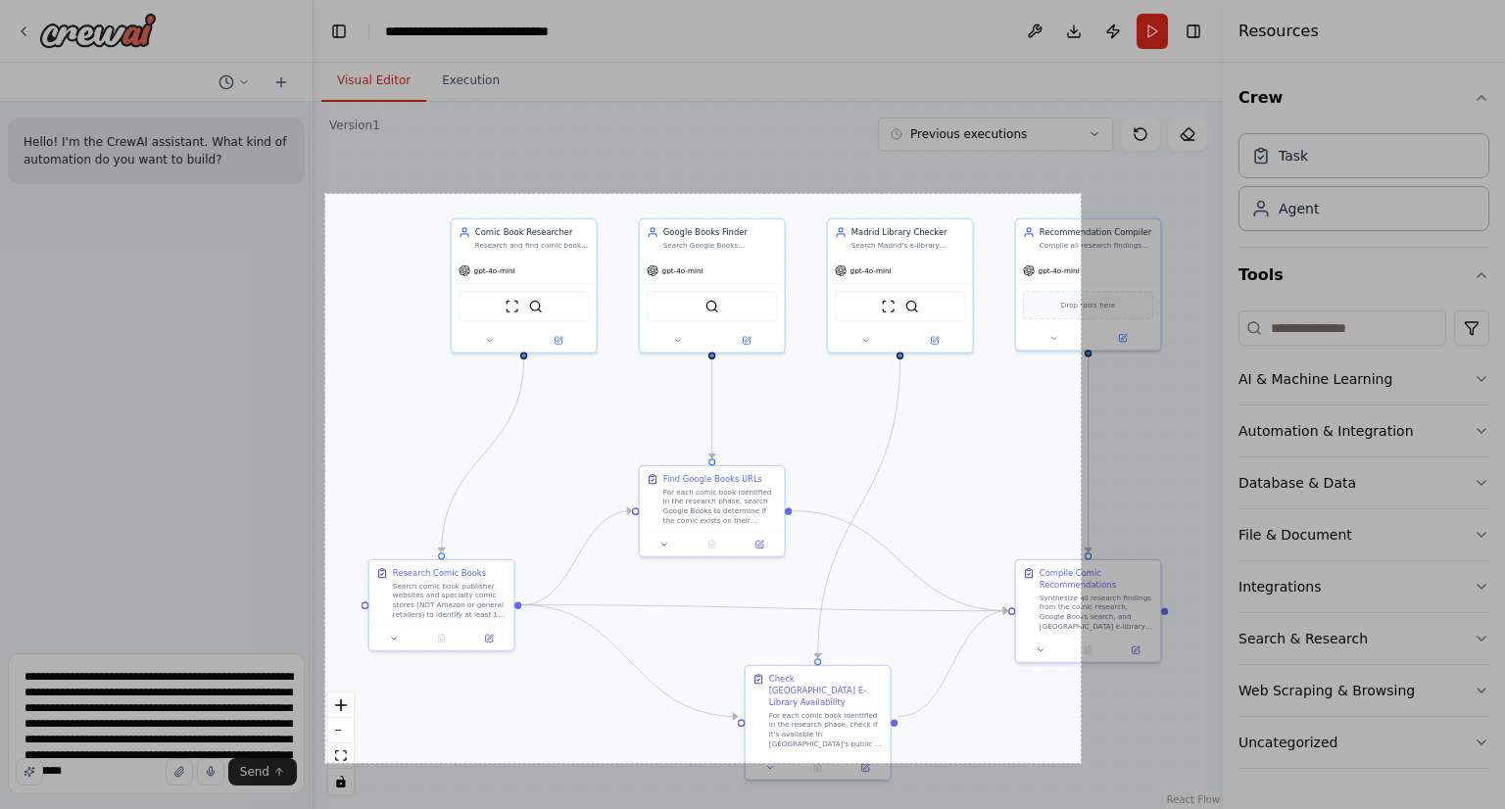
scroll to position [0, 0]
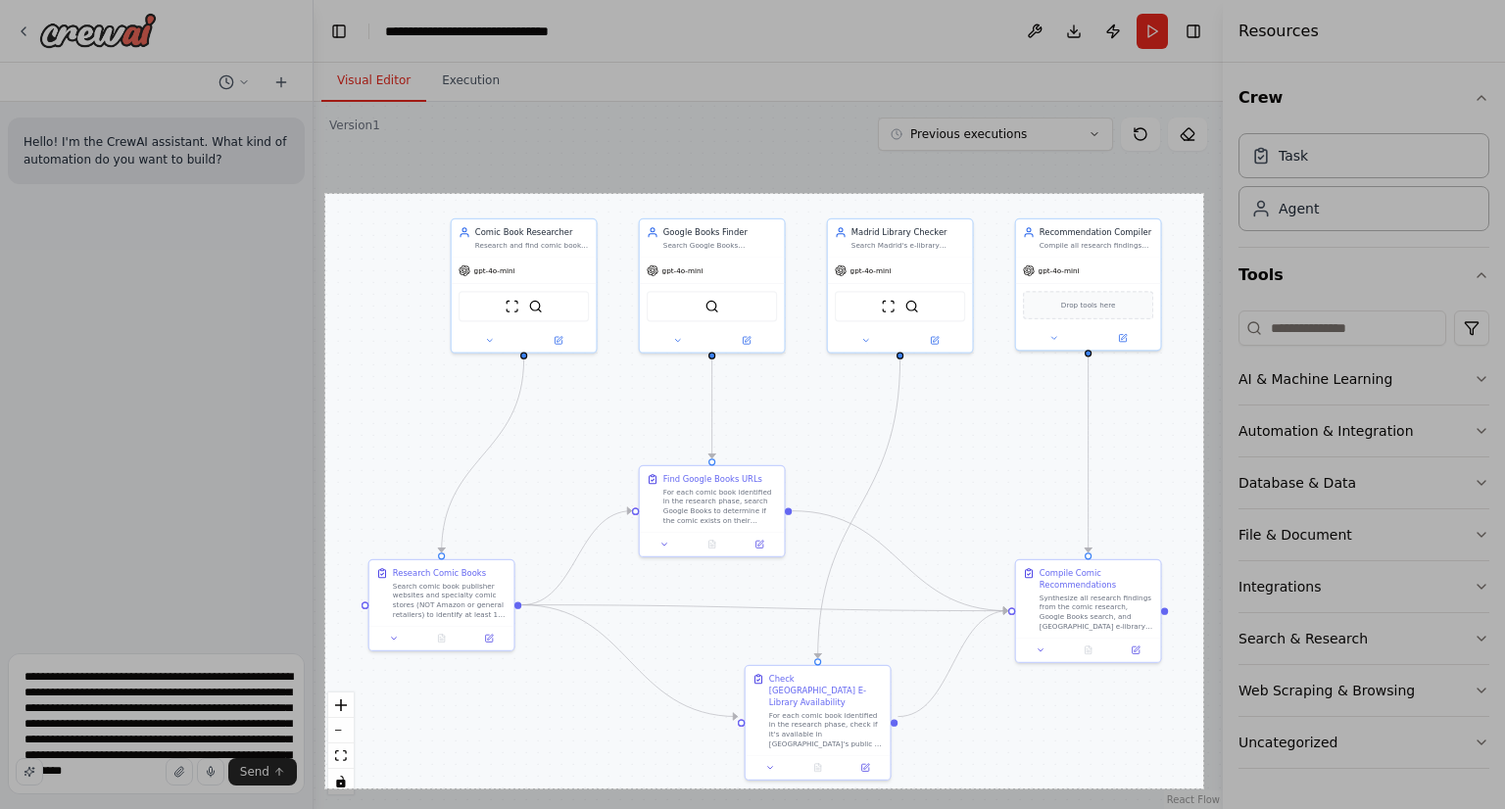
drag, startPoint x: 325, startPoint y: 194, endPoint x: 1203, endPoint y: 789, distance: 1060.5
click at [1203, 789] on div "896 X 607" at bounding box center [752, 404] width 1505 height 809
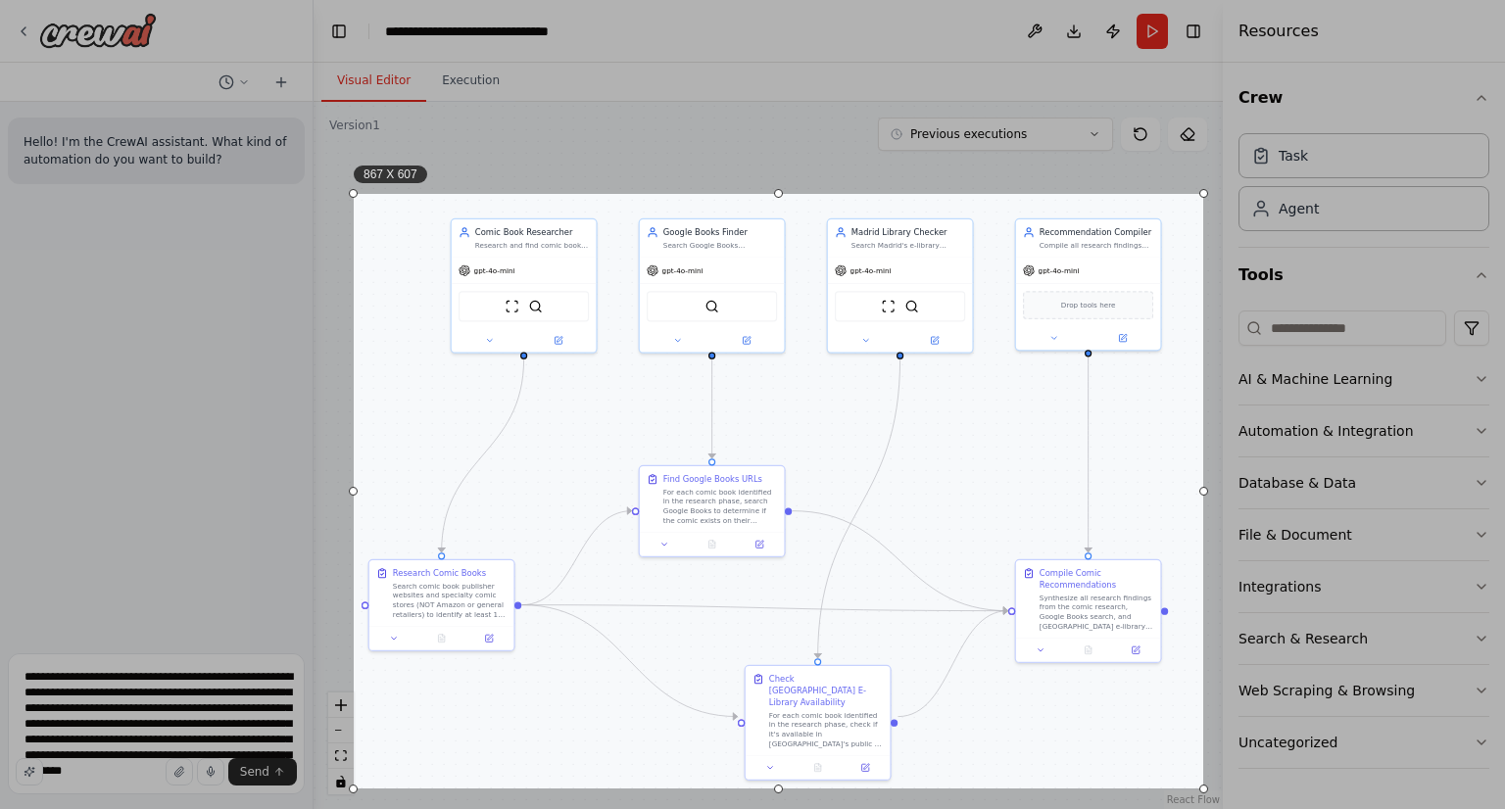
drag, startPoint x: 326, startPoint y: 491, endPoint x: 355, endPoint y: 493, distance: 28.5
click at [355, 493] on div at bounding box center [353, 491] width 9 height 595
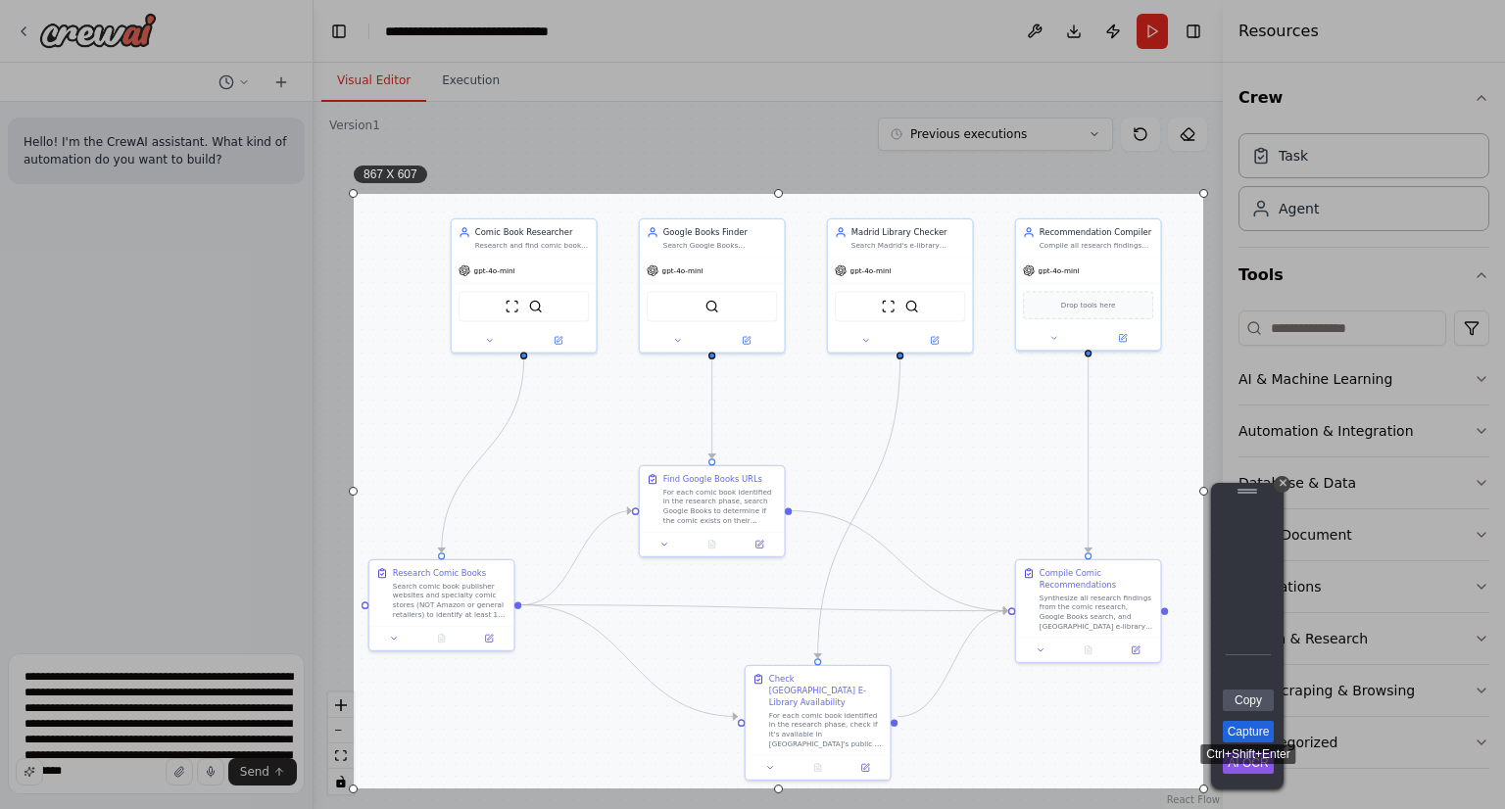
click at [1247, 730] on link "Capture" at bounding box center [1248, 732] width 51 height 22
